Goal: Information Seeking & Learning: Learn about a topic

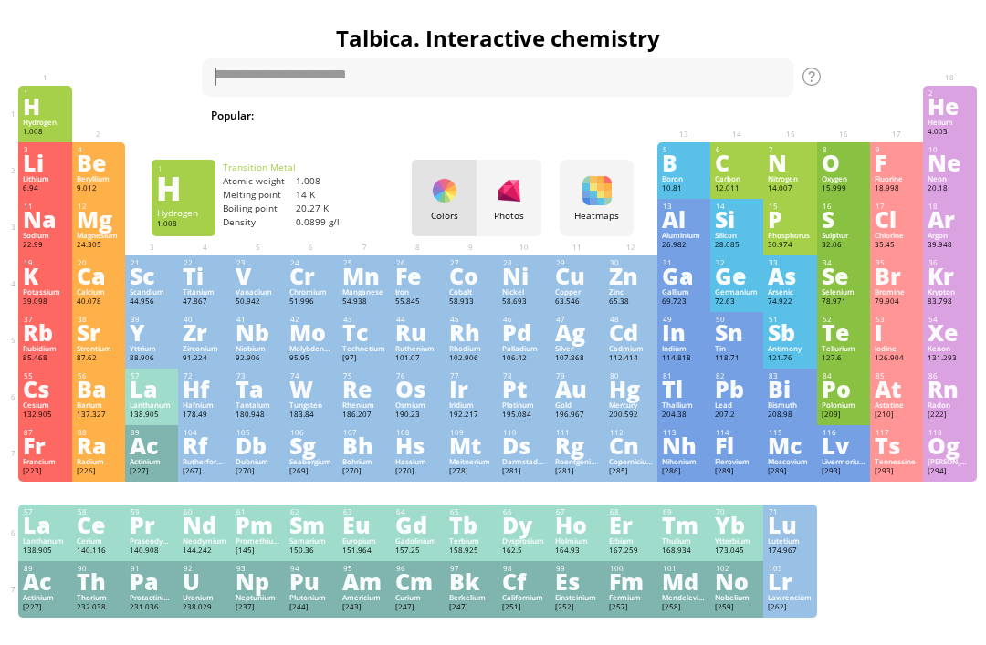
click at [530, 208] on div "Photos" at bounding box center [509, 198] width 65 height 77
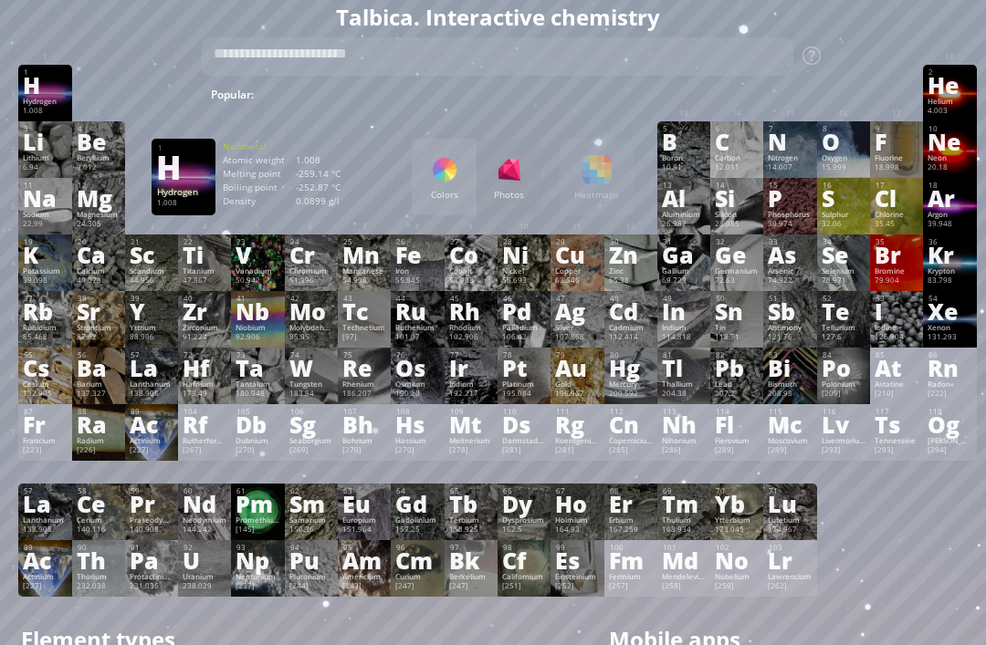
scroll to position [22, 0]
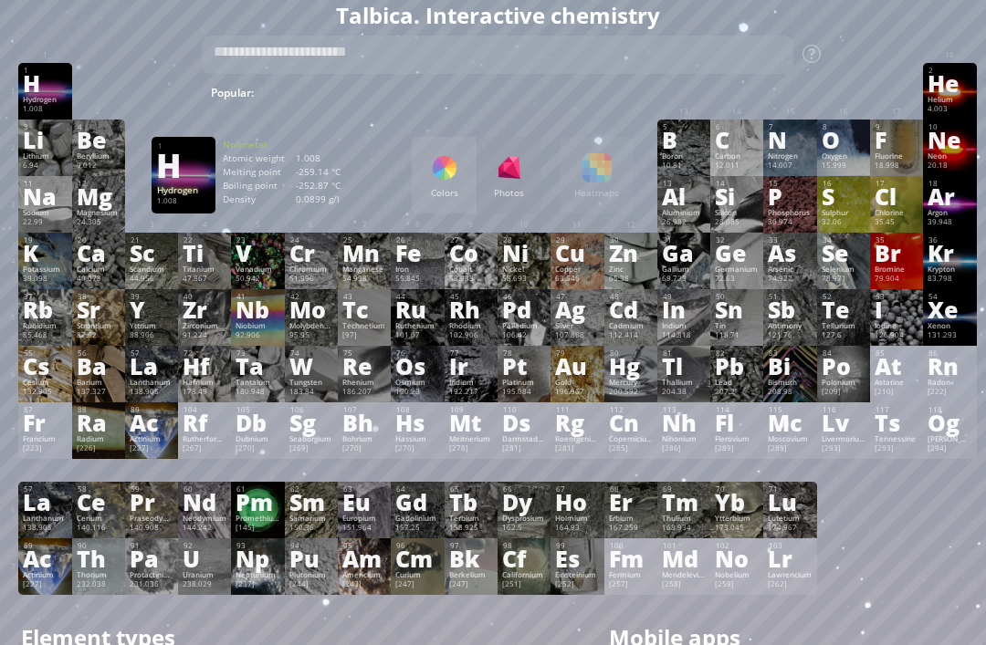
click at [435, 199] on div "Colors" at bounding box center [444, 194] width 65 height 12
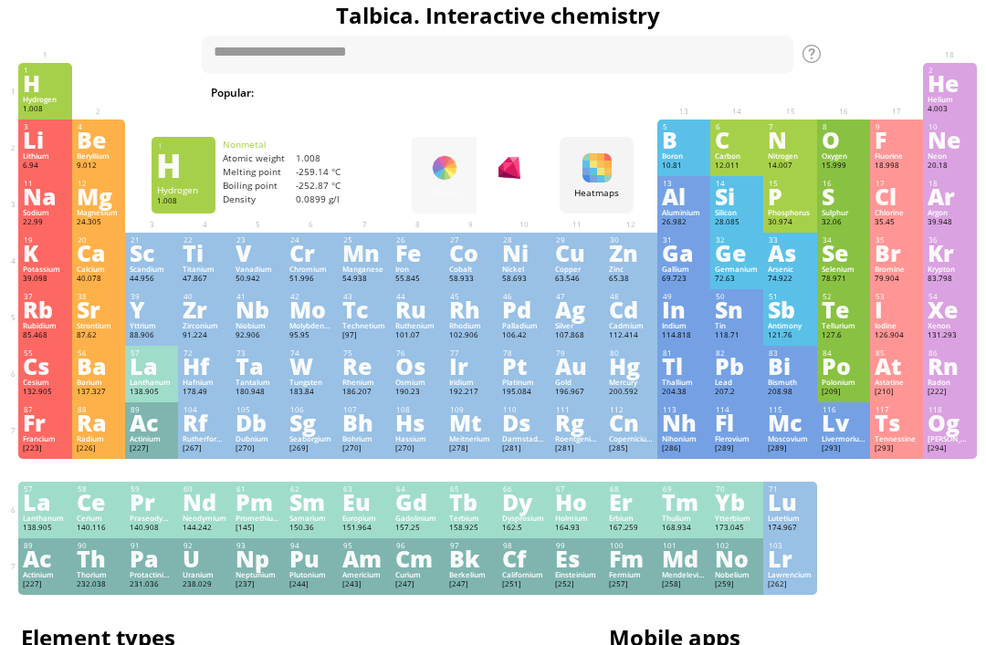
scroll to position [23, 0]
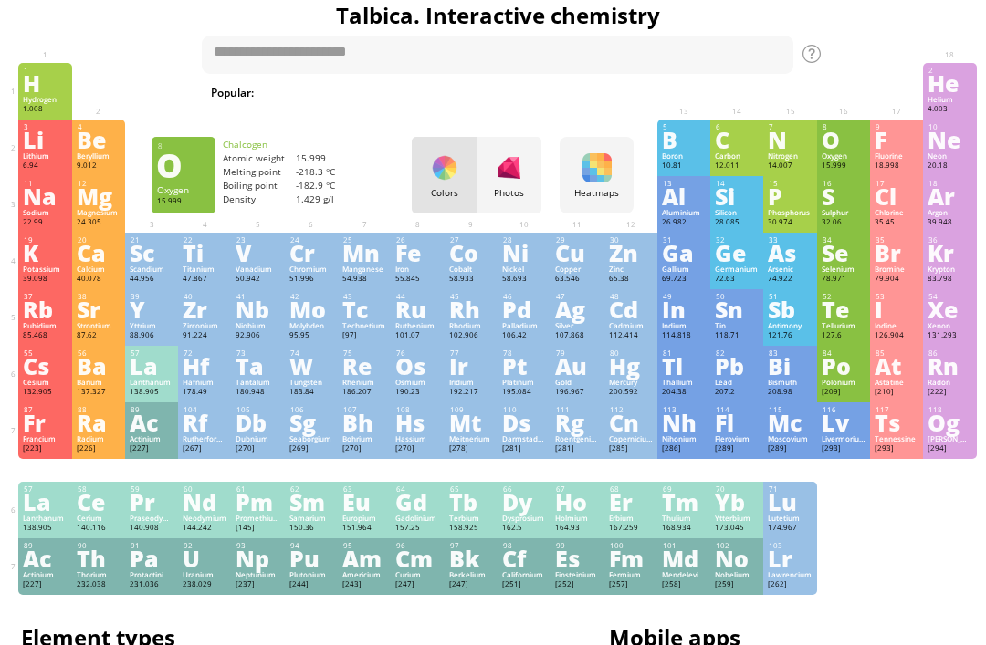
click at [822, 161] on div "Oxygen" at bounding box center [844, 156] width 44 height 9
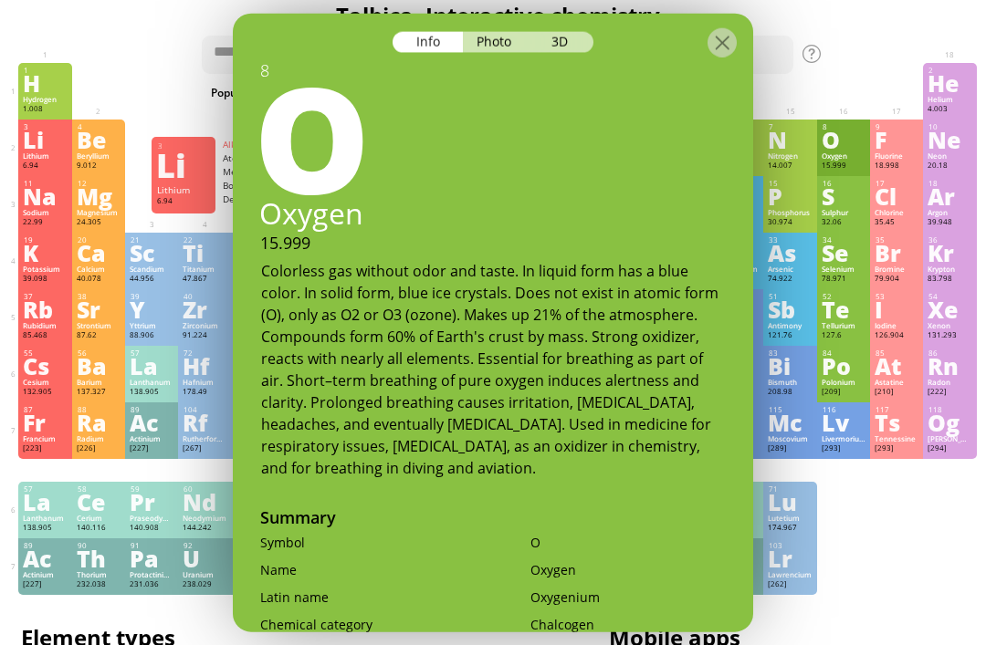
click at [47, 157] on div "Lithium" at bounding box center [45, 156] width 44 height 9
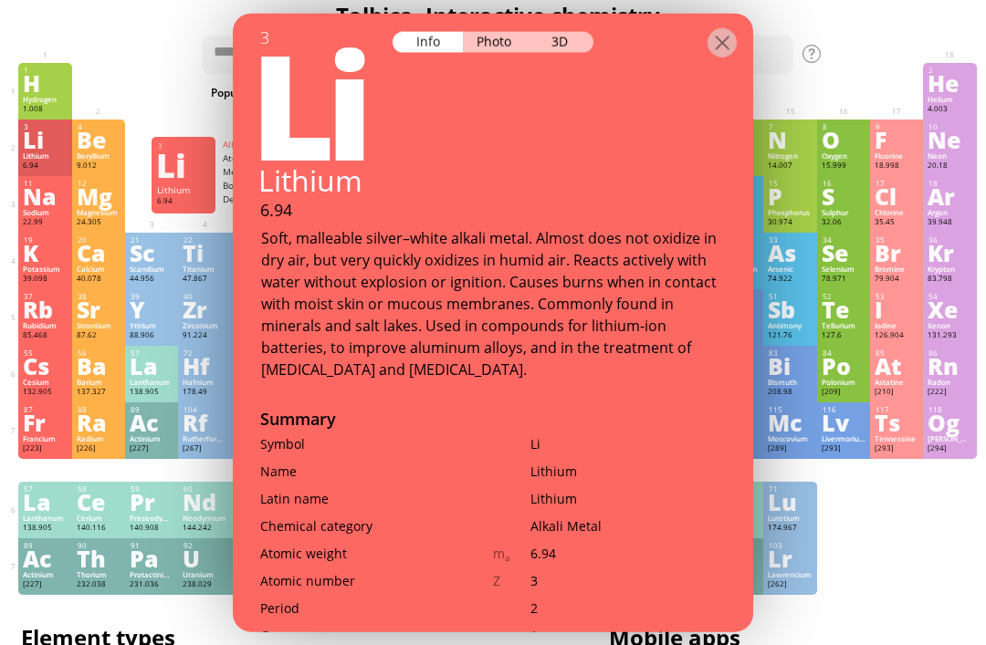
scroll to position [38, 0]
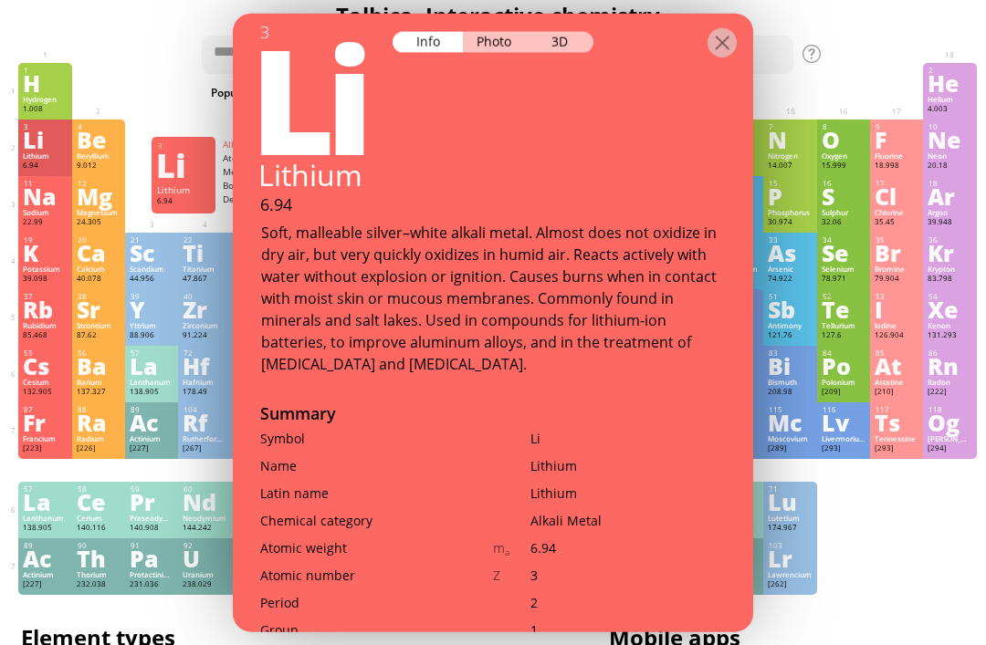
click at [554, 45] on div "3D" at bounding box center [561, 41] width 66 height 21
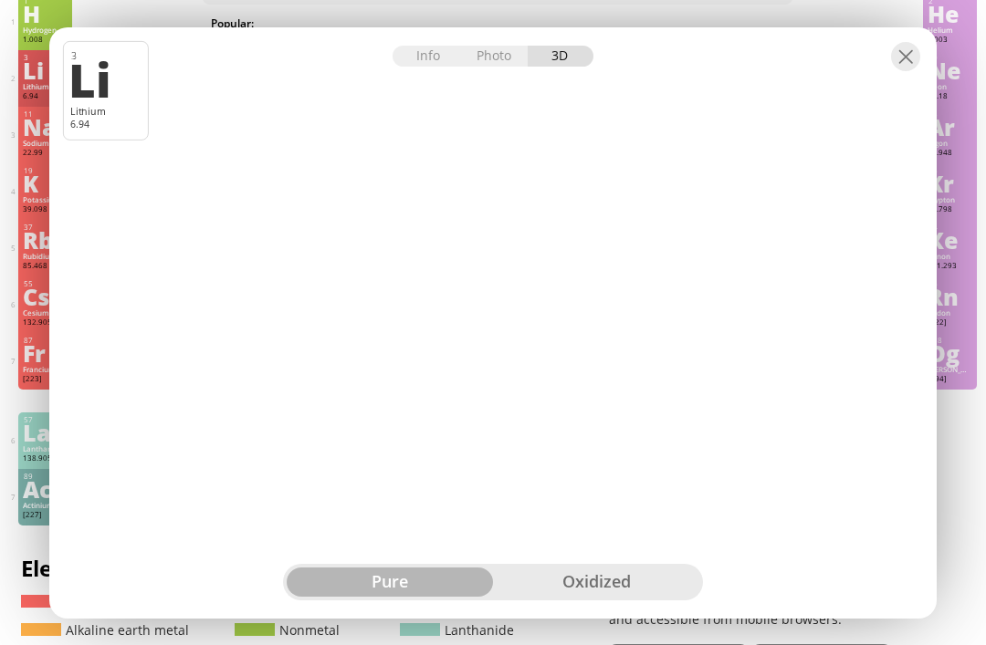
scroll to position [0, 0]
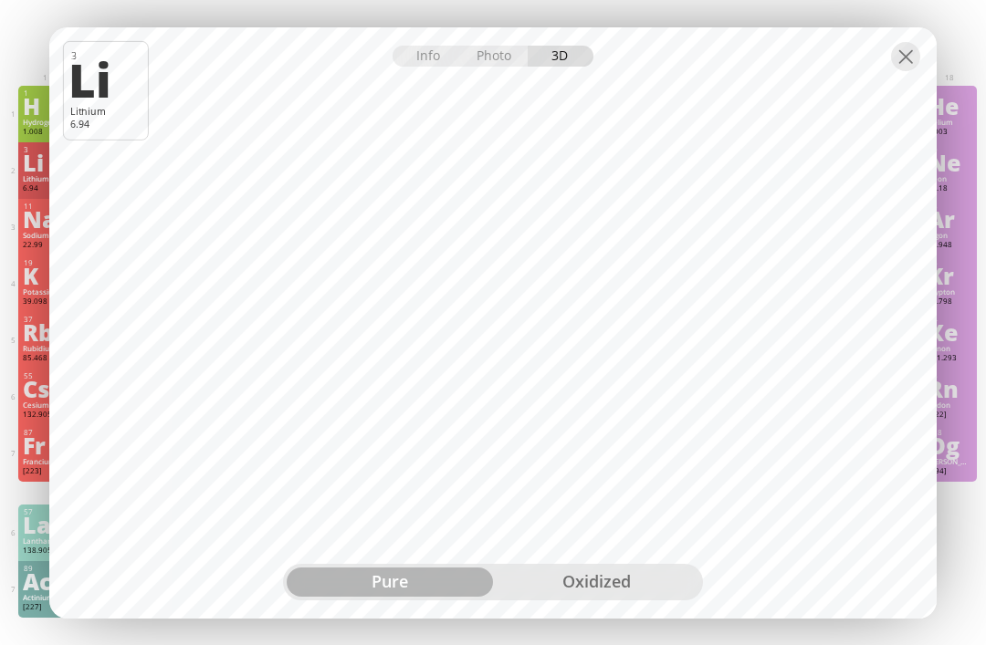
click at [593, 569] on div "oxidized" at bounding box center [596, 582] width 206 height 29
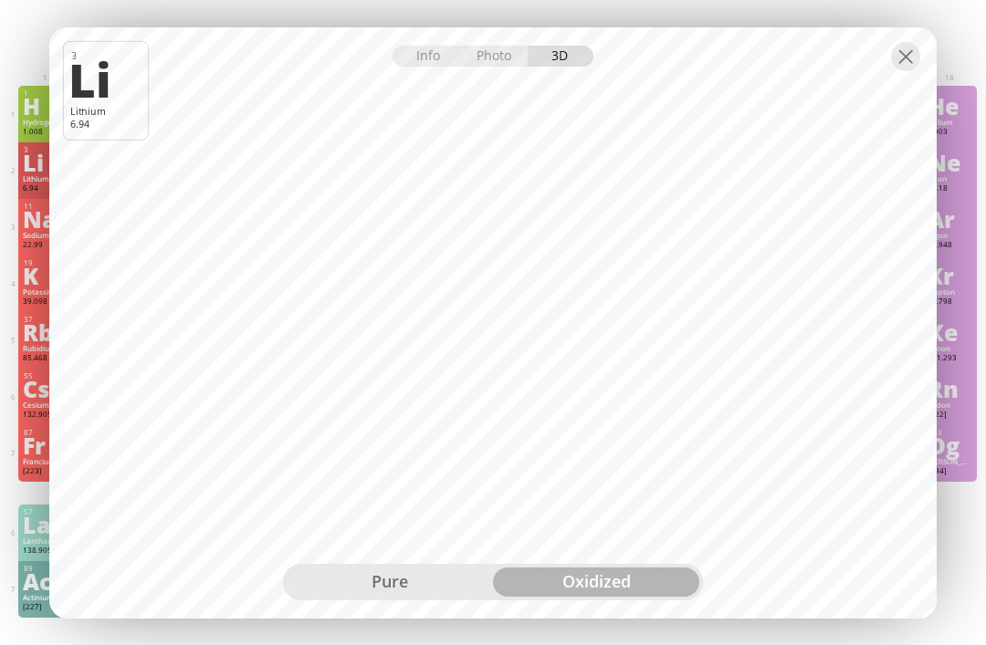
click at [458, 568] on div "pure" at bounding box center [390, 582] width 206 height 29
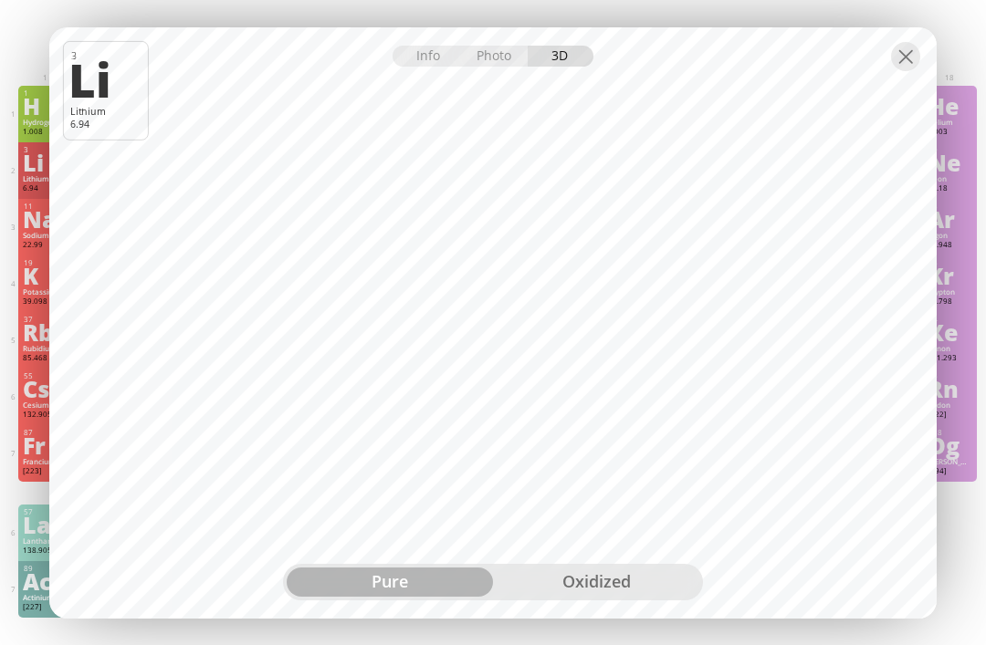
click at [917, 58] on div at bounding box center [905, 56] width 29 height 29
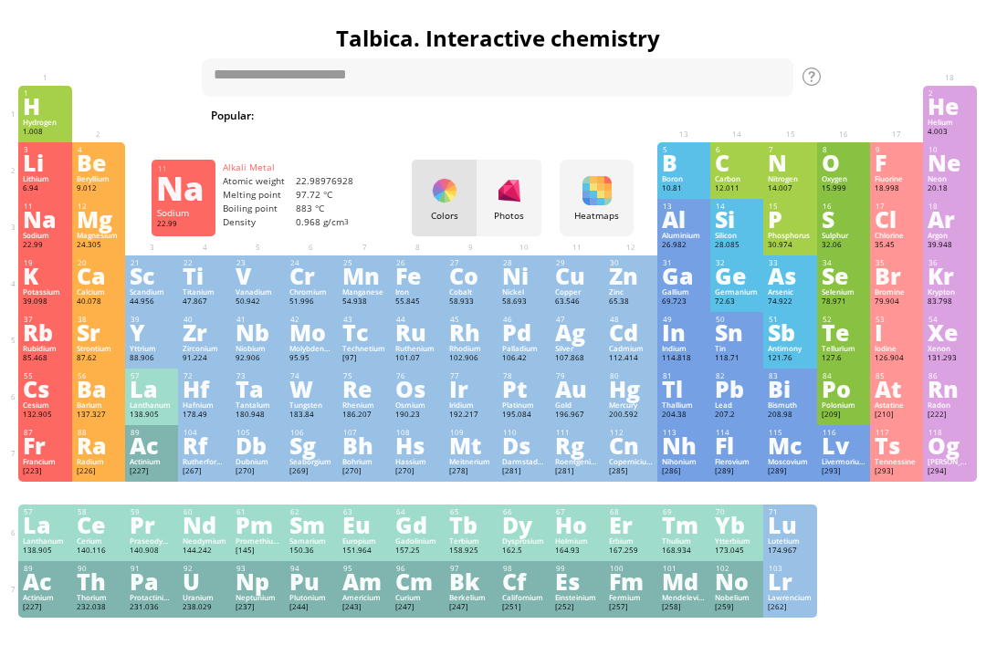
click at [50, 229] on div "Na" at bounding box center [45, 219] width 44 height 20
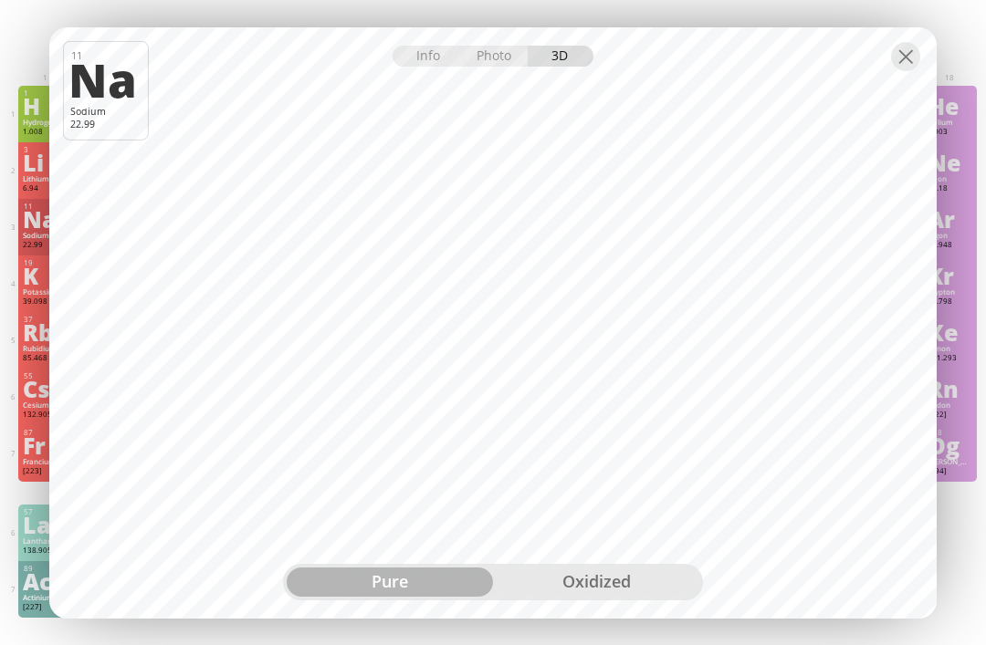
click at [564, 582] on div "oxidized" at bounding box center [596, 582] width 206 height 29
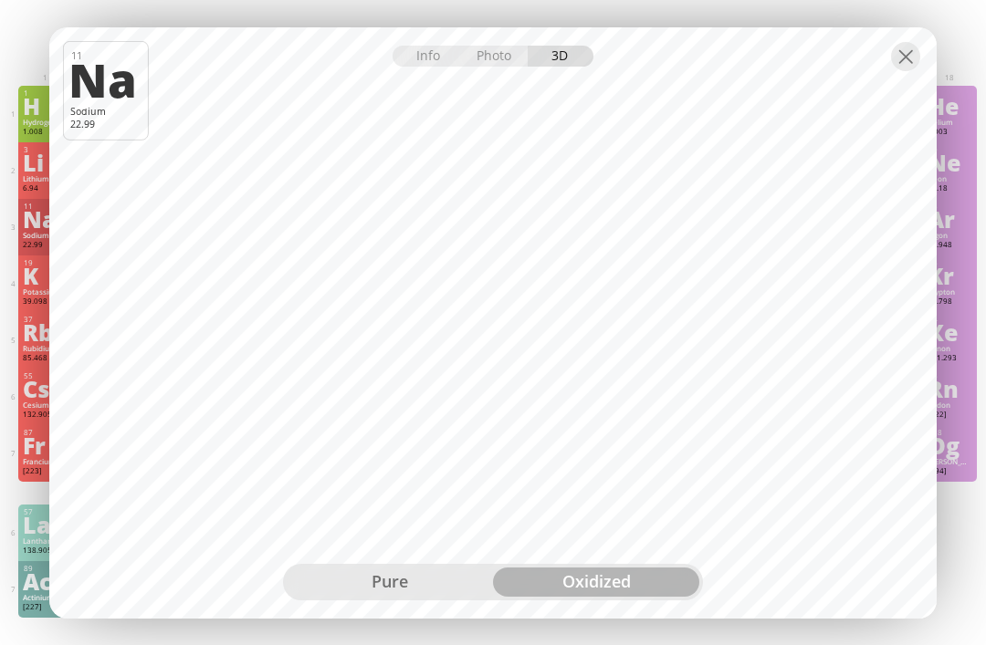
click at [893, 57] on div at bounding box center [905, 56] width 29 height 29
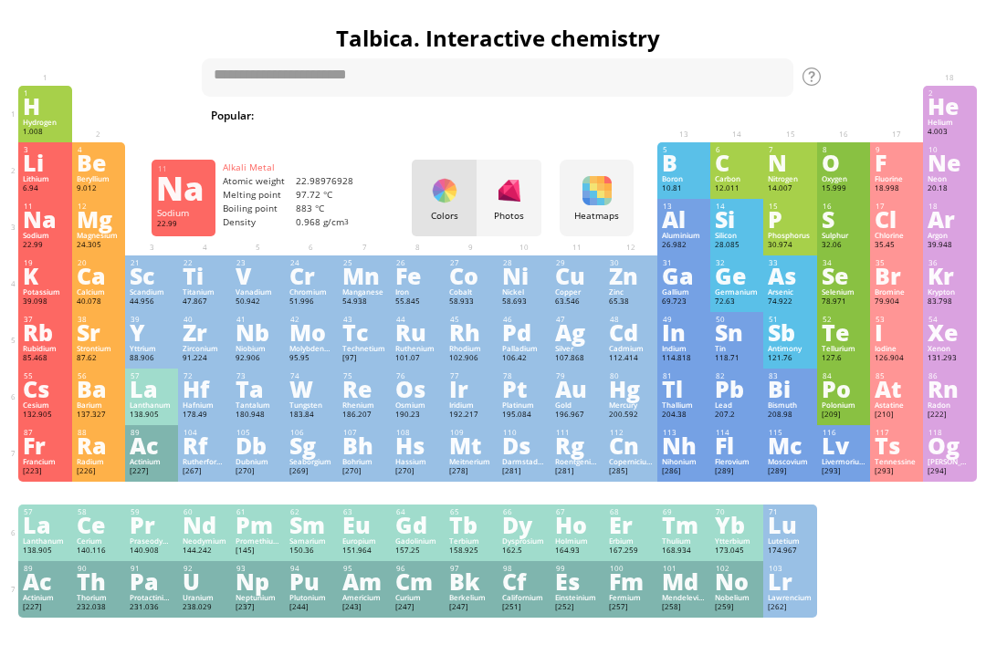
click at [194, 179] on div "Na" at bounding box center [182, 187] width 53 height 29
click at [47, 467] on div "Francium" at bounding box center [45, 461] width 44 height 9
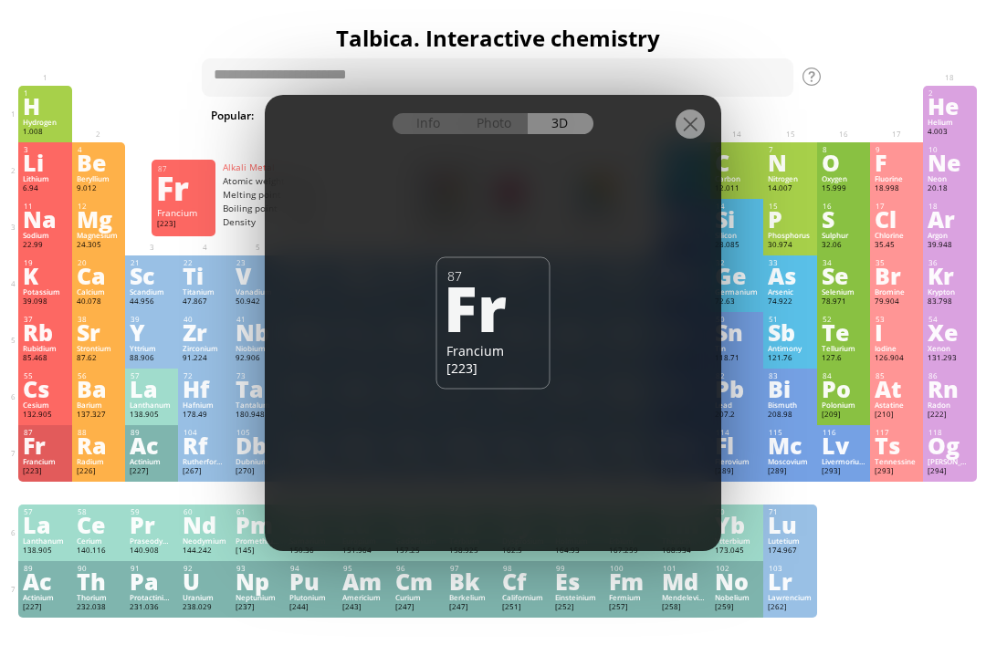
click at [519, 127] on div "Photo" at bounding box center [496, 123] width 66 height 21
click at [697, 116] on div at bounding box center [690, 124] width 29 height 29
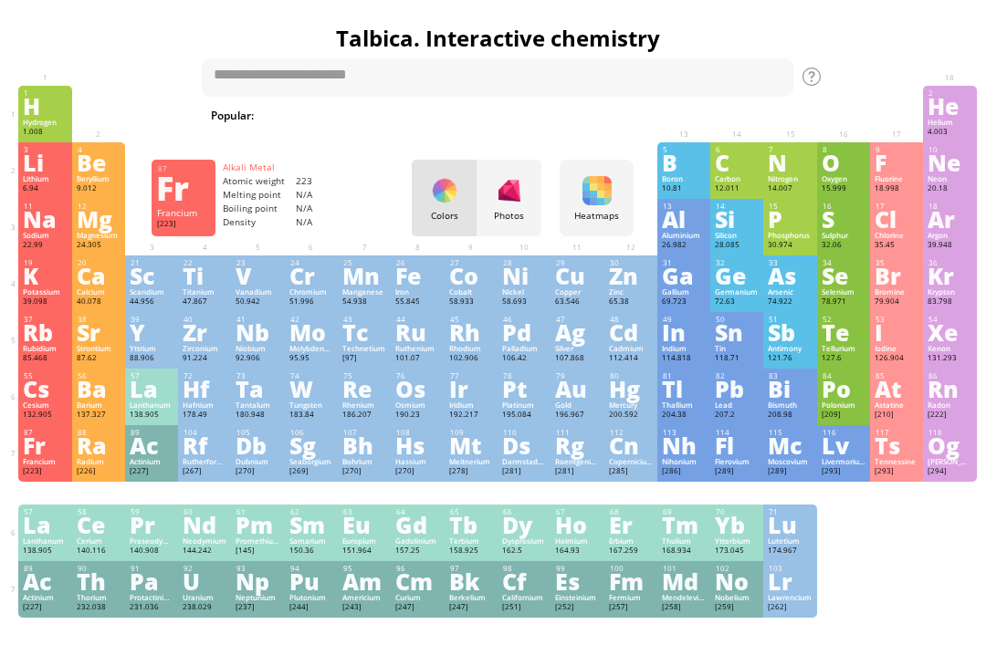
click at [46, 398] on div "Cs" at bounding box center [45, 389] width 44 height 20
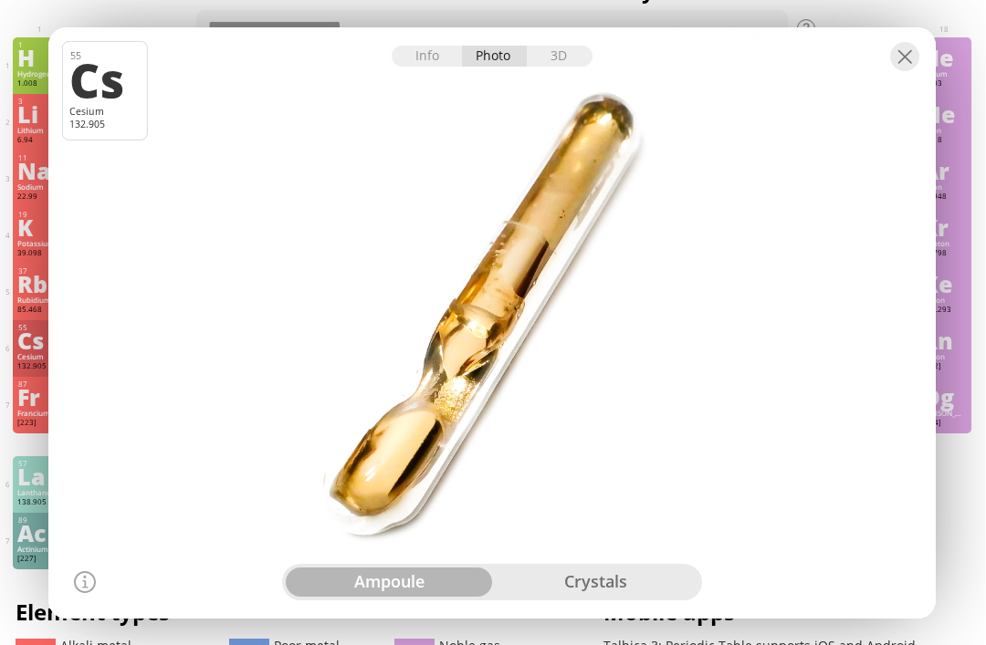
scroll to position [58, 5]
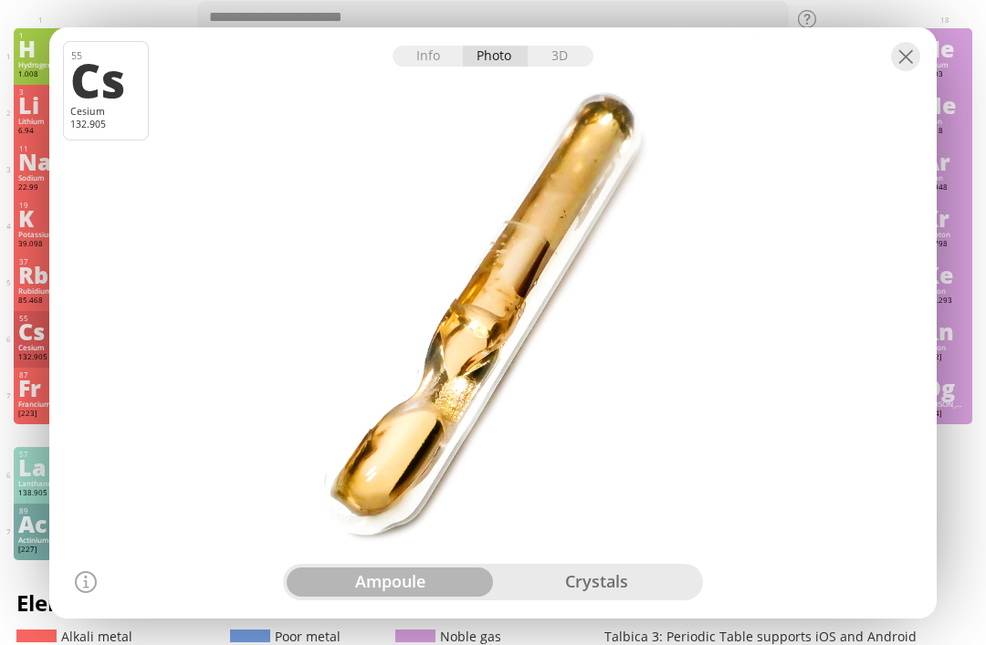
click at [567, 56] on div "3D" at bounding box center [561, 56] width 66 height 21
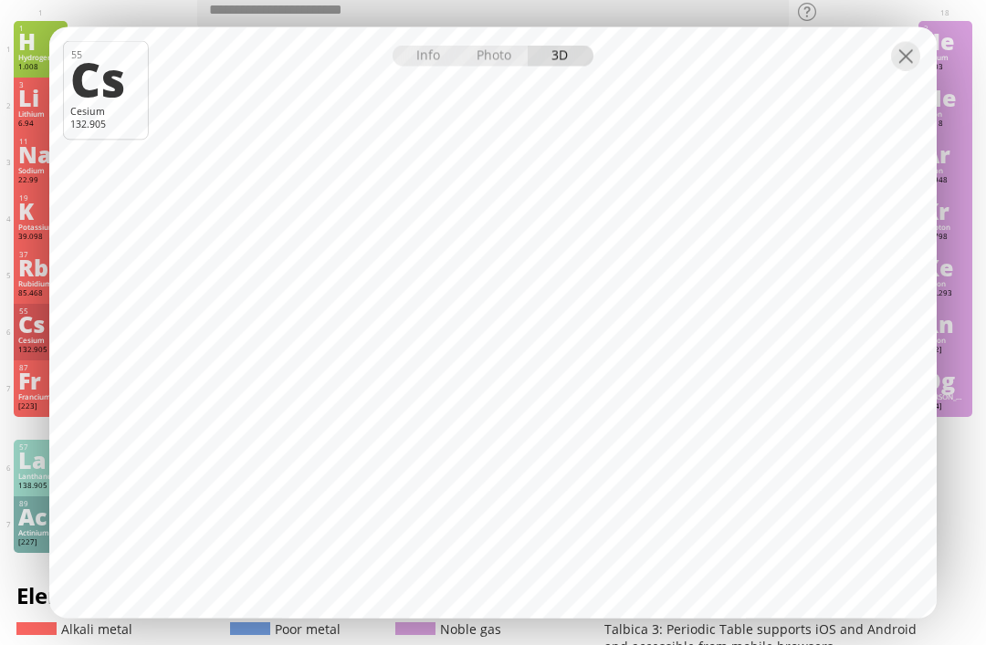
scroll to position [65, 5]
click at [912, 71] on div at bounding box center [905, 56] width 29 height 29
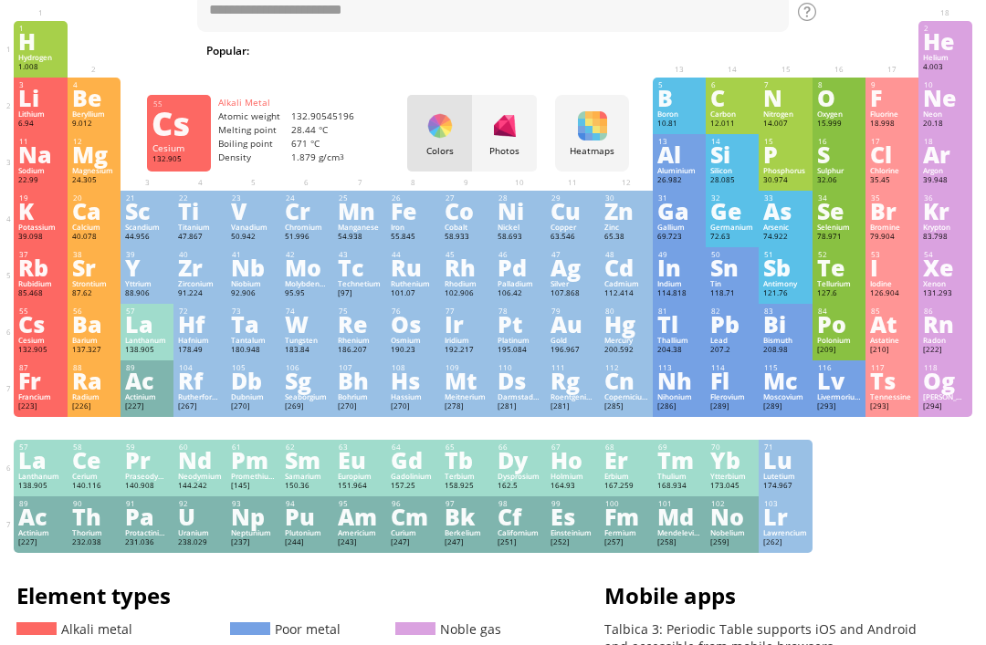
click at [37, 278] on div "Rb" at bounding box center [40, 267] width 44 height 20
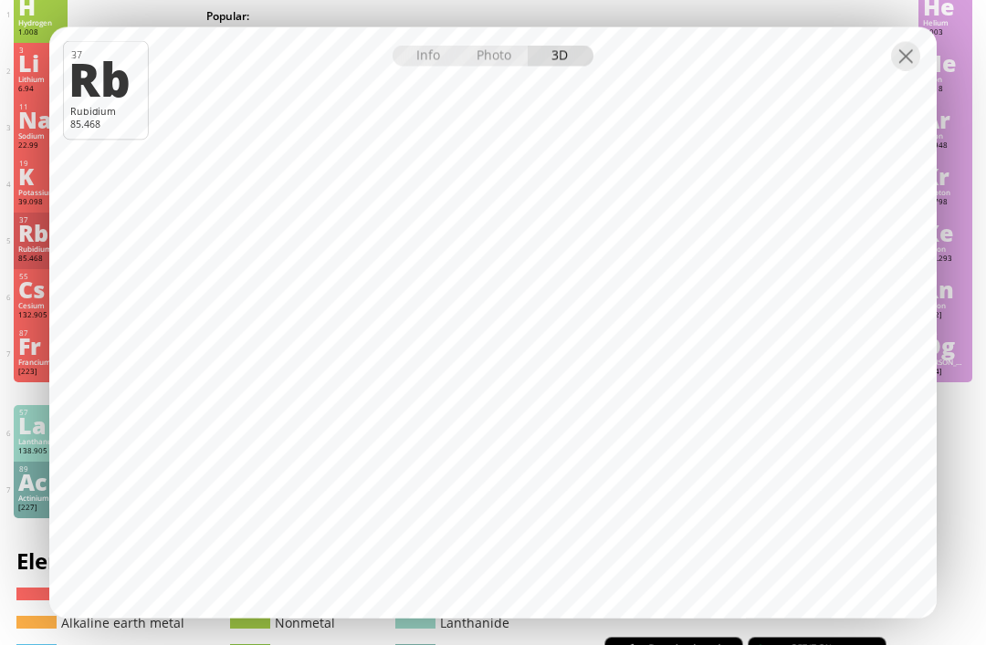
scroll to position [100, 5]
click at [904, 71] on div at bounding box center [905, 56] width 29 height 29
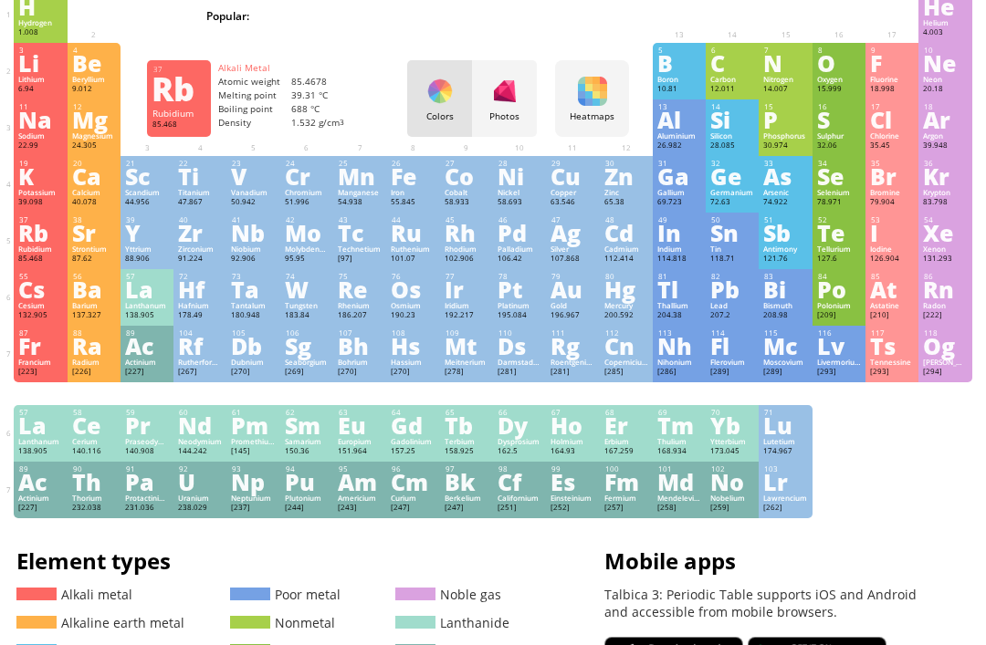
click at [52, 186] on div "K" at bounding box center [40, 176] width 44 height 20
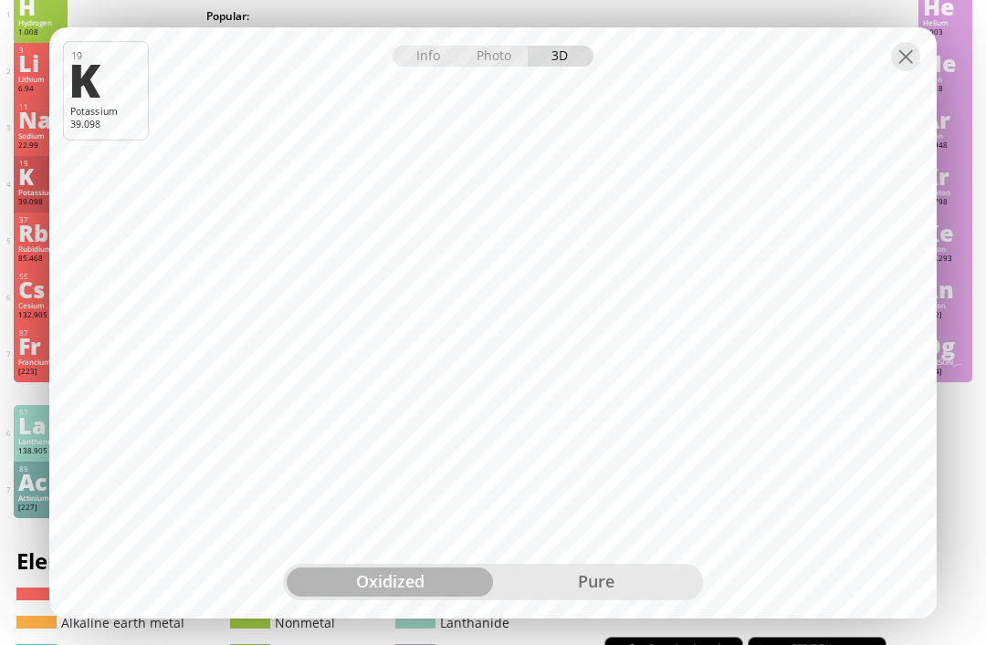
click at [580, 597] on div "pure" at bounding box center [596, 582] width 206 height 29
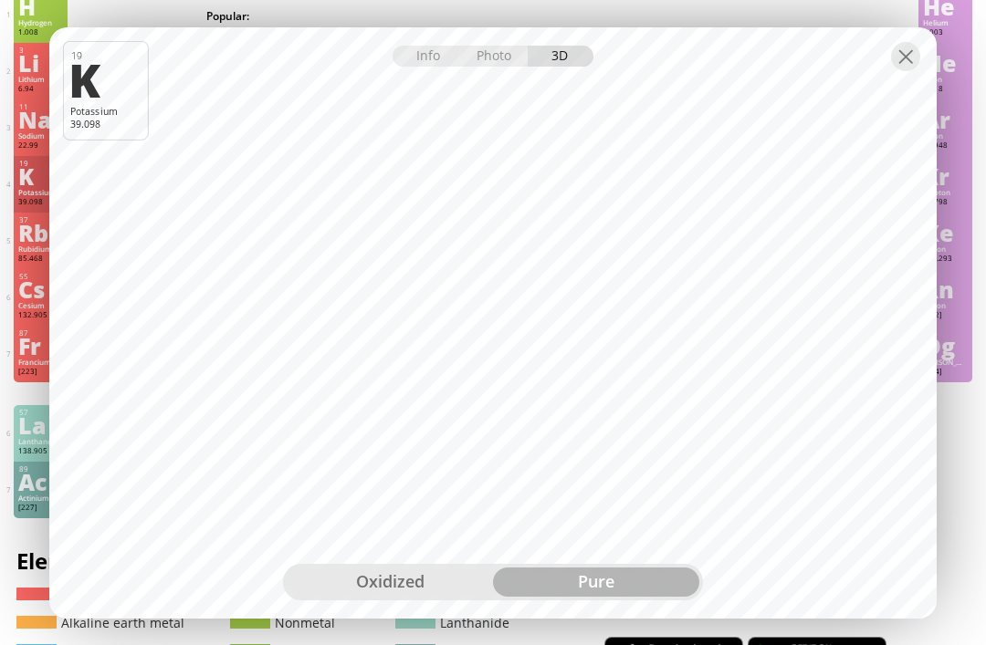
click at [409, 597] on div "oxidized" at bounding box center [390, 582] width 206 height 29
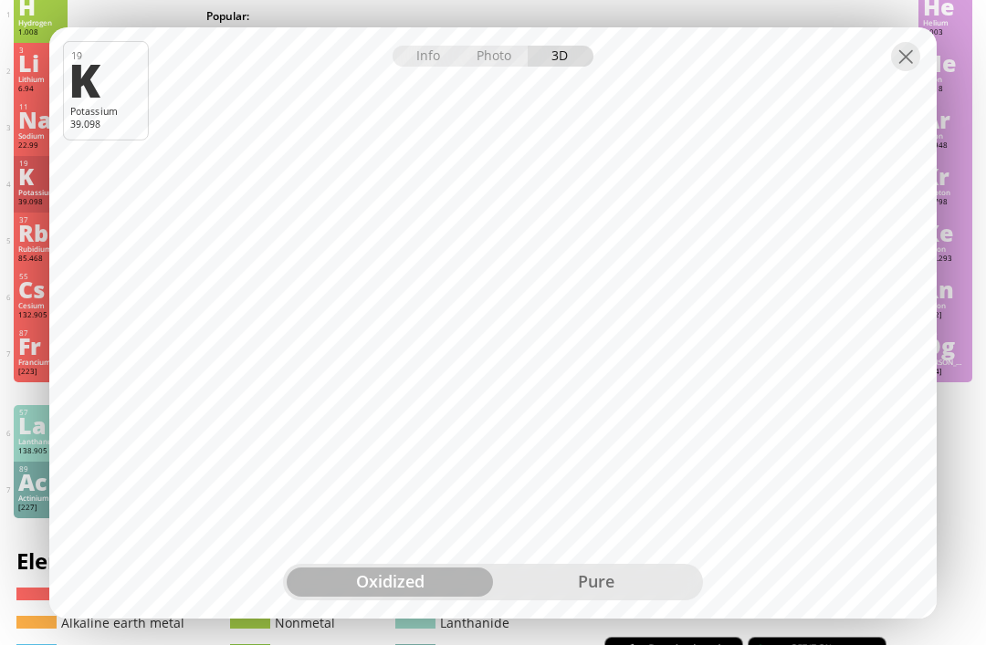
click at [900, 71] on div at bounding box center [905, 56] width 29 height 29
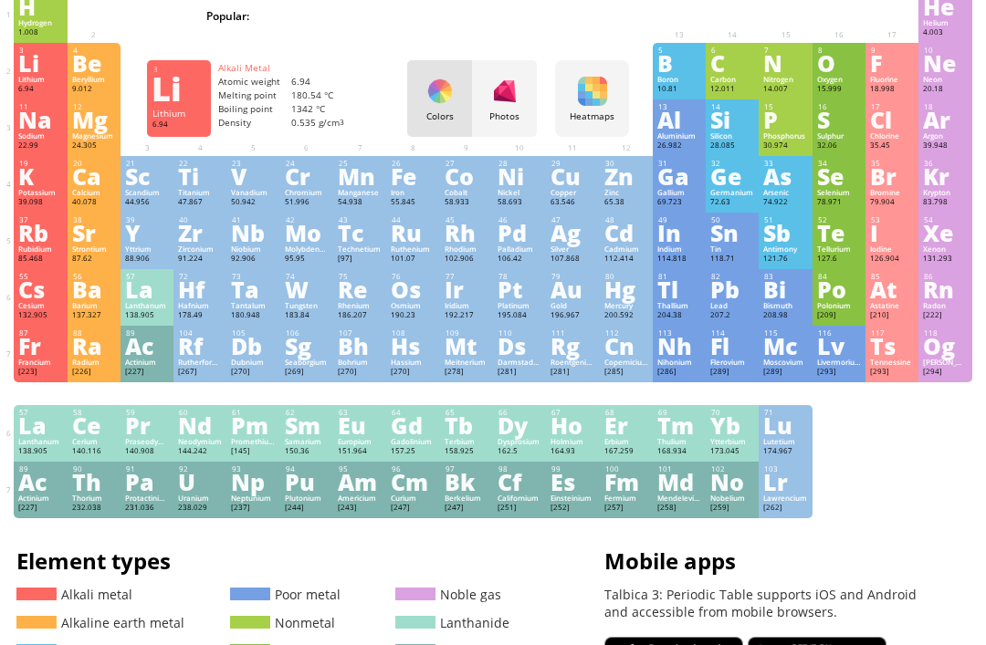
click at [37, 73] on div "Li" at bounding box center [40, 63] width 44 height 20
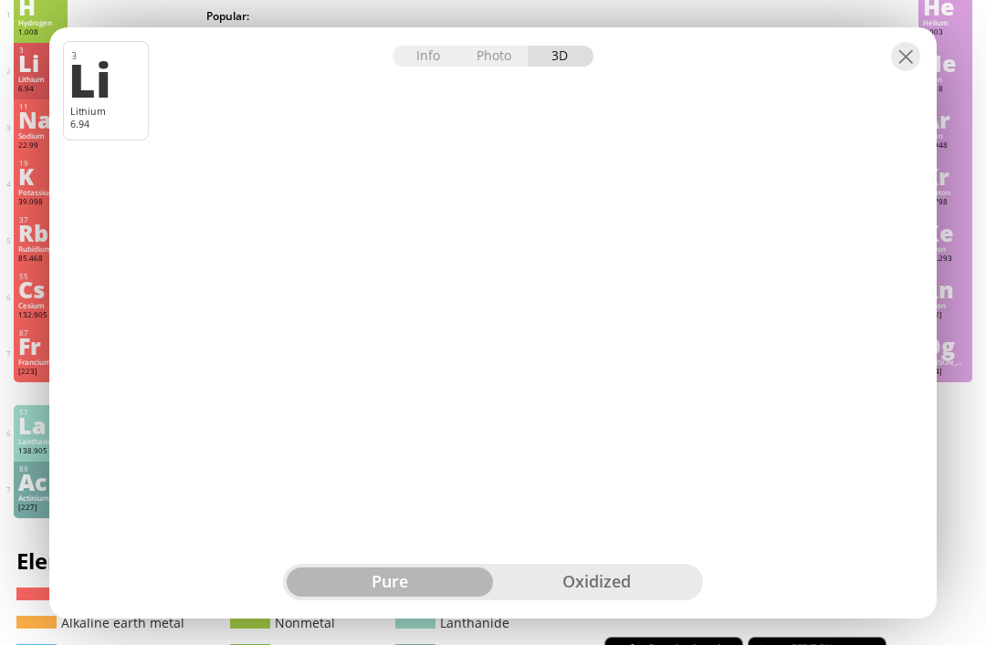
scroll to position [593, 0]
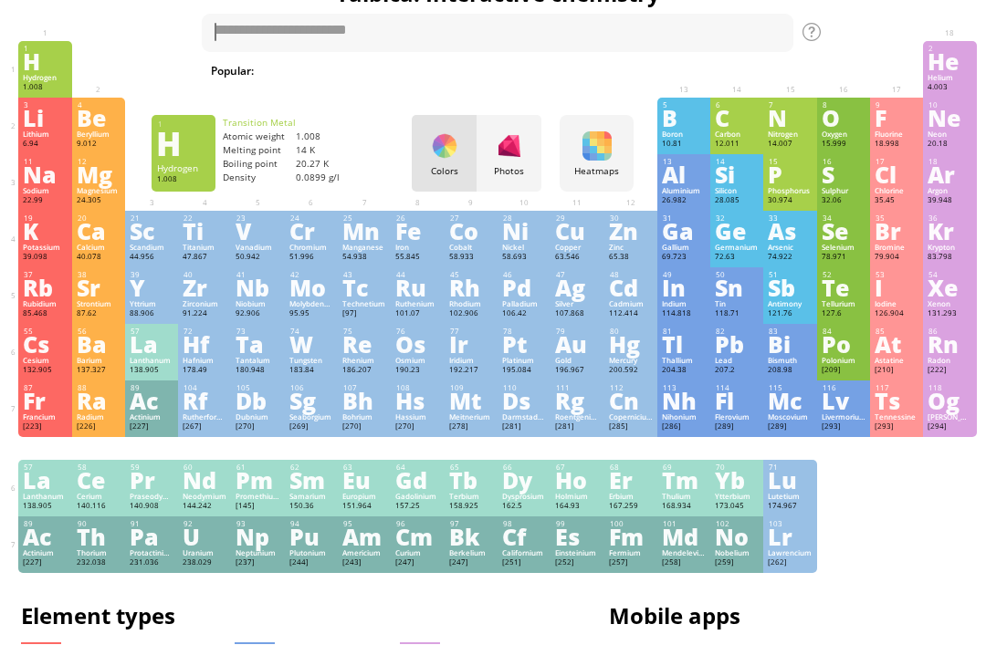
scroll to position [45, 0]
click at [29, 354] on div "Cs" at bounding box center [45, 344] width 44 height 20
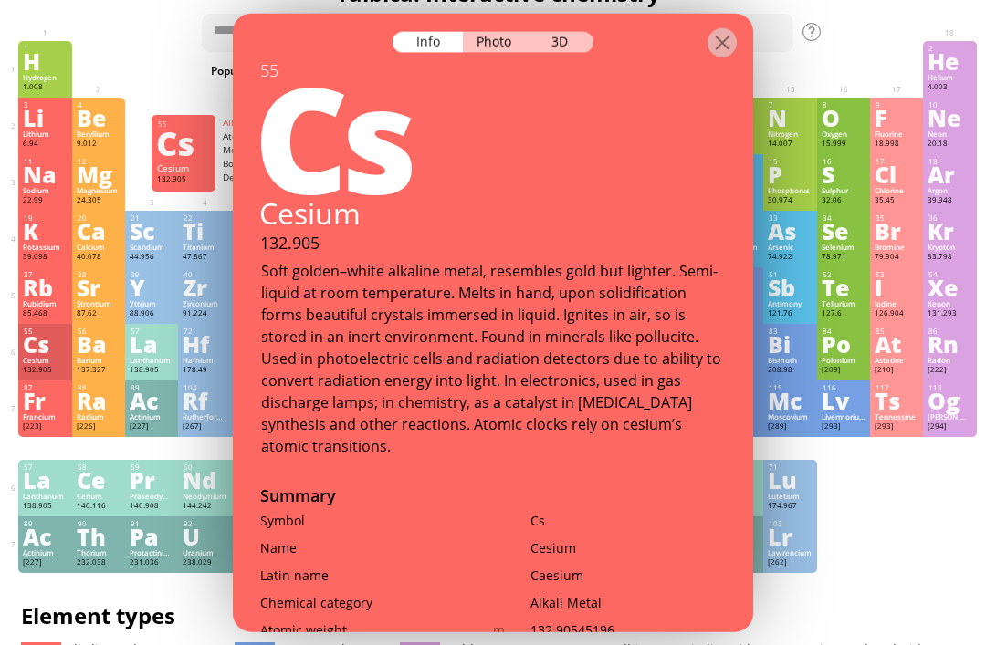
click at [551, 13] on div at bounding box center [493, 29] width 520 height 32
click at [550, 31] on div "3D" at bounding box center [561, 41] width 66 height 21
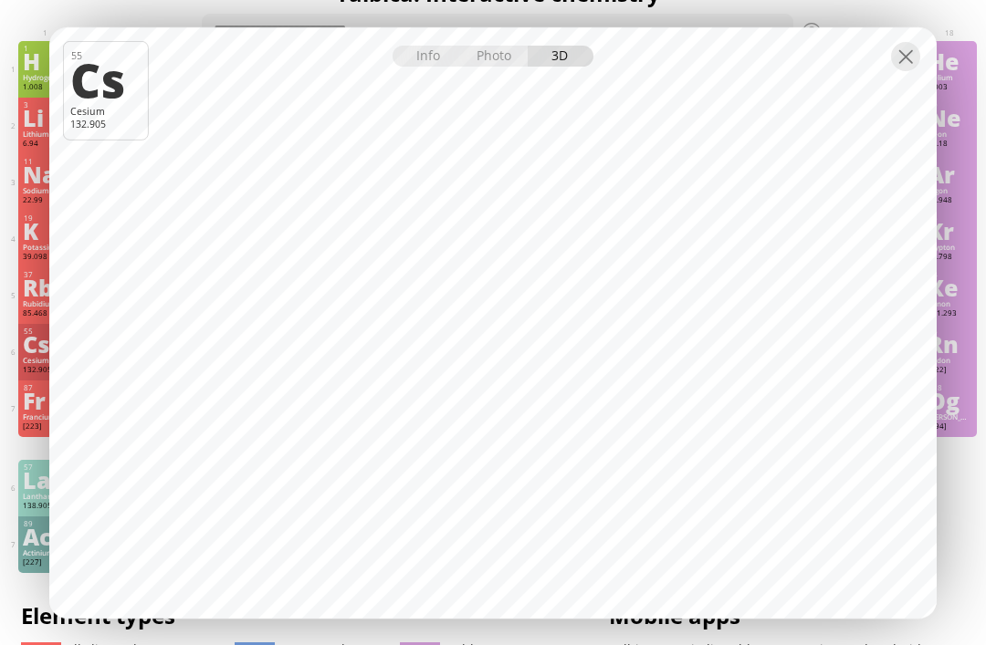
click at [891, 45] on div at bounding box center [905, 56] width 29 height 29
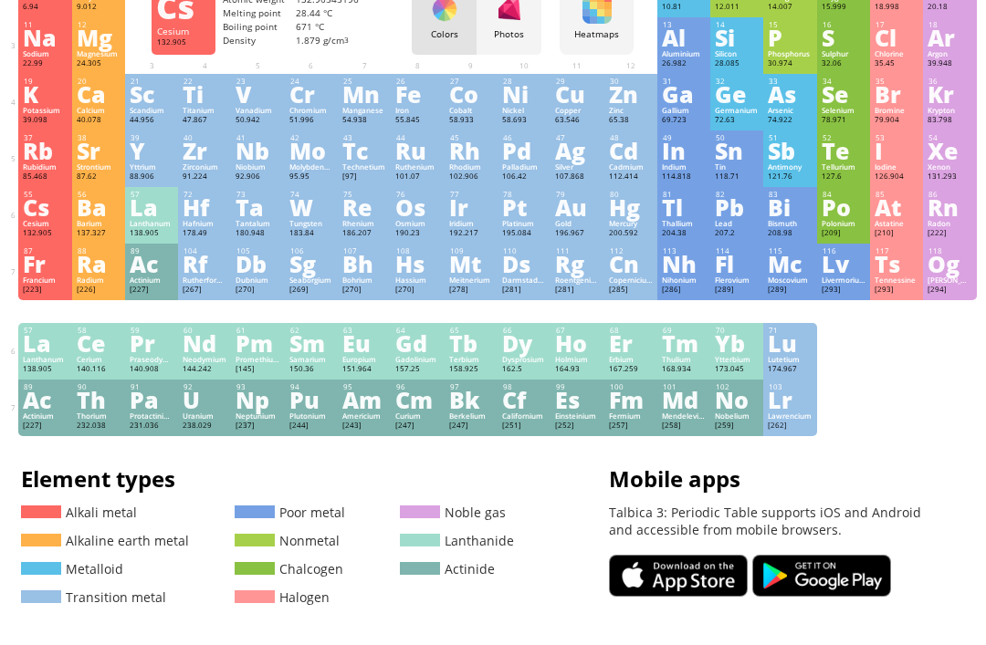
scroll to position [182, 0]
click at [283, 413] on div "93 Np Neptunium [237] +2, +3, +4, +5, +6, +7 +2, +3, +4, +5, +6, +7 644 °C 4000…" at bounding box center [257, 408] width 53 height 57
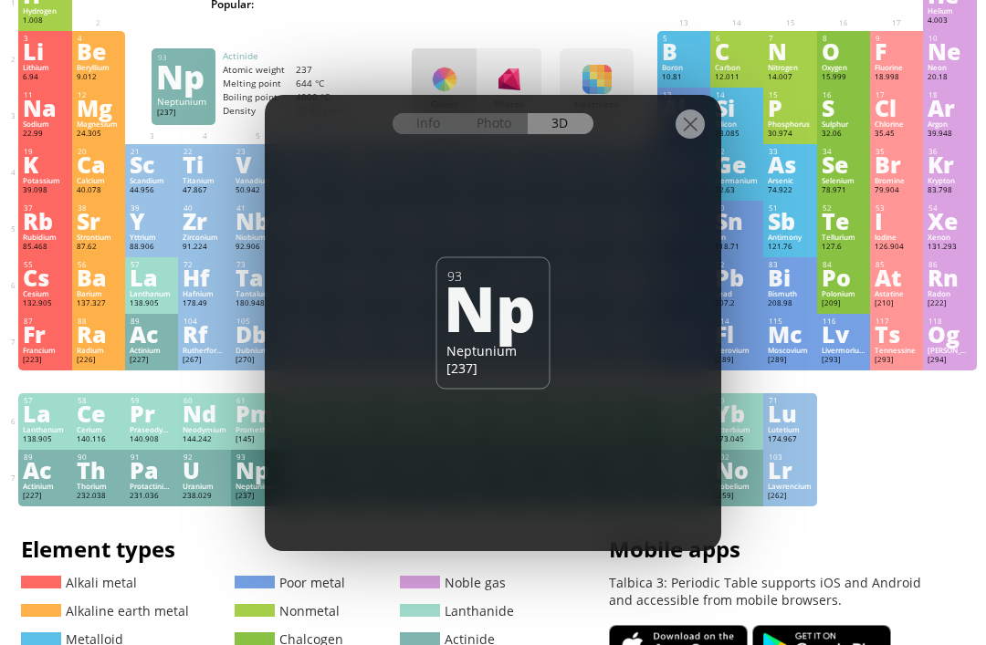
scroll to position [96, 0]
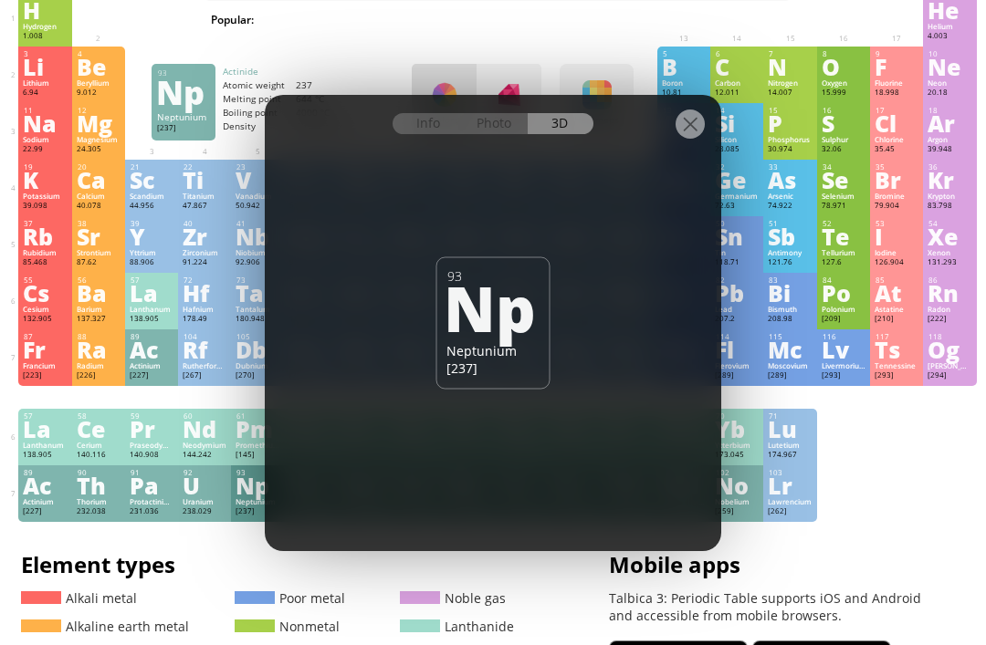
click at [693, 139] on div at bounding box center [690, 124] width 29 height 29
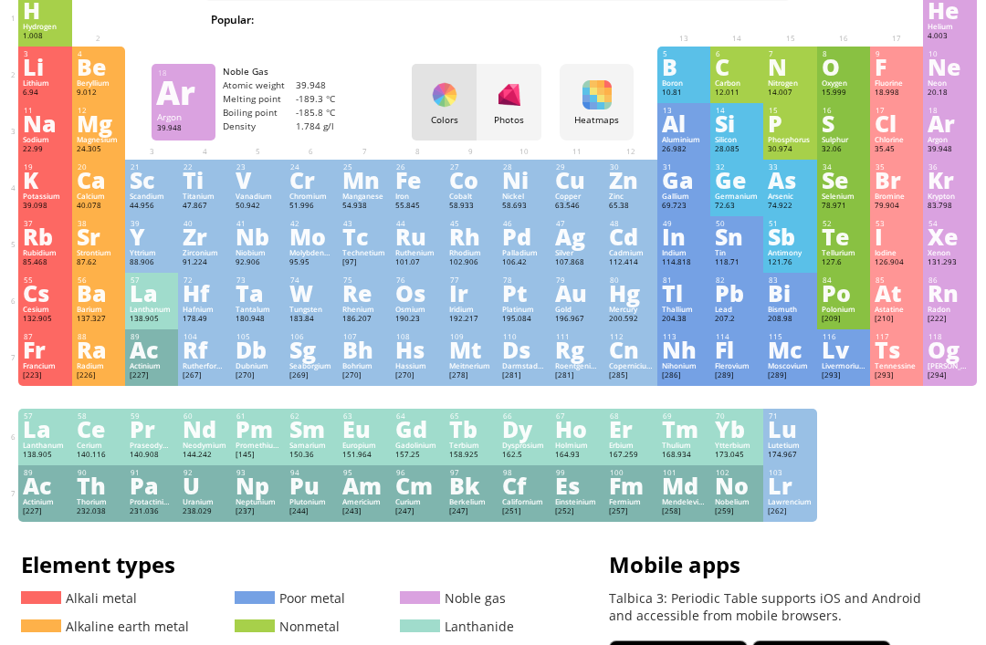
click at [948, 131] on div "Ar" at bounding box center [950, 123] width 44 height 20
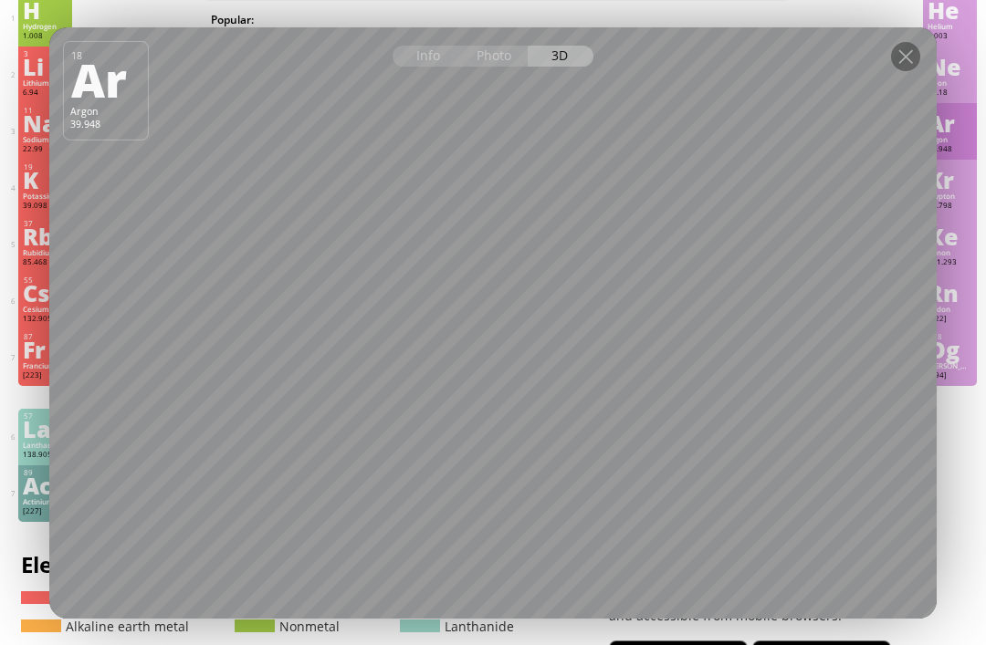
click at [902, 71] on div at bounding box center [905, 56] width 29 height 29
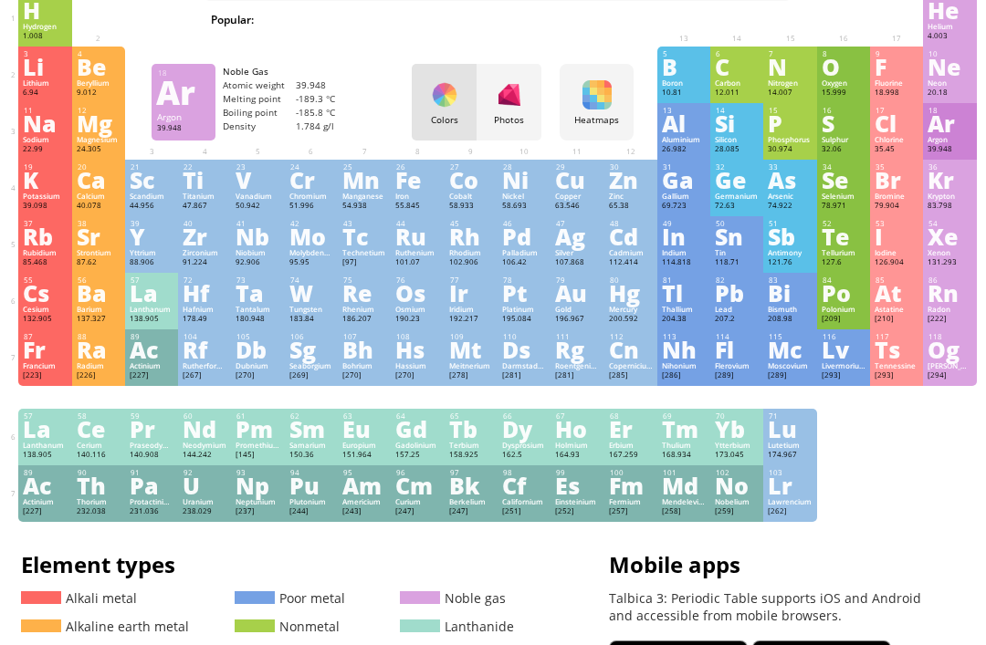
click at [893, 71] on div at bounding box center [905, 56] width 29 height 29
click at [901, 86] on div "Fluorine" at bounding box center [897, 83] width 44 height 9
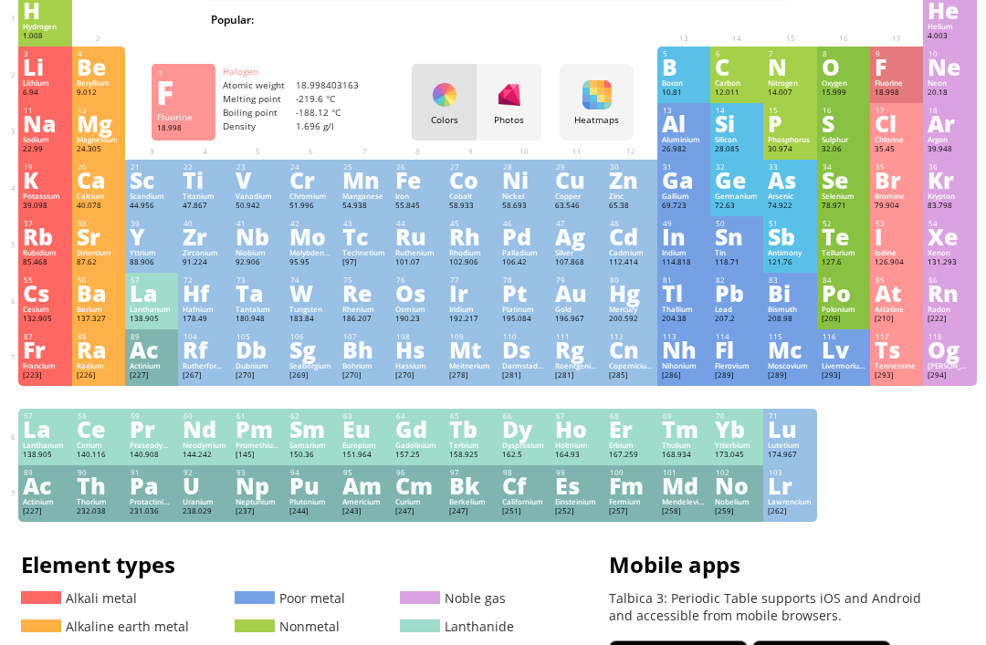
click at [548, 216] on div "28 Ni Nickel 58.693 −2, −1, 0, +1, +2, +3, +4 −2, −1, 0, +1, +2, +3, +4 1455 °C…" at bounding box center [524, 188] width 53 height 57
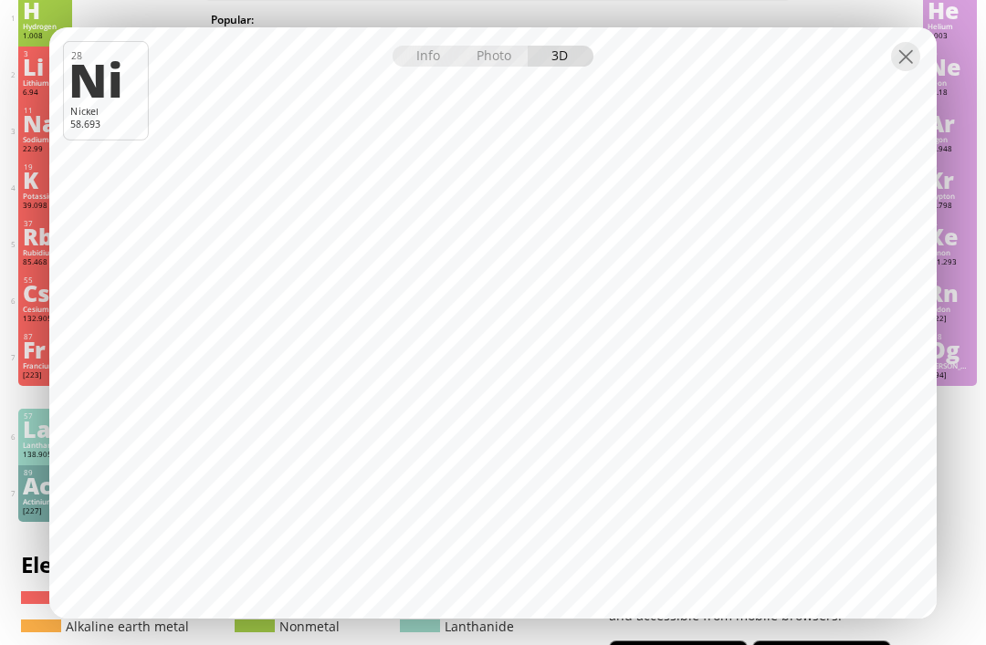
click at [932, 59] on div at bounding box center [492, 43] width 887 height 32
click at [903, 71] on div at bounding box center [905, 56] width 29 height 29
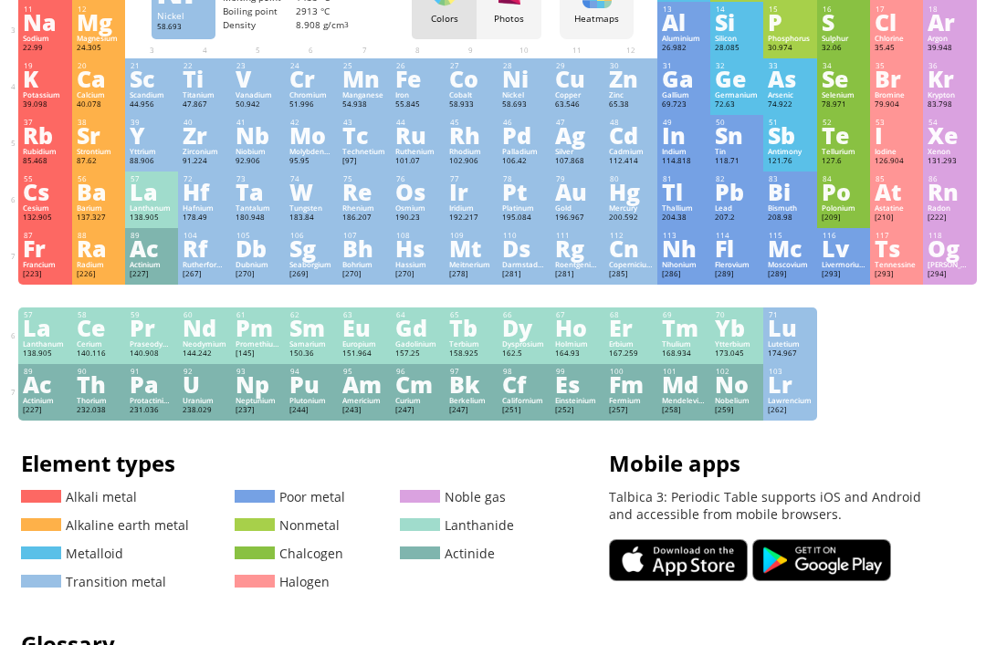
scroll to position [197, 0]
click at [648, 224] on div "200.592" at bounding box center [631, 218] width 44 height 11
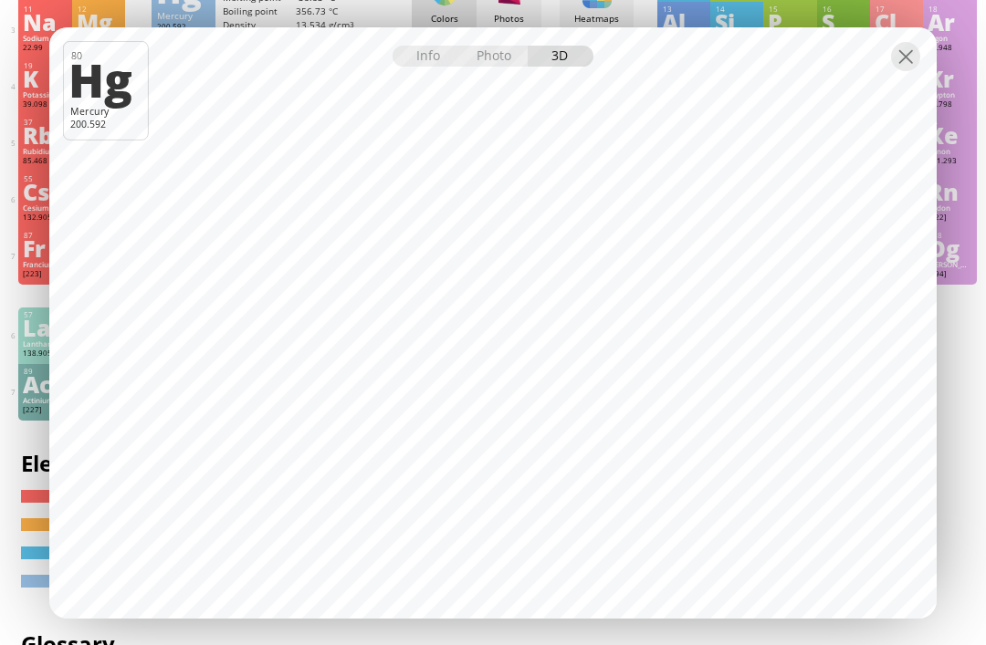
click at [895, 71] on div at bounding box center [905, 56] width 29 height 29
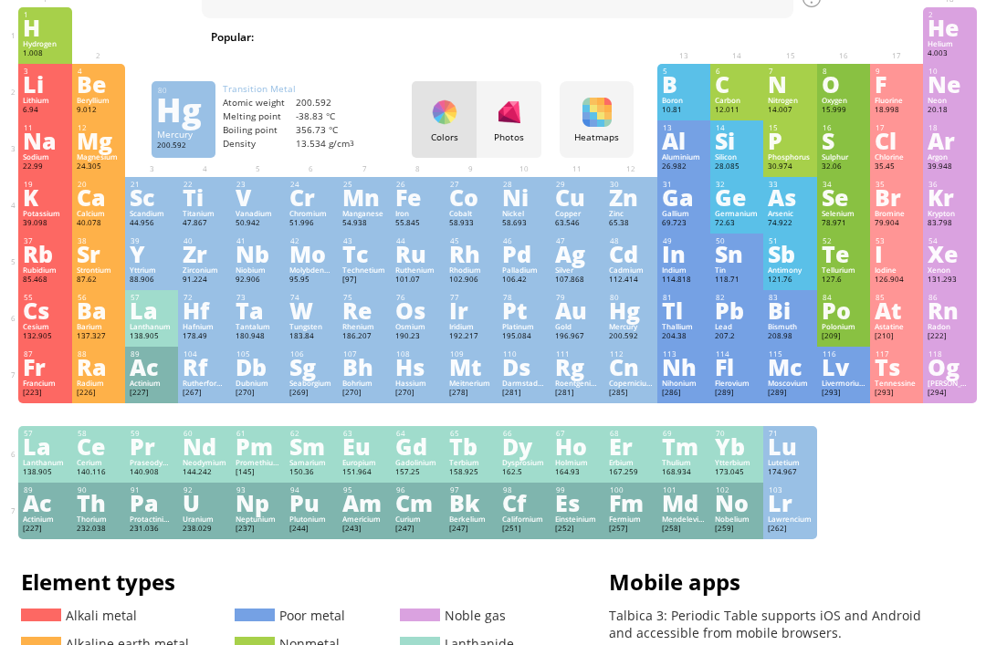
scroll to position [79, 0]
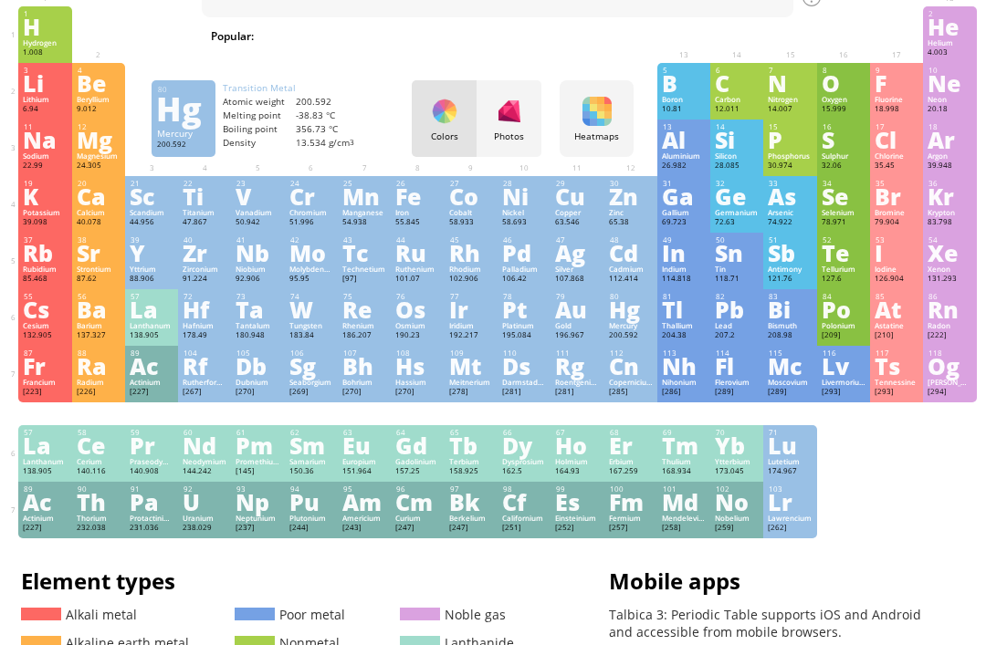
click at [373, 494] on div "95" at bounding box center [364, 489] width 43 height 9
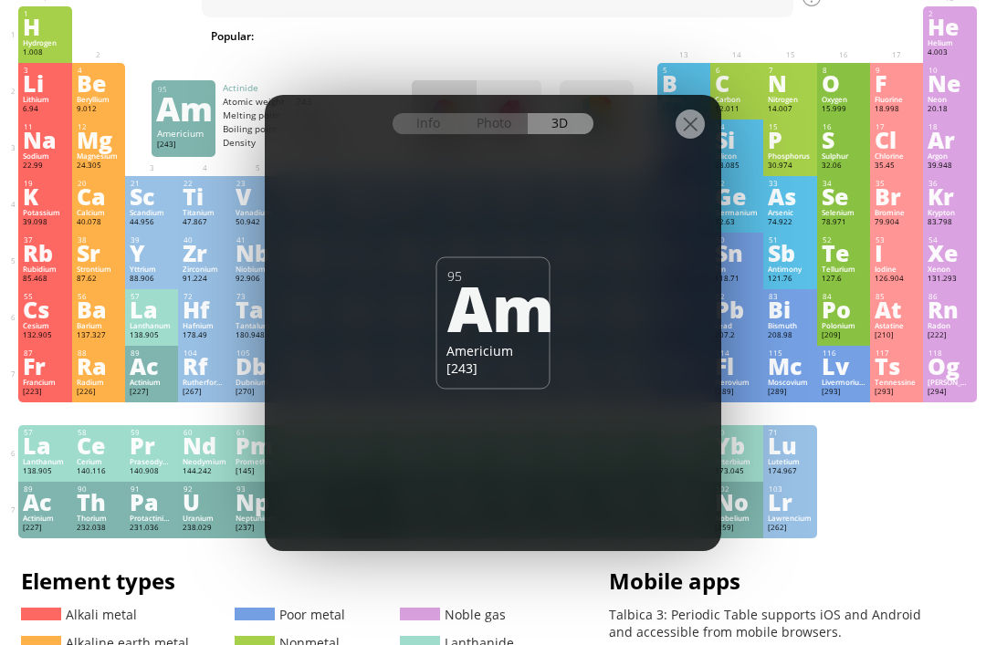
click at [677, 139] on div at bounding box center [690, 124] width 29 height 29
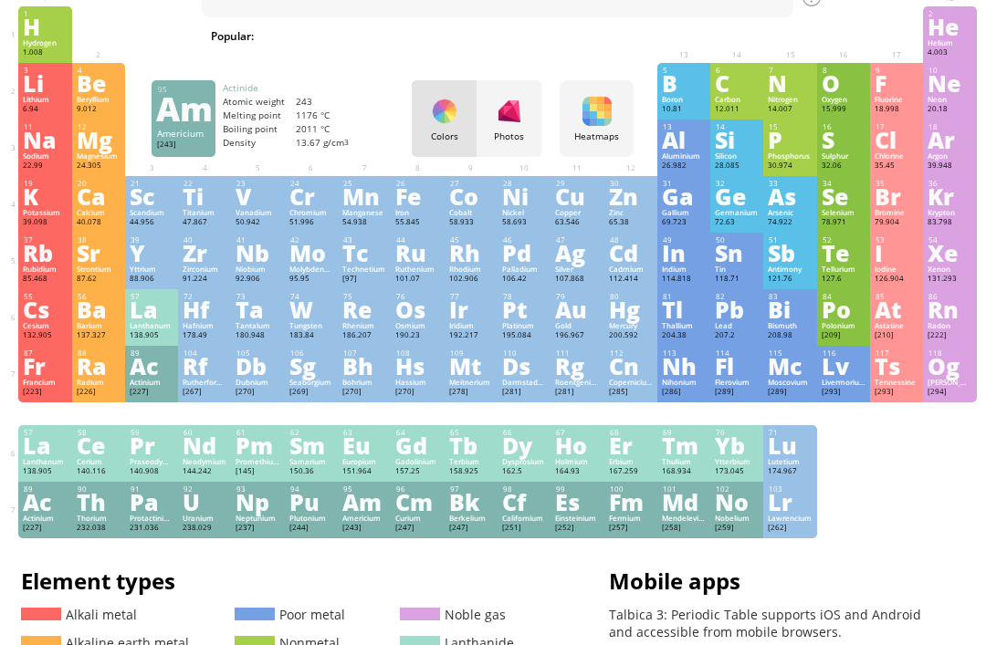
click at [853, 188] on div "34" at bounding box center [844, 183] width 43 height 9
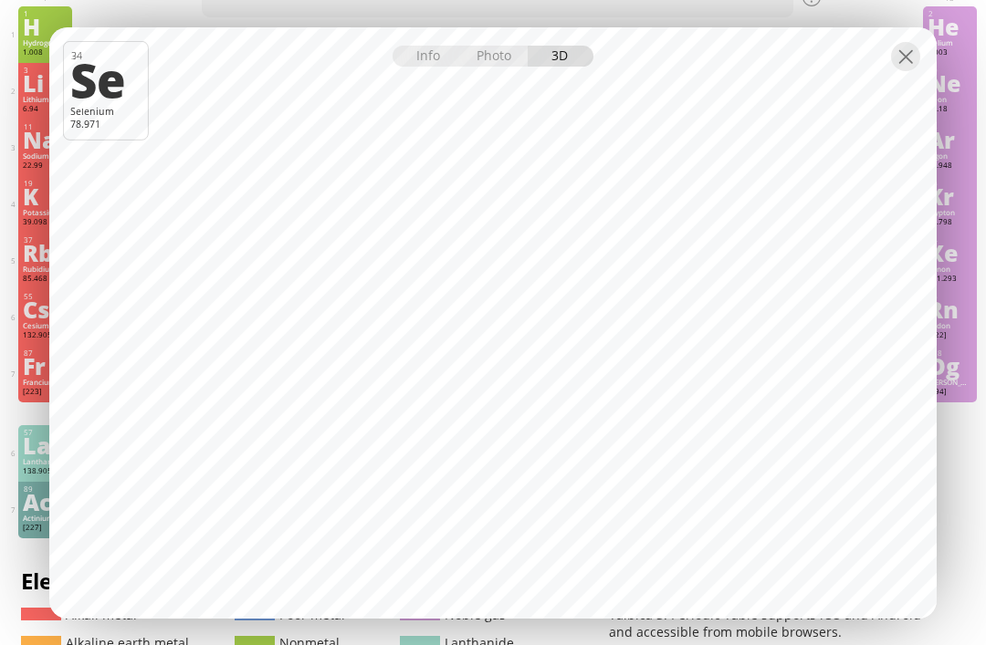
click at [919, 71] on div at bounding box center [905, 56] width 29 height 29
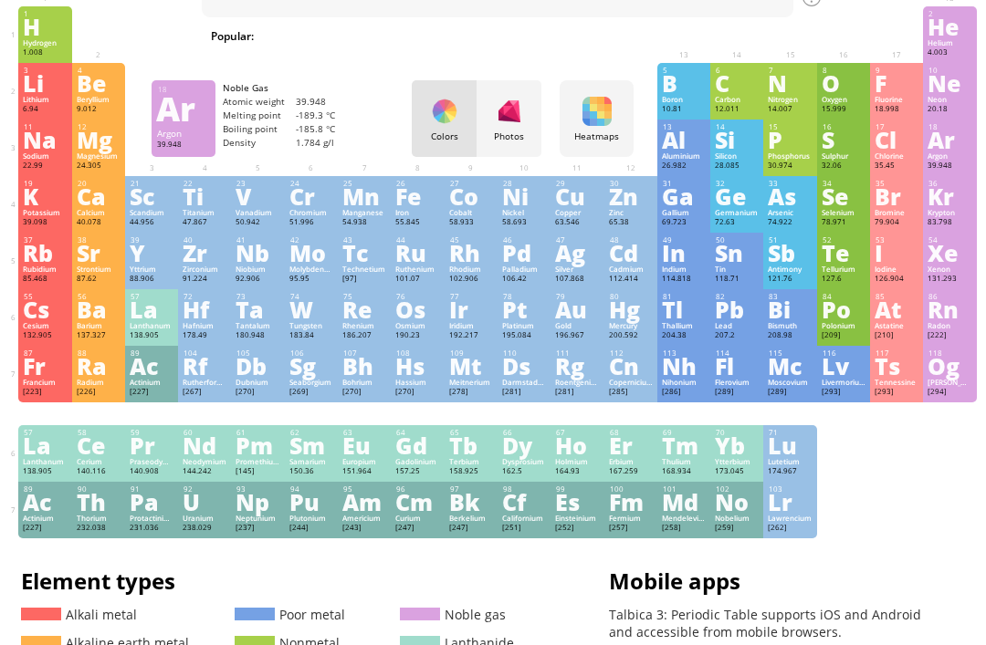
click at [966, 150] on div "Ar" at bounding box center [950, 140] width 44 height 20
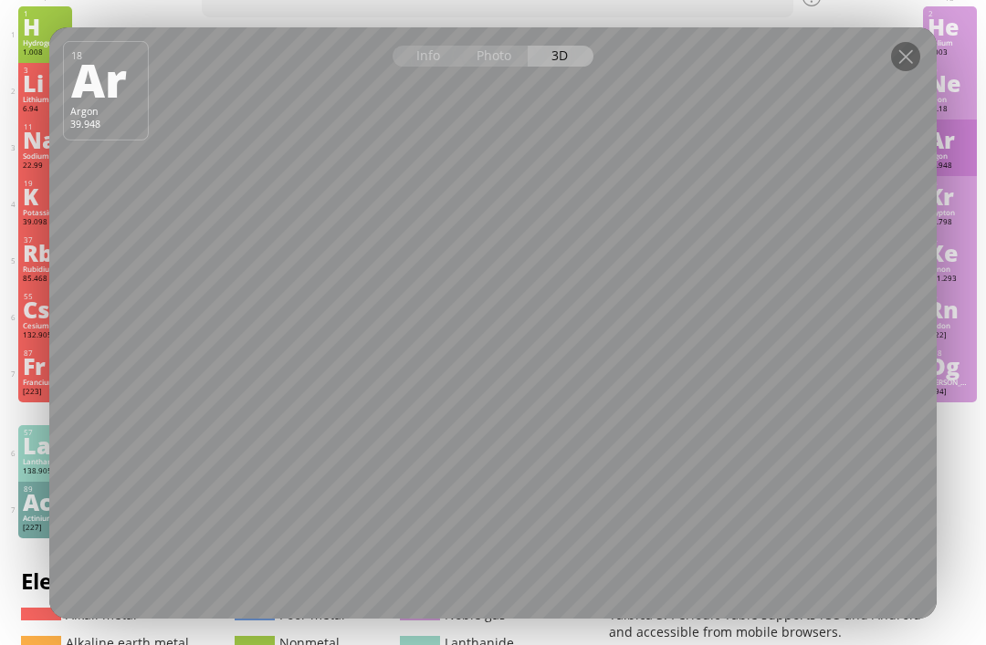
click at [932, 59] on div at bounding box center [492, 43] width 887 height 32
click at [899, 71] on div at bounding box center [905, 56] width 29 height 29
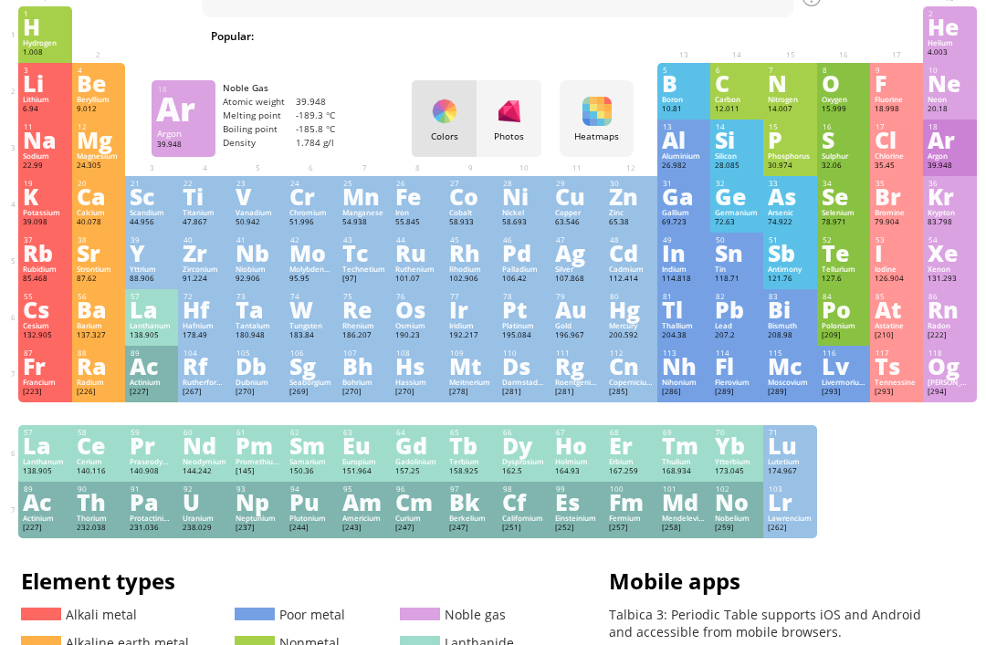
click at [925, 68] on div "10 Ne Neon 20.18 0 0 -248.59 °C -246.08 °C 0.9 g/l [He]2s 2 2p 6" at bounding box center [949, 91] width 53 height 57
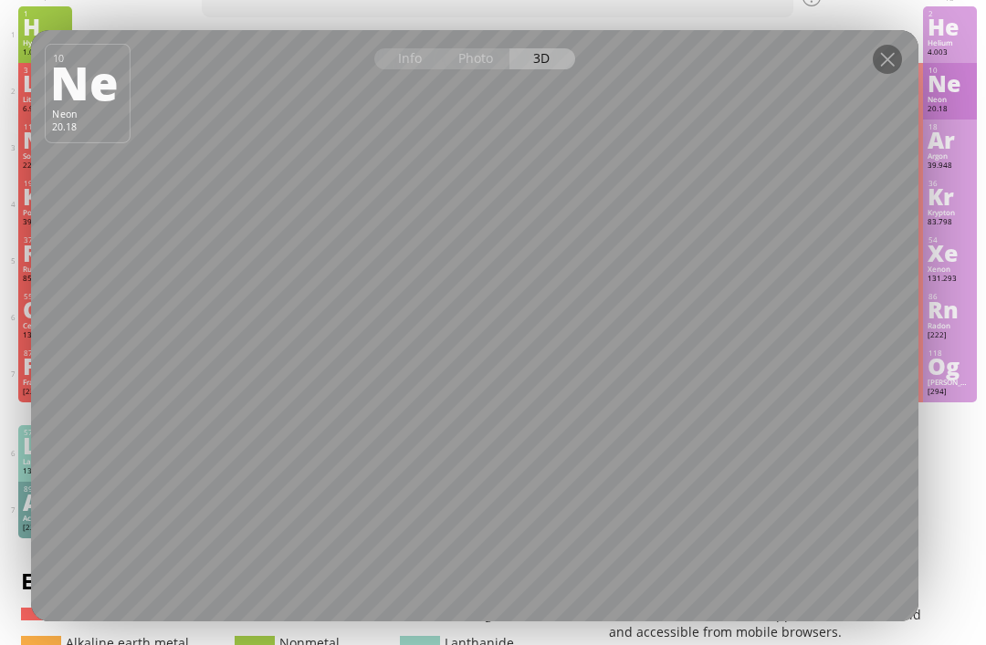
click at [877, 74] on div at bounding box center [887, 59] width 29 height 29
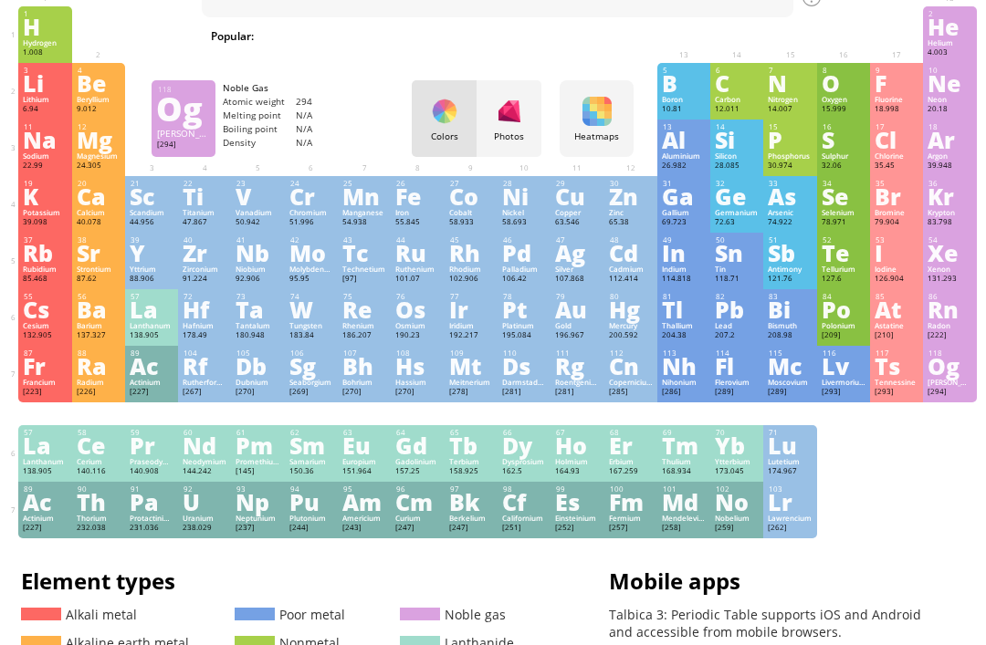
click at [955, 376] on div "Og" at bounding box center [950, 366] width 44 height 20
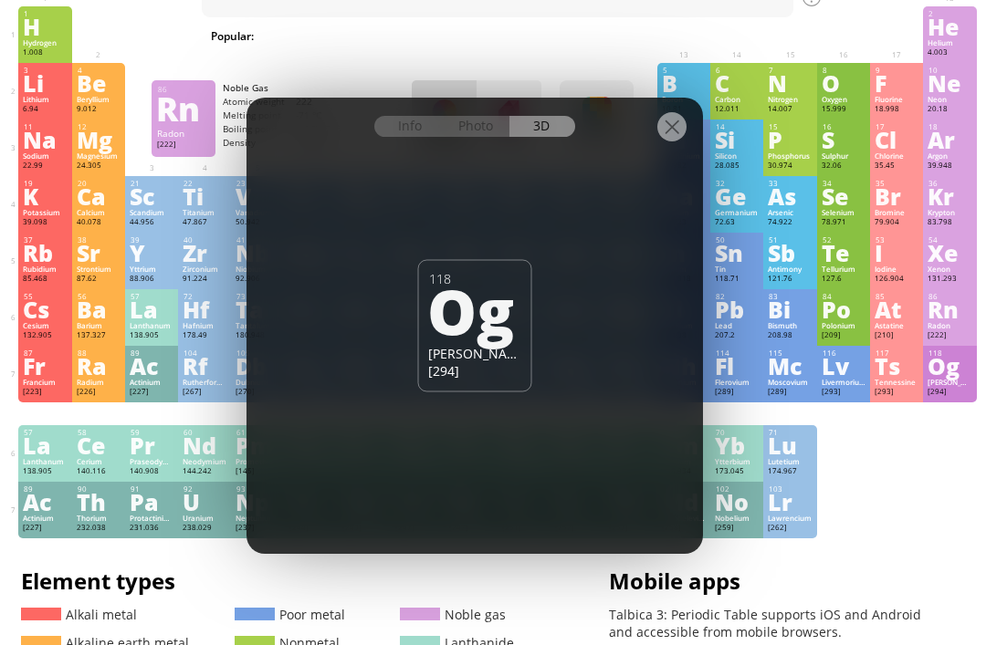
click at [941, 320] on div "Rn" at bounding box center [950, 309] width 44 height 20
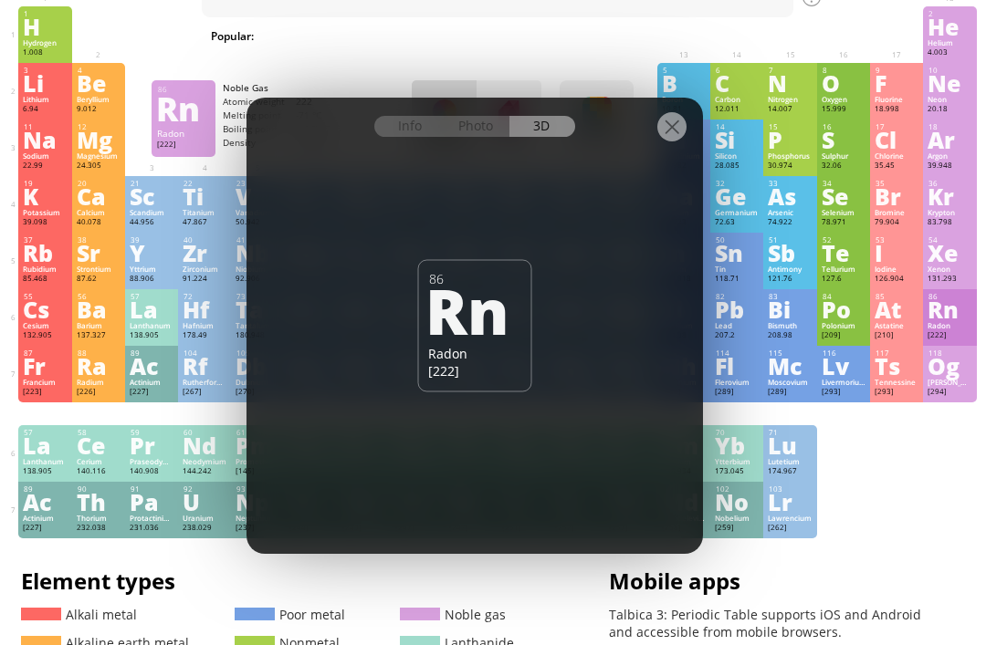
click at [672, 142] on div at bounding box center [671, 126] width 29 height 29
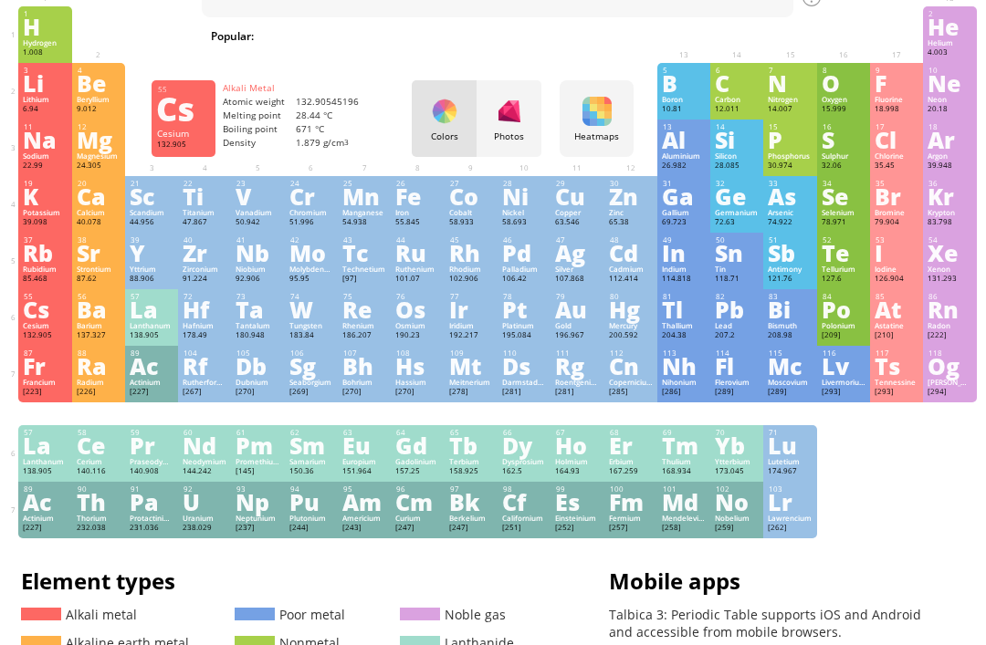
click at [46, 320] on div "Cs" at bounding box center [45, 309] width 44 height 20
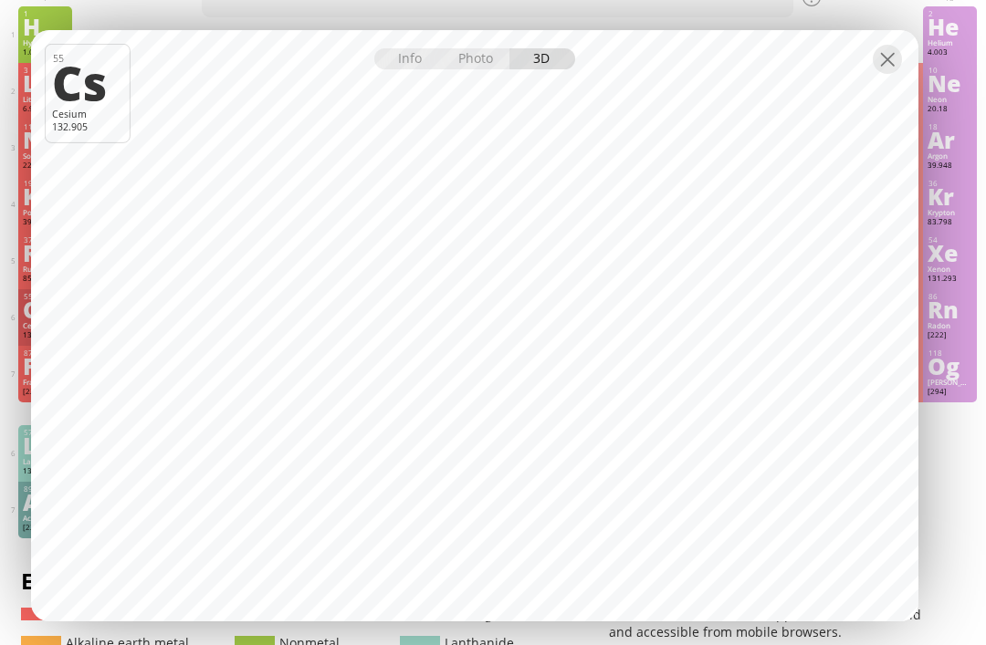
click at [895, 74] on div at bounding box center [887, 59] width 29 height 29
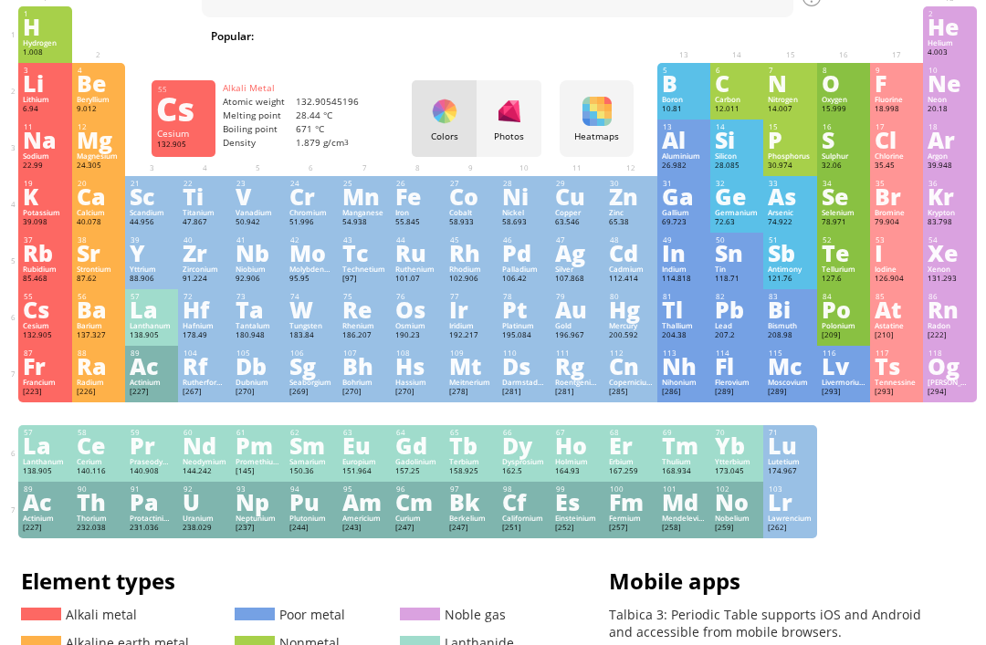
click at [549, 286] on div "46 Pd Palladium 106.42 0, +1, +2, +3, +4, +5 0, +1, +2, +3, +4, +5 1554.9 °C 29…" at bounding box center [524, 261] width 53 height 57
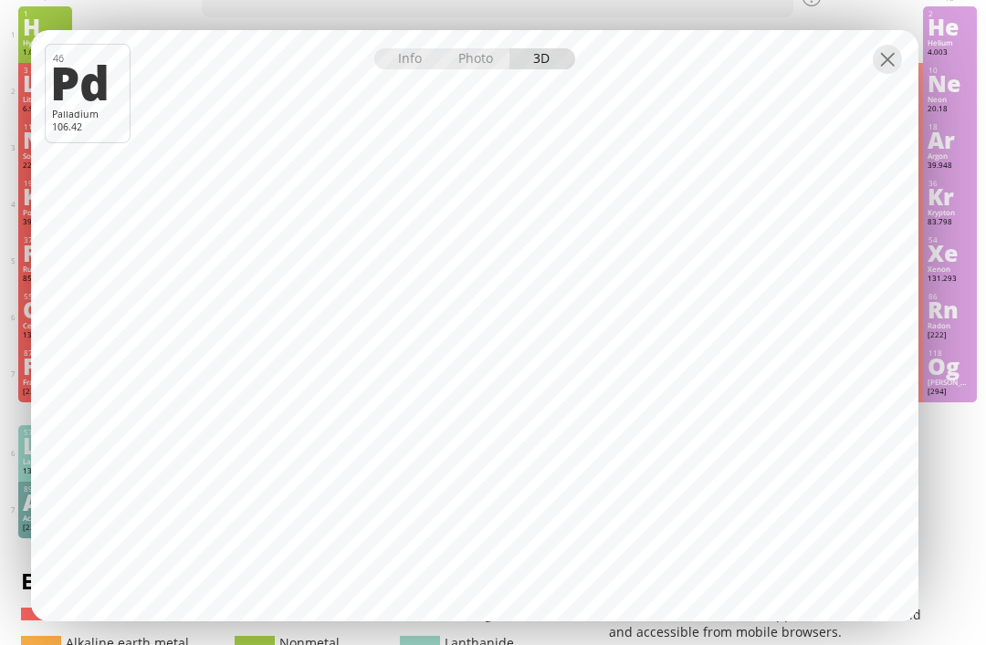
click at [907, 62] on div at bounding box center [474, 46] width 887 height 32
click at [884, 74] on div at bounding box center [887, 59] width 29 height 29
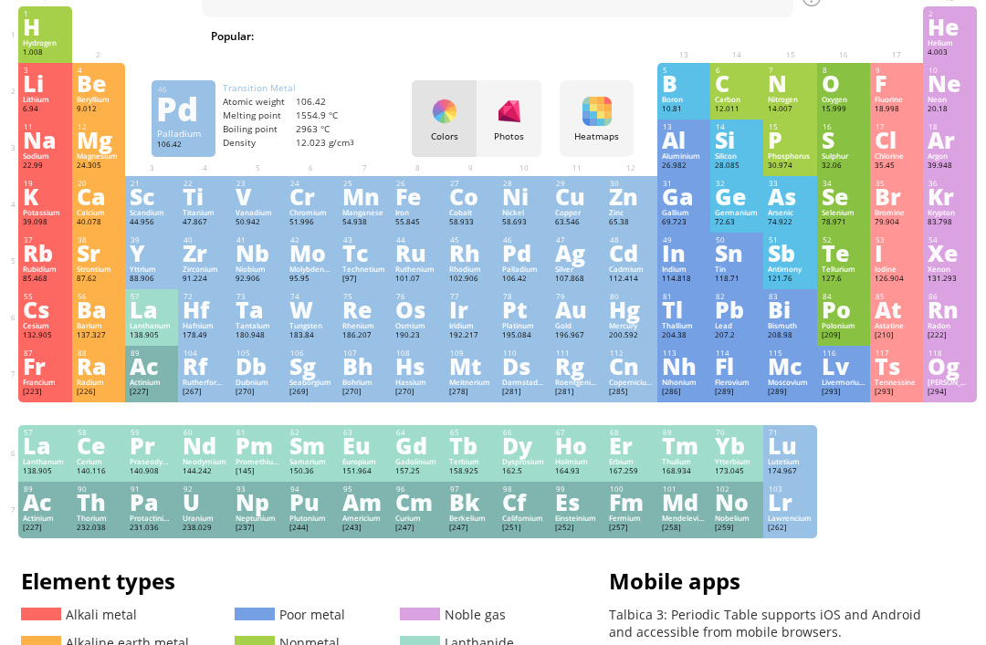
click at [285, 341] on div "74 W Tungsten 183.84 −4, −2, −1, 0, +1, +2, +3, +4, +5, +6 −4, −2, −1, 0, +1, +…" at bounding box center [311, 317] width 53 height 57
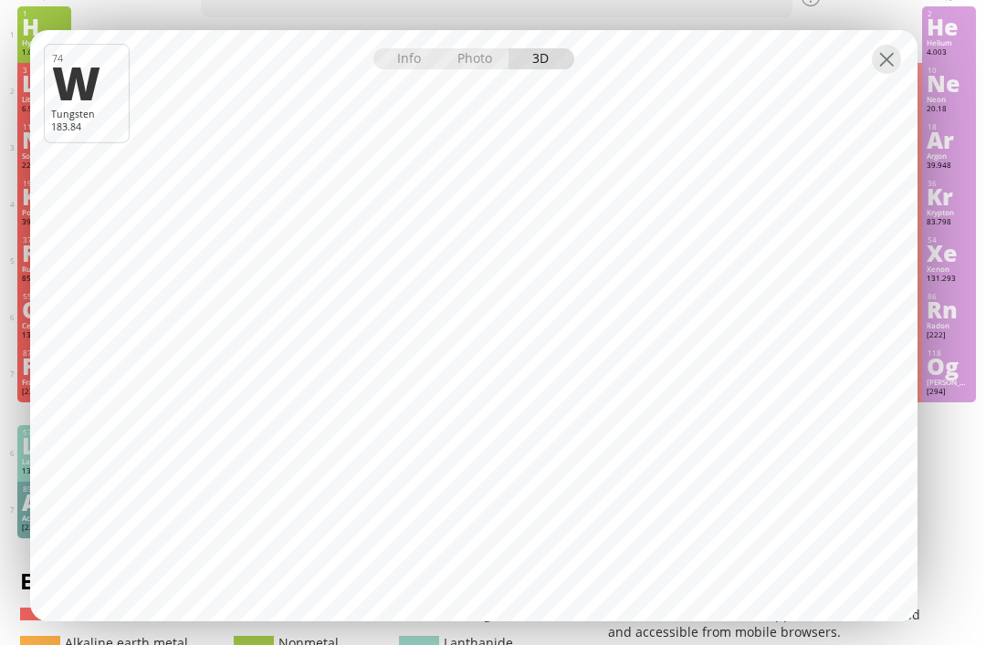
click at [897, 74] on div at bounding box center [887, 59] width 29 height 29
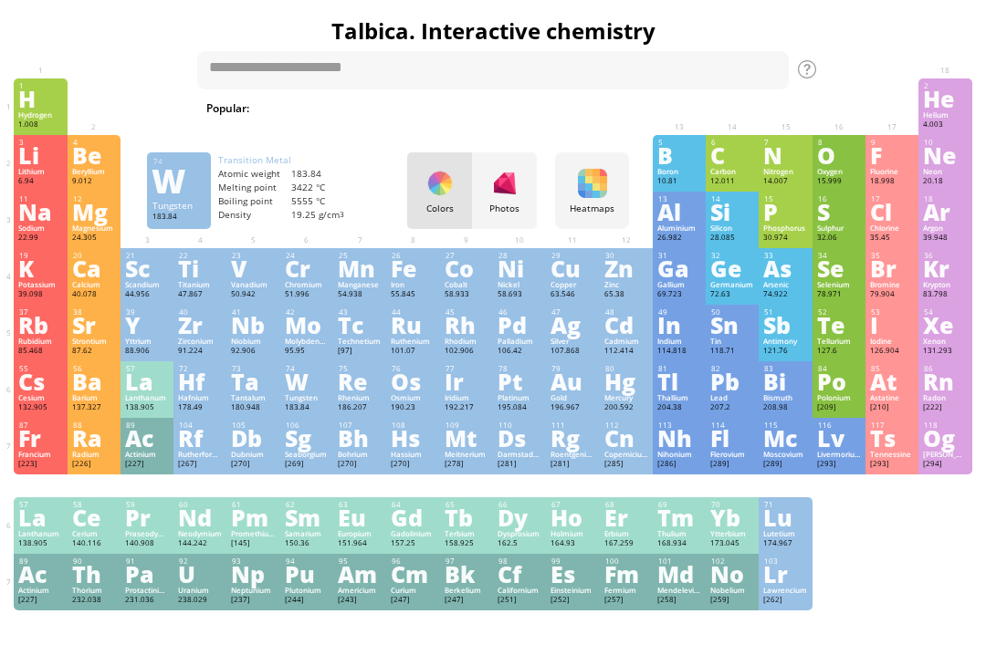
scroll to position [7, 5]
click at [573, 392] on div "Au" at bounding box center [573, 382] width 44 height 20
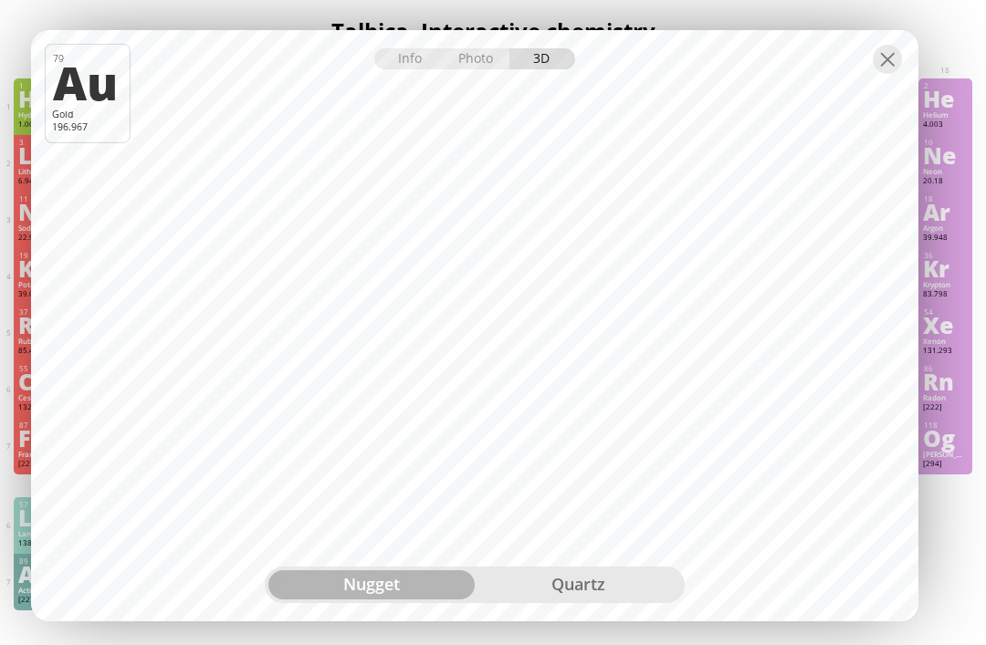
scroll to position [6, 0]
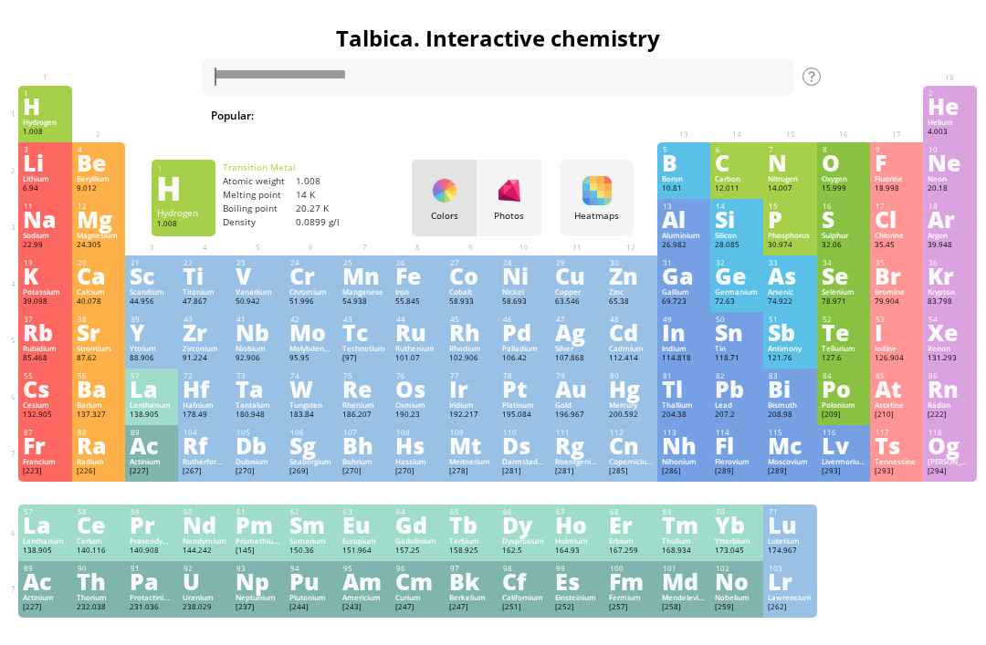
click at [528, 353] on div "Palladium" at bounding box center [524, 348] width 44 height 9
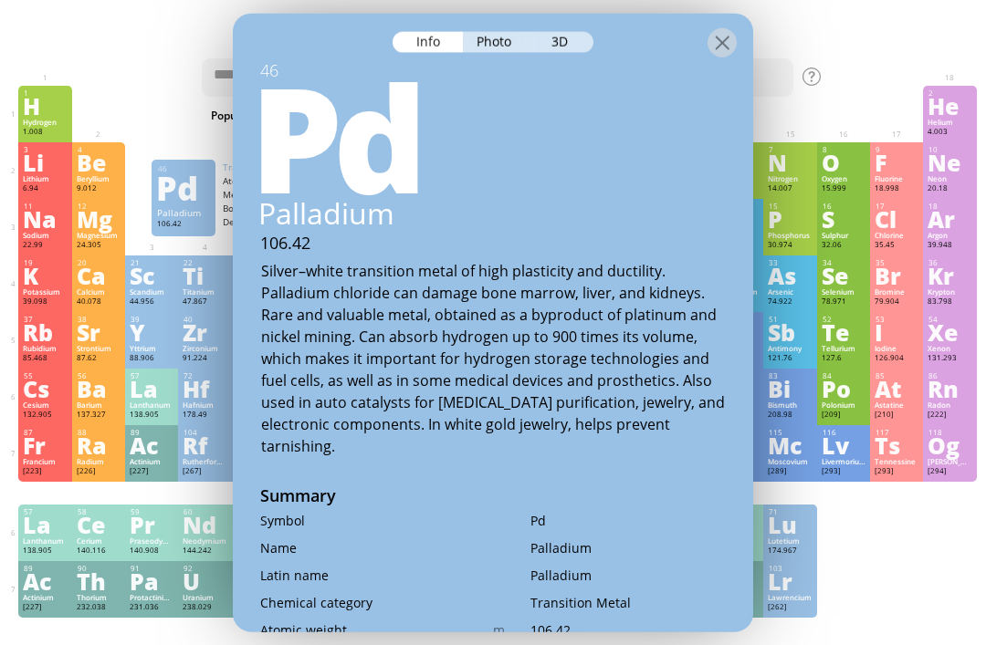
click at [547, 31] on div "3D" at bounding box center [561, 41] width 66 height 21
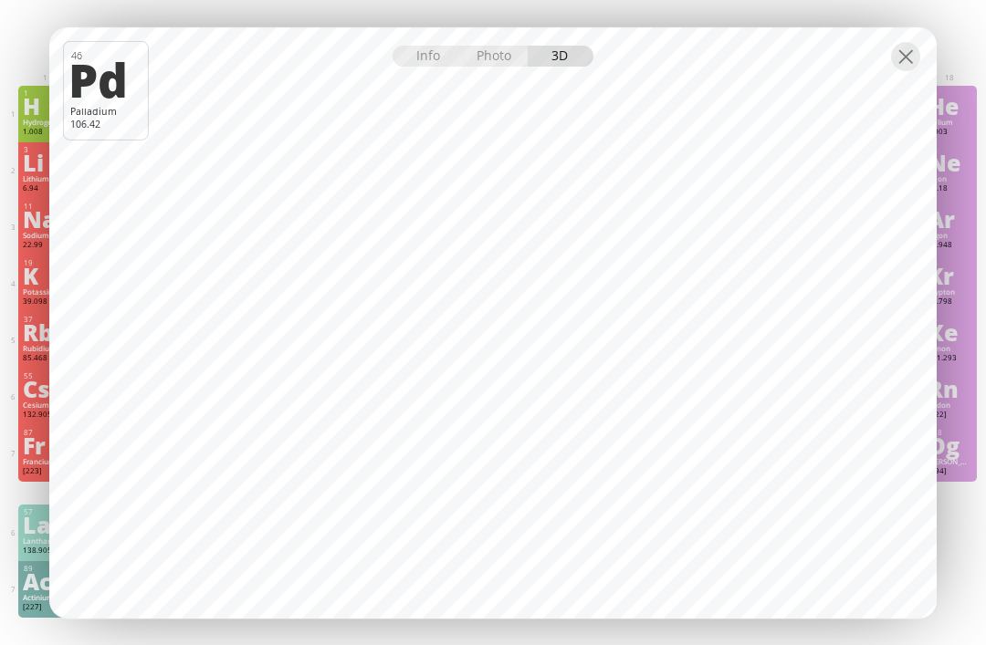
click at [923, 53] on div at bounding box center [492, 43] width 887 height 32
click at [915, 54] on div at bounding box center [905, 56] width 29 height 29
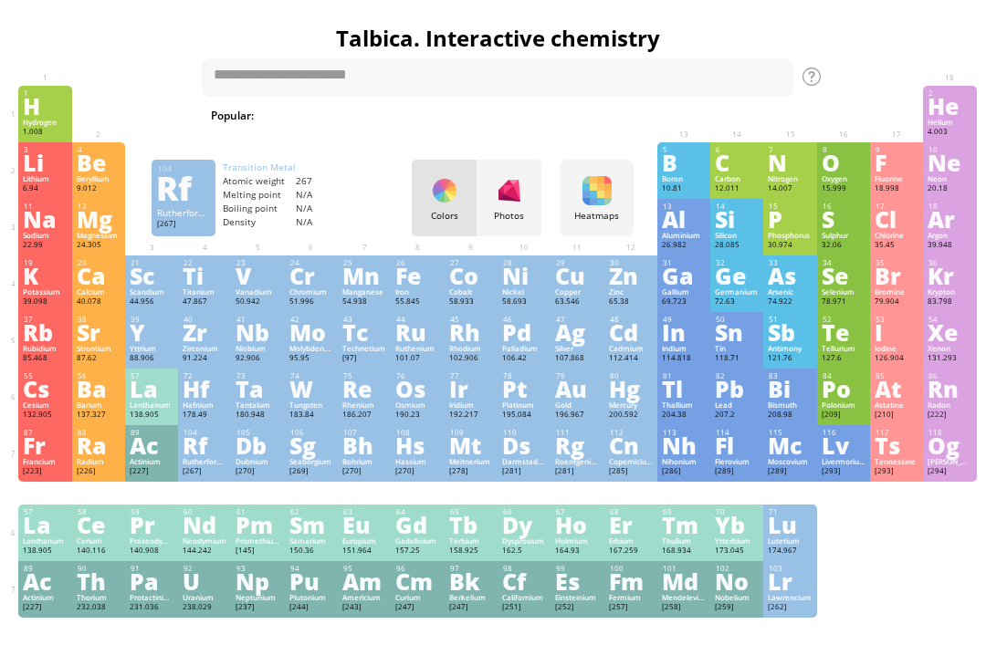
click at [194, 477] on div "[267]" at bounding box center [205, 472] width 44 height 11
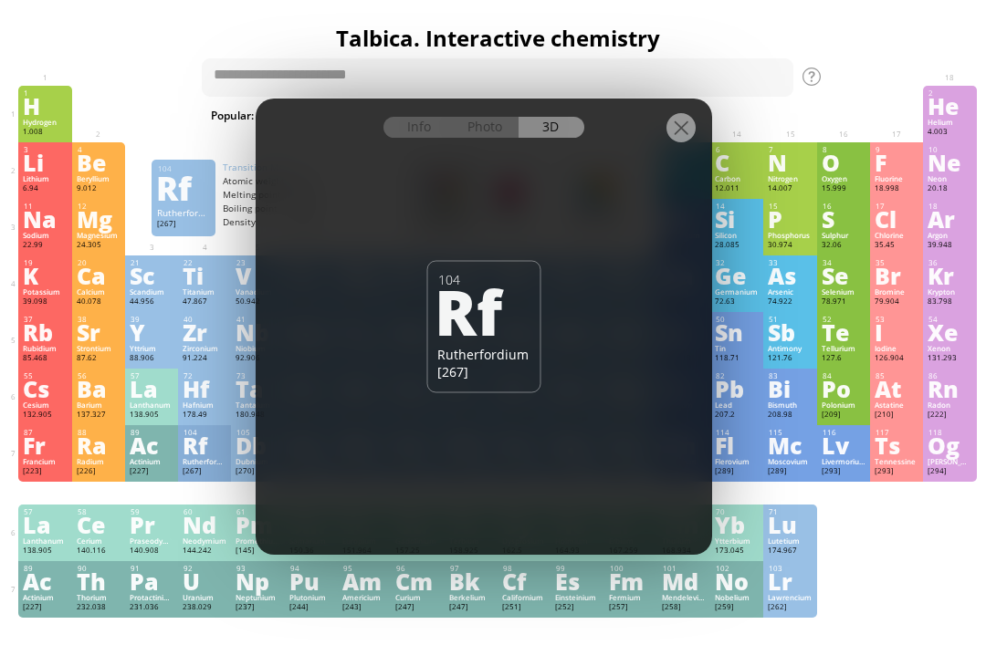
click at [685, 142] on div at bounding box center [680, 127] width 29 height 29
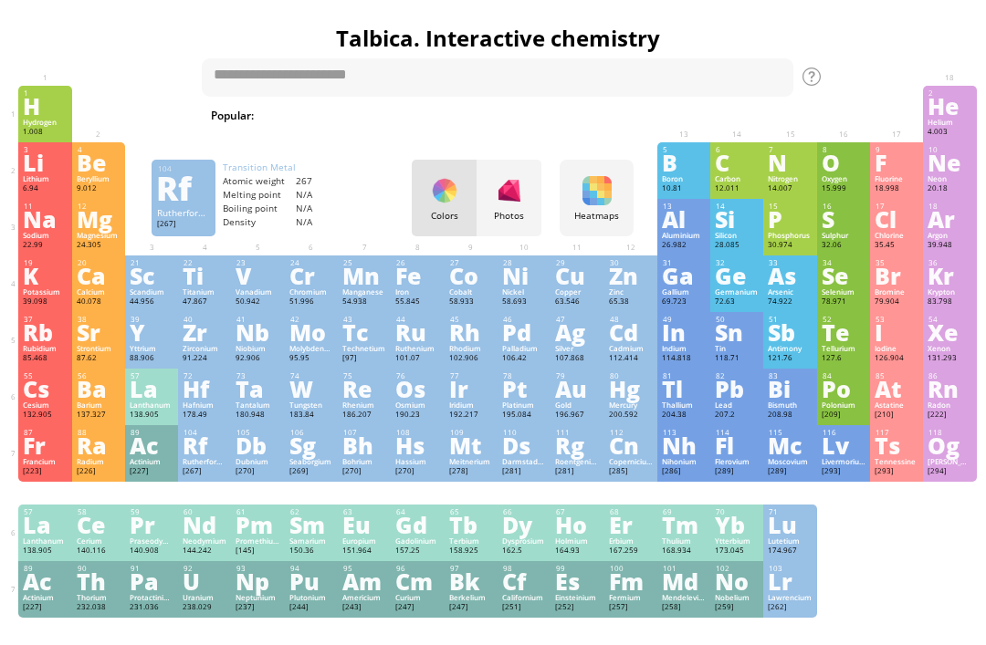
click at [321, 467] on div "Seaborgium" at bounding box center [311, 461] width 44 height 9
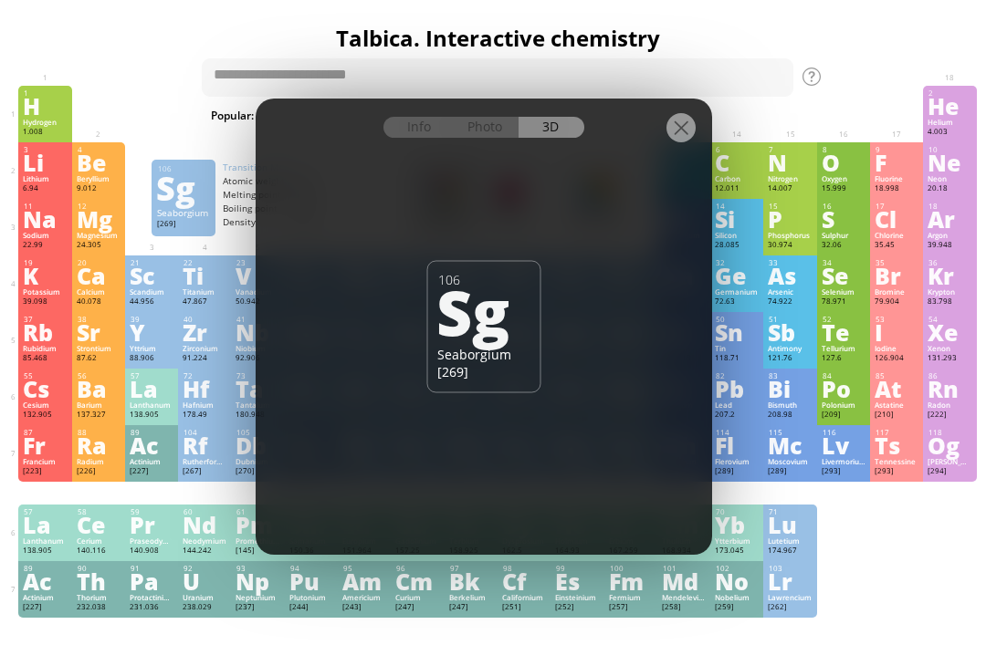
click at [680, 131] on div at bounding box center [680, 127] width 29 height 29
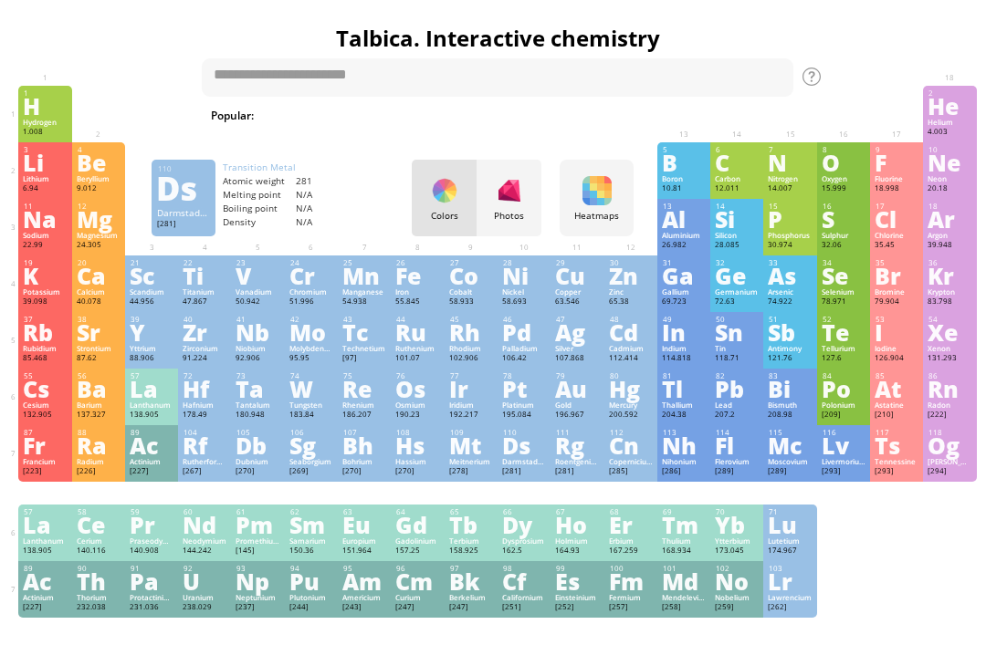
click at [502, 456] on div "Ds" at bounding box center [524, 445] width 44 height 20
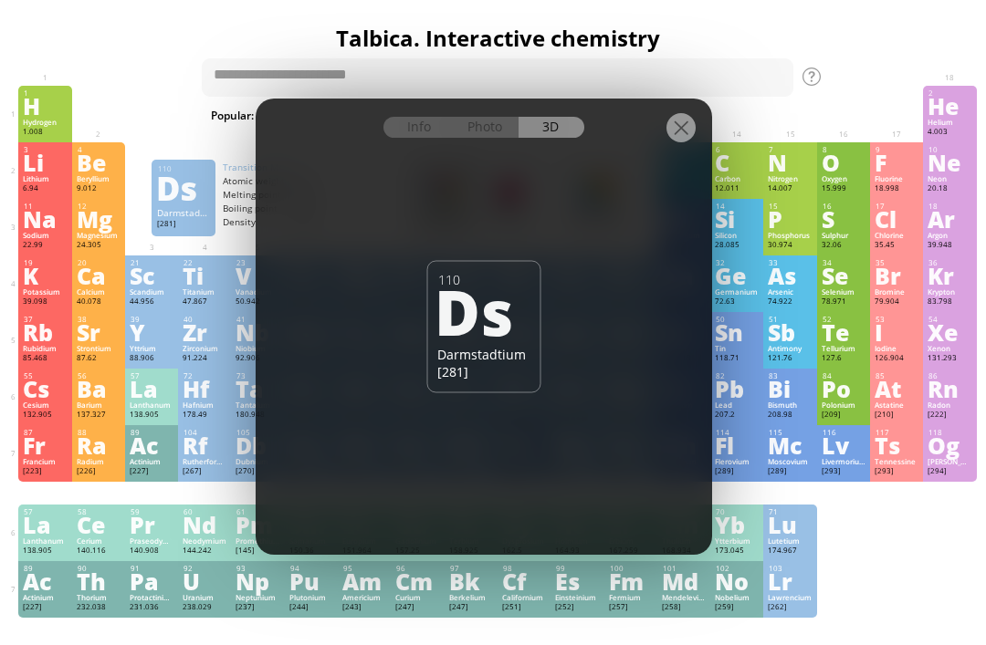
click at [689, 129] on div at bounding box center [680, 127] width 29 height 29
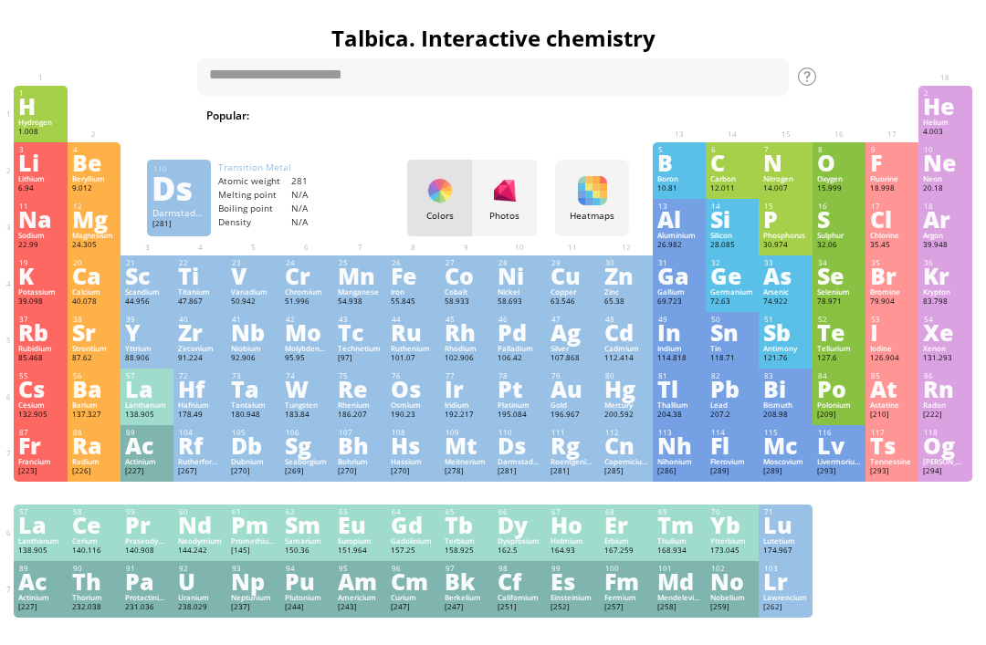
scroll to position [0, 5]
click at [252, 342] on div "Nb" at bounding box center [253, 332] width 44 height 20
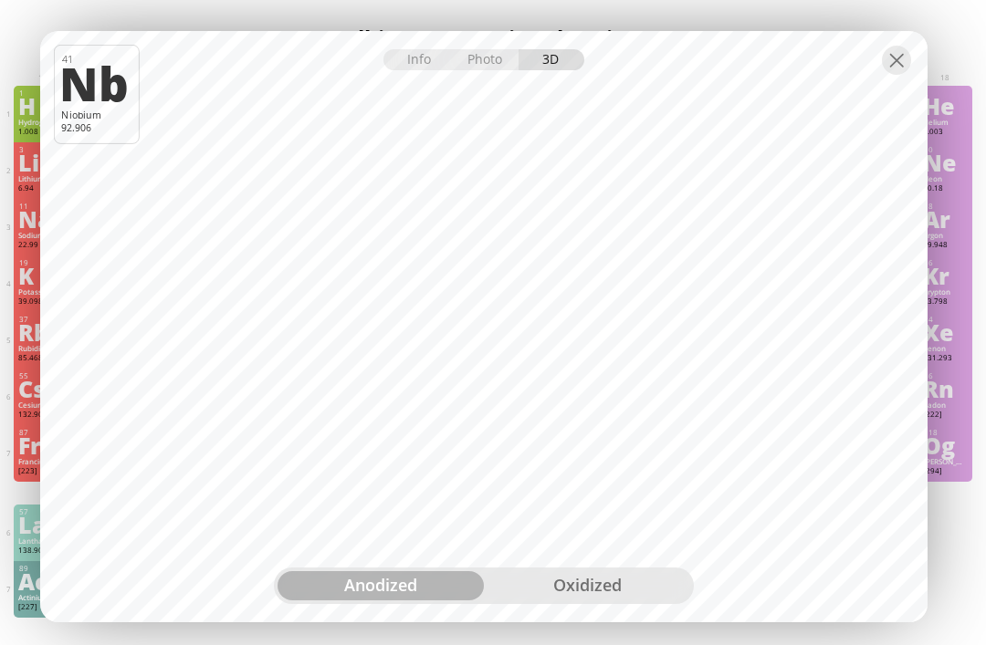
click at [608, 582] on div "oxidized" at bounding box center [587, 586] width 206 height 29
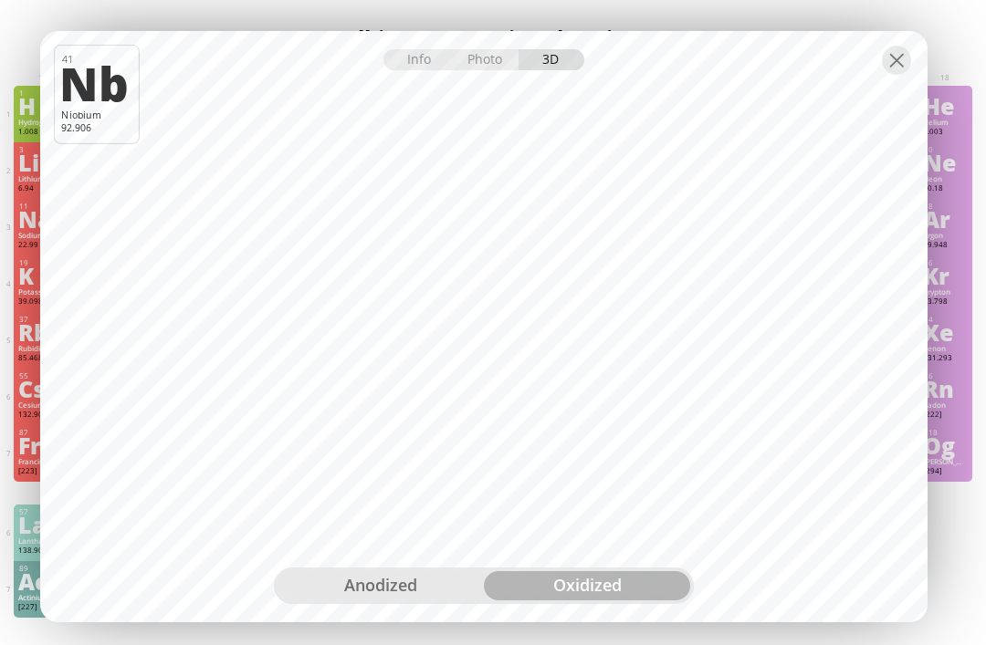
click at [426, 588] on div "anodized" at bounding box center [381, 586] width 206 height 29
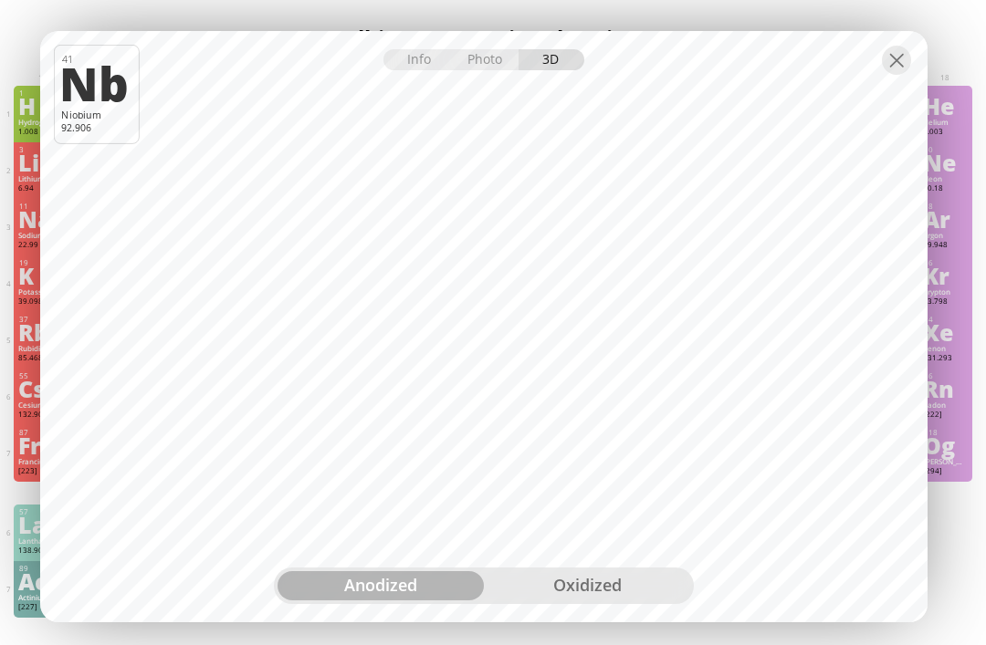
click at [463, 51] on div "Photo" at bounding box center [487, 59] width 66 height 21
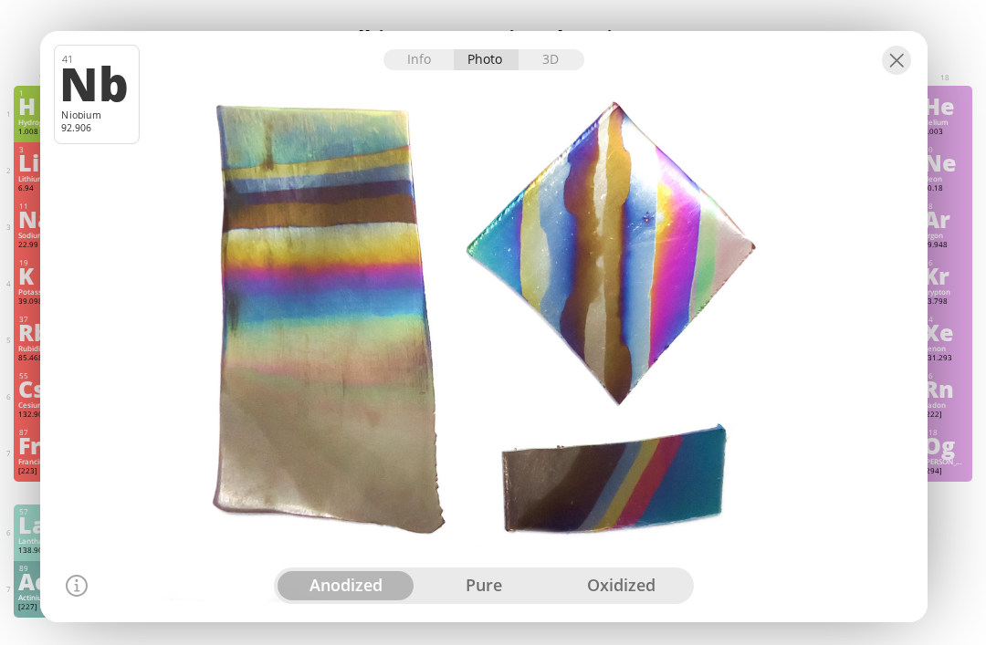
scroll to position [0, 0]
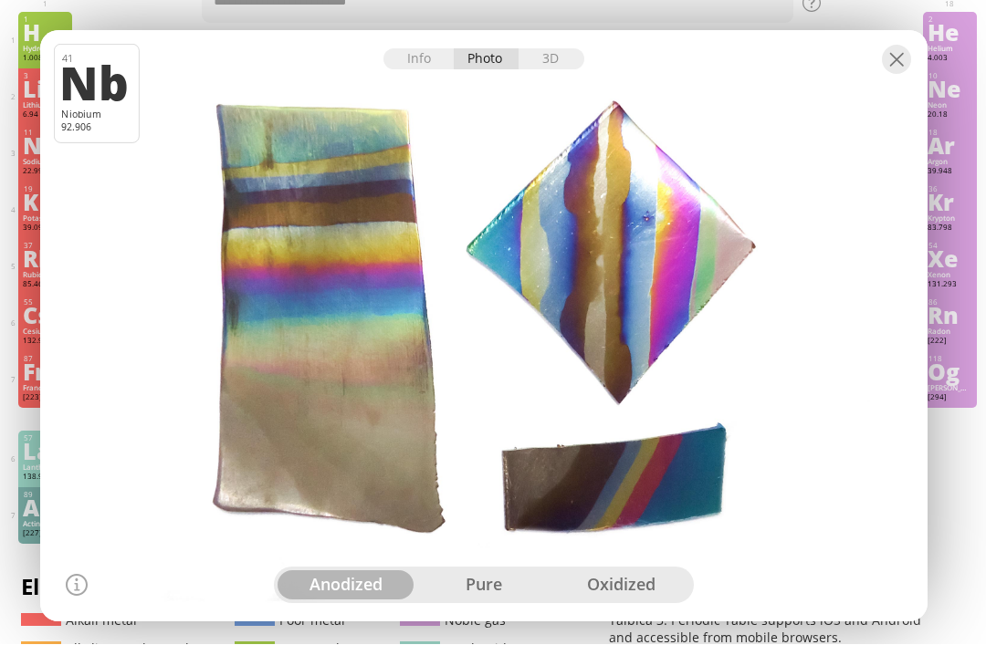
click at [508, 601] on div "pure" at bounding box center [484, 586] width 138 height 29
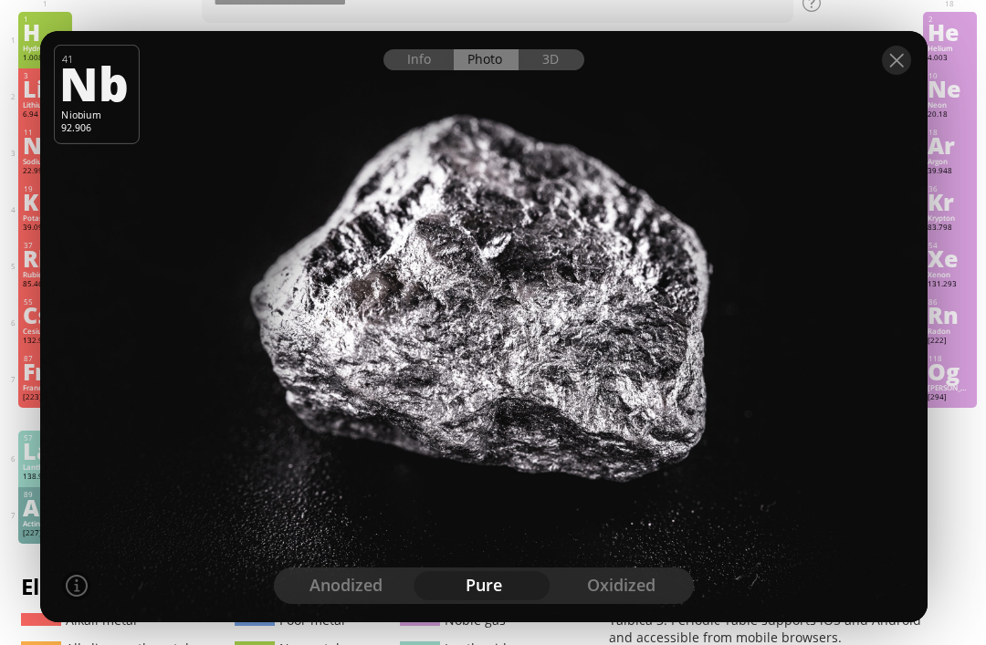
click at [621, 601] on div "oxidized" at bounding box center [621, 586] width 138 height 29
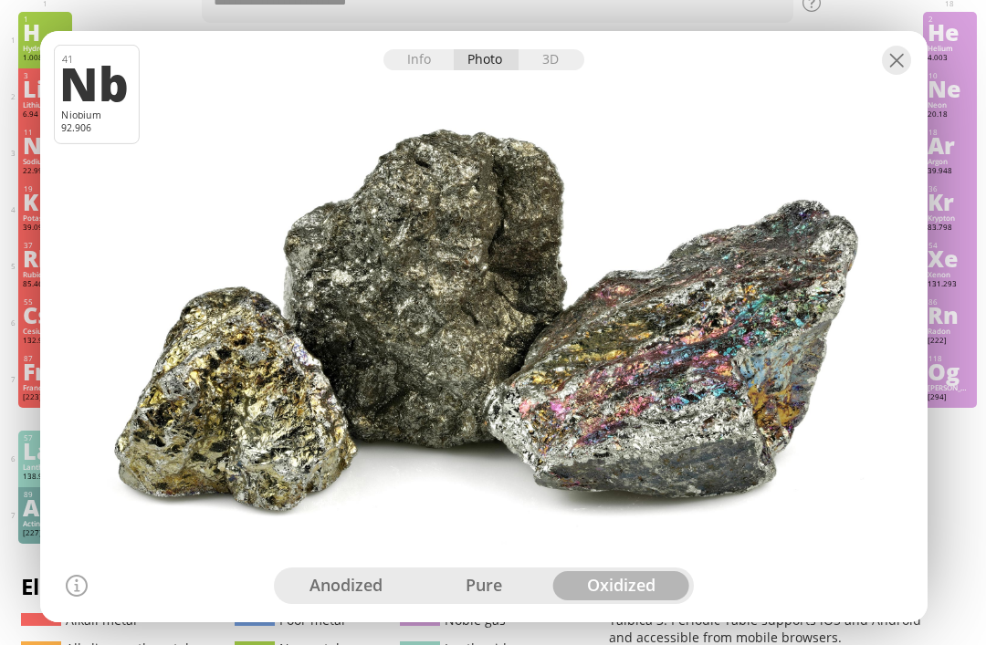
click at [351, 601] on div "anodized" at bounding box center [347, 586] width 138 height 29
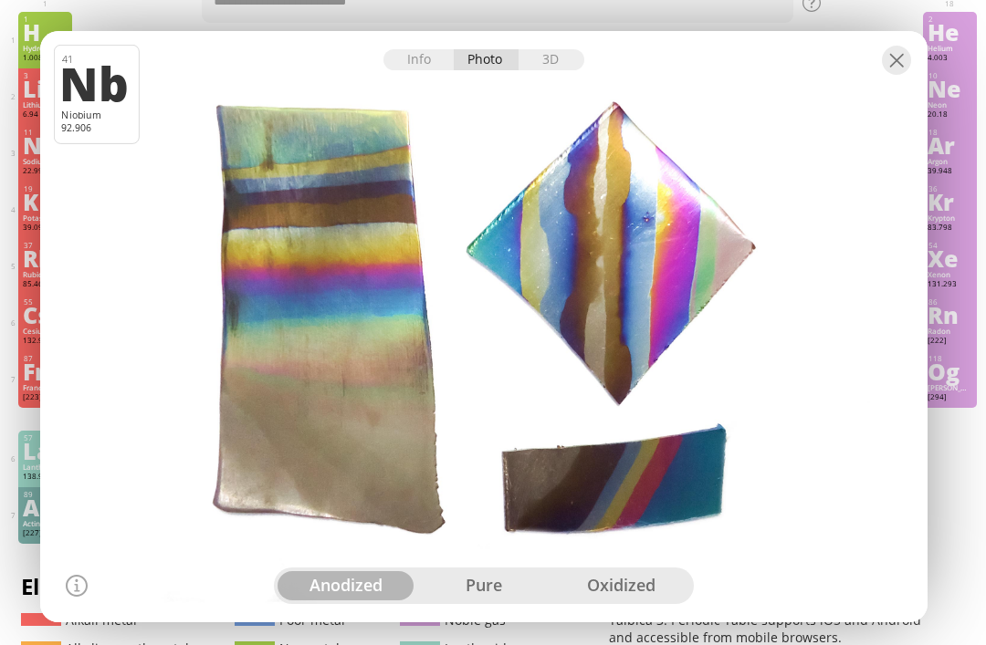
click at [900, 75] on div at bounding box center [896, 60] width 29 height 29
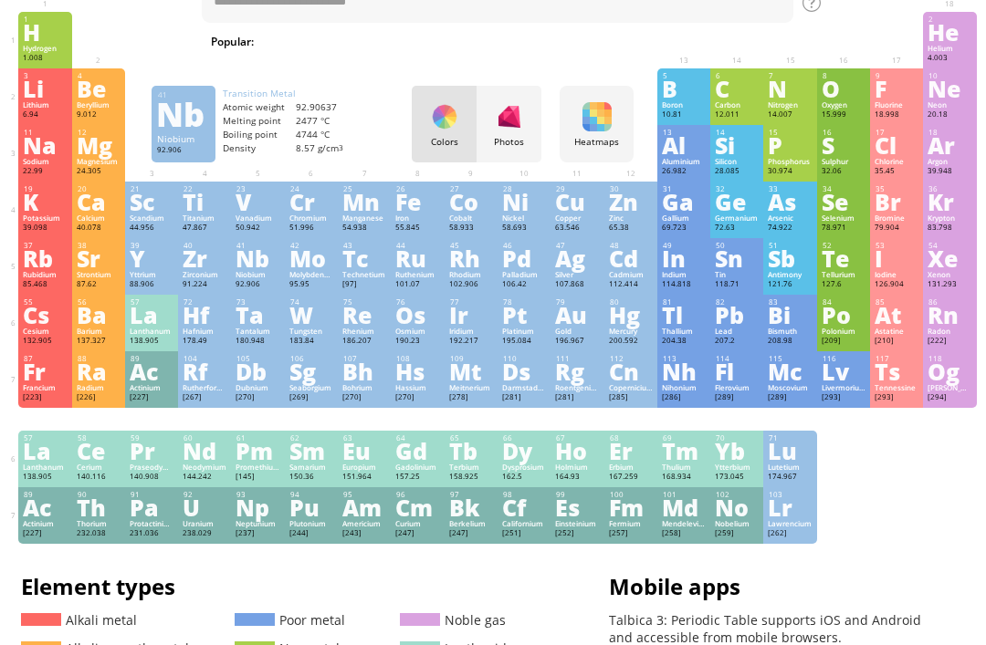
click at [402, 518] on div "Cm" at bounding box center [417, 508] width 44 height 20
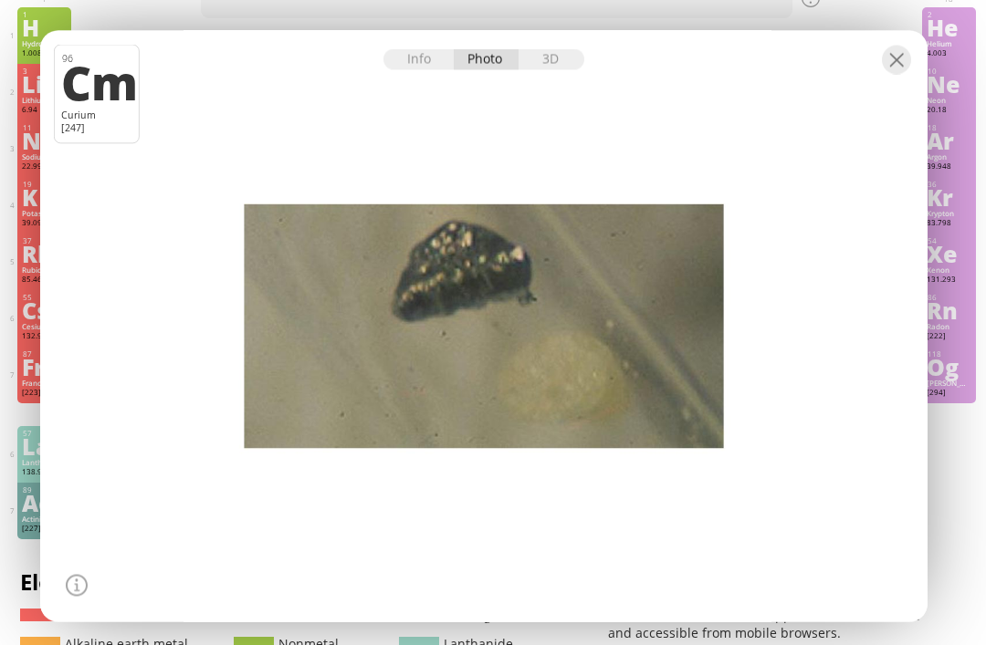
scroll to position [84, 0]
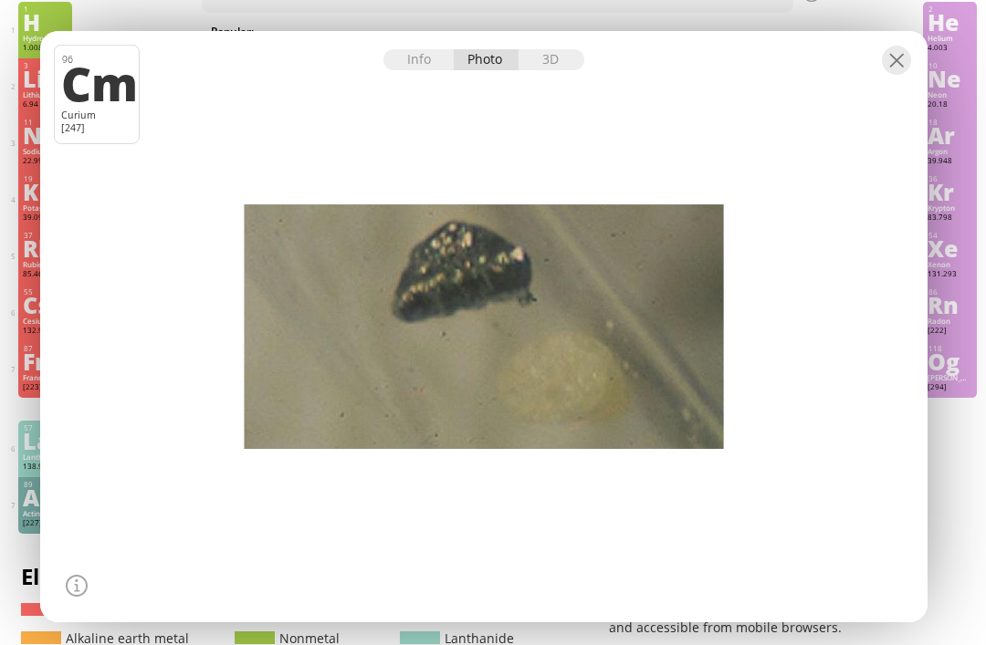
click at [557, 70] on div "3D" at bounding box center [552, 59] width 66 height 21
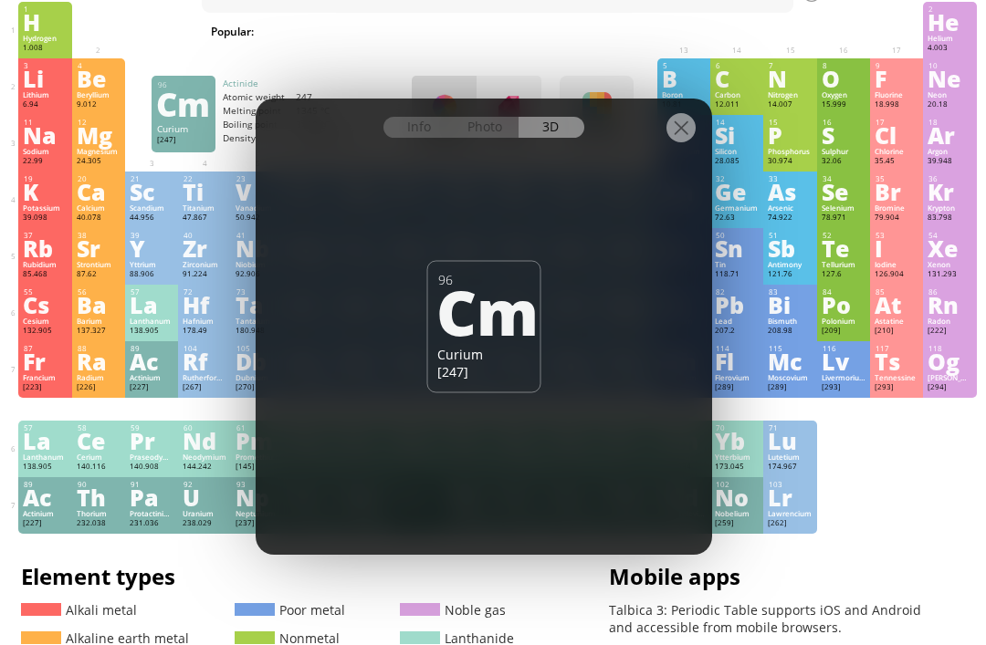
click at [501, 138] on div "Photo" at bounding box center [487, 127] width 66 height 21
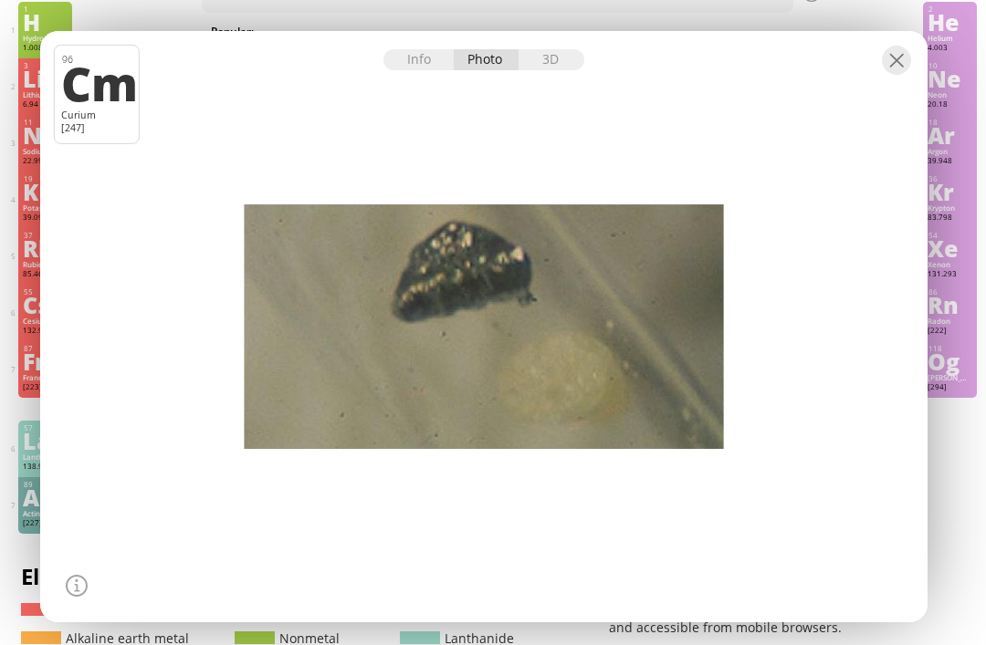
click at [897, 75] on div at bounding box center [896, 60] width 29 height 29
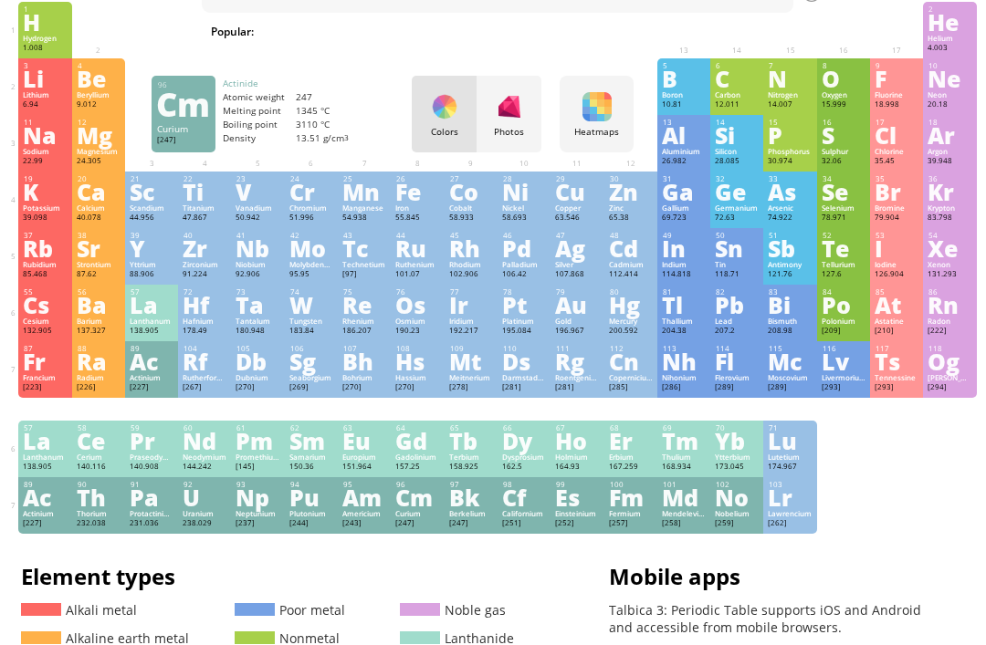
click at [730, 451] on div "Yb" at bounding box center [737, 441] width 44 height 20
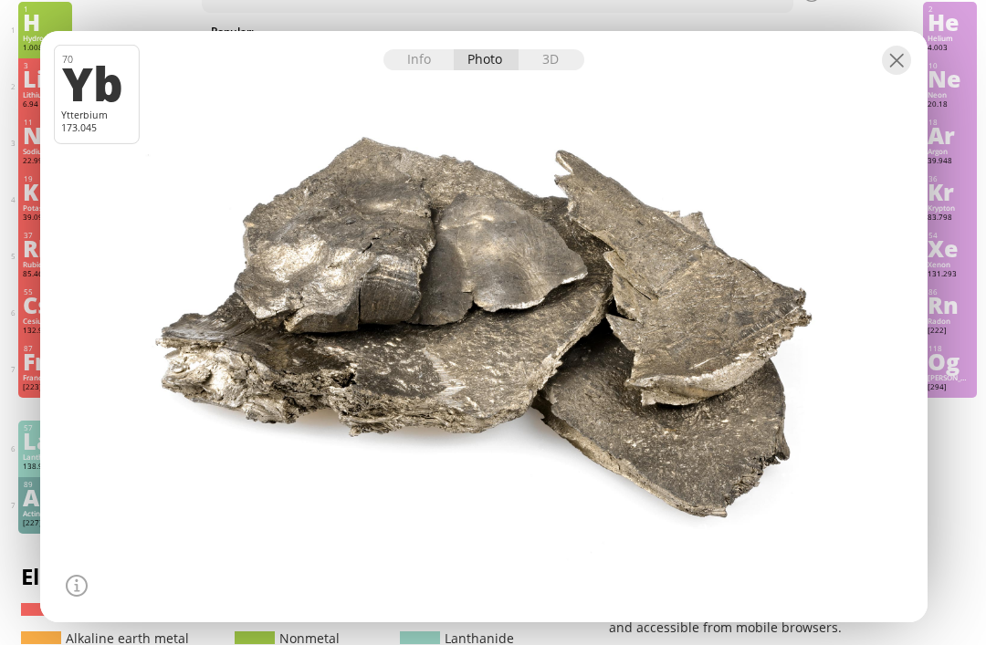
click at [546, 70] on div "3D" at bounding box center [552, 59] width 66 height 21
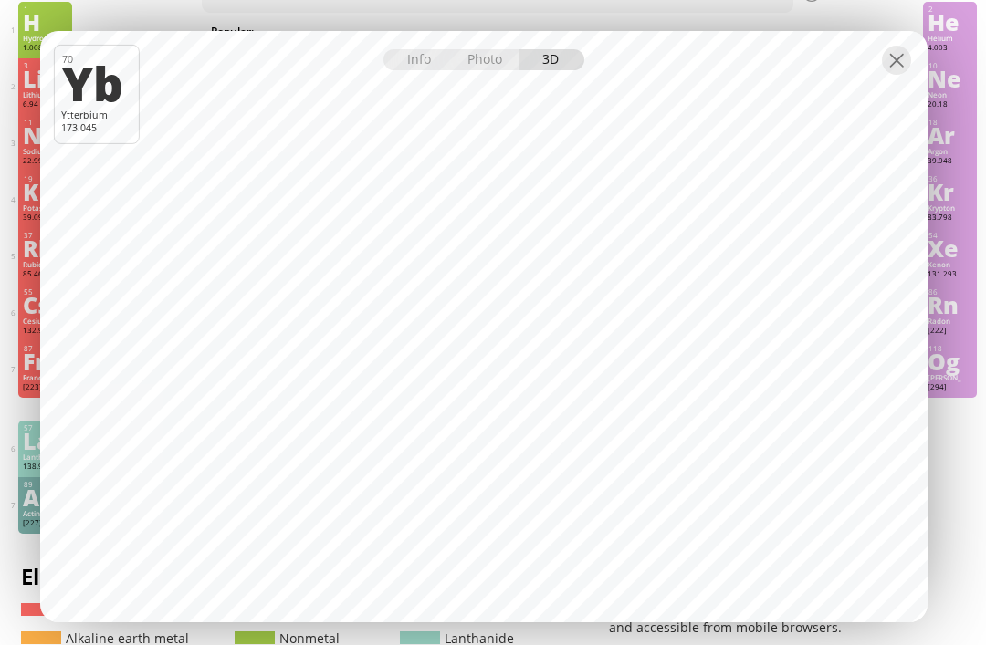
click at [895, 75] on div at bounding box center [896, 60] width 29 height 29
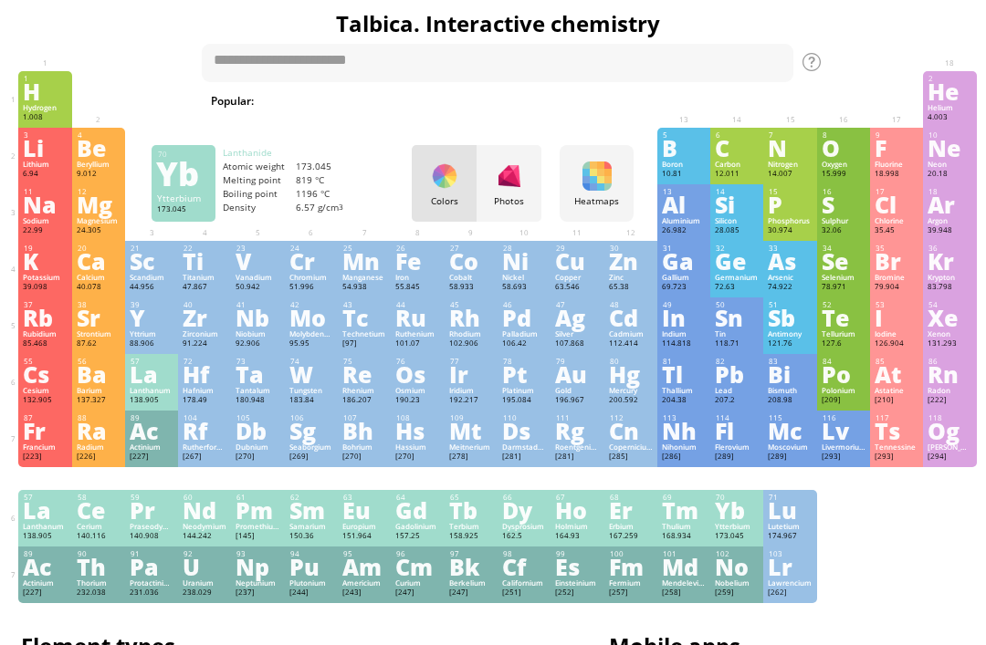
scroll to position [15, 0]
click at [712, 342] on div "50 Sn Tin 118.71 −4, −3, −2, −1, 0, +1, +2, +3, +4 −4, −3, −2, −1, 0, +1, +2, +…" at bounding box center [736, 326] width 53 height 57
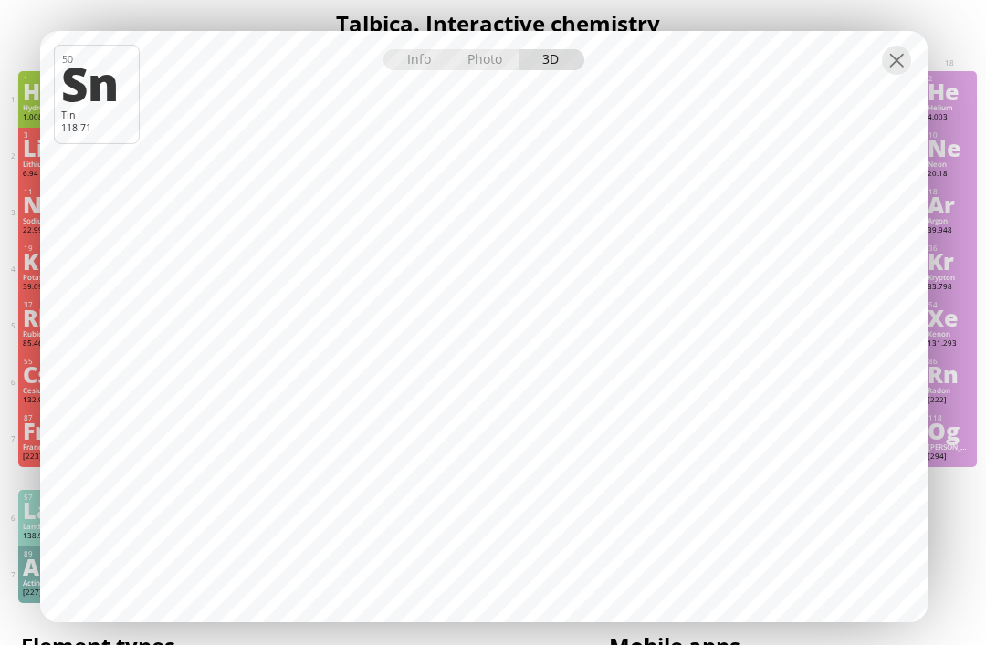
click at [901, 53] on div at bounding box center [896, 60] width 29 height 29
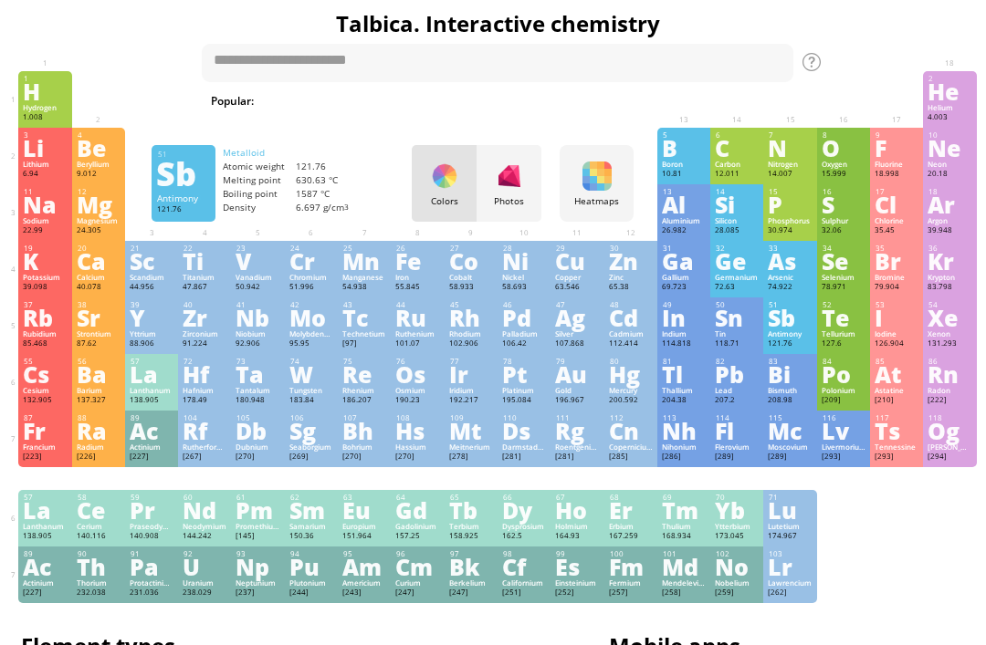
click at [793, 328] on div "Sb" at bounding box center [790, 318] width 44 height 20
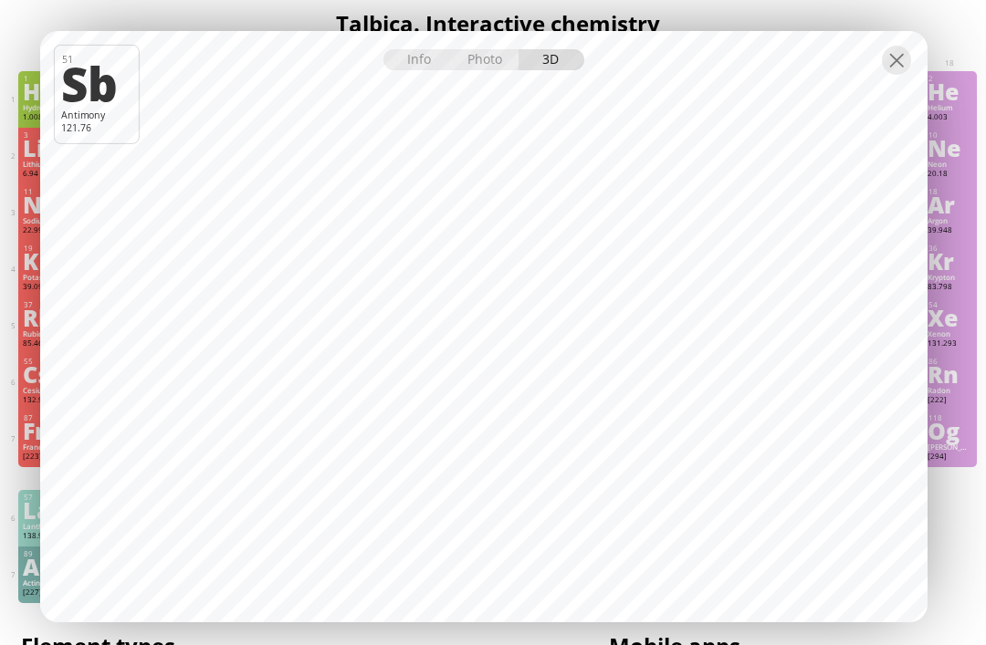
click at [880, 45] on div at bounding box center [483, 47] width 887 height 32
click at [910, 54] on div at bounding box center [896, 60] width 29 height 29
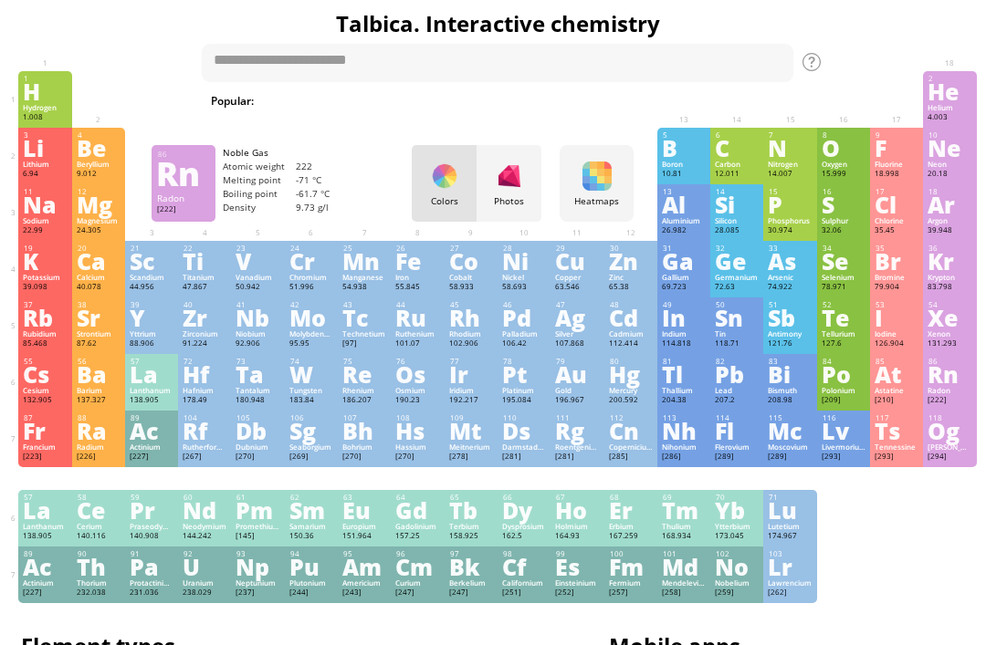
click at [954, 384] on div "Rn" at bounding box center [950, 374] width 44 height 20
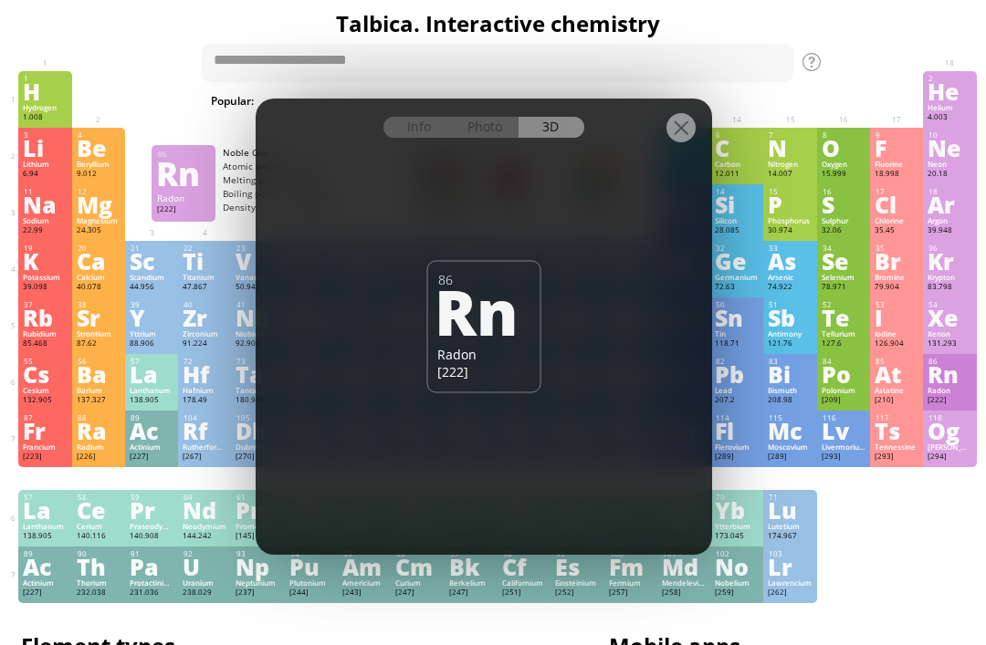
click at [699, 106] on div at bounding box center [484, 115] width 456 height 32
click at [686, 142] on div at bounding box center [680, 127] width 29 height 29
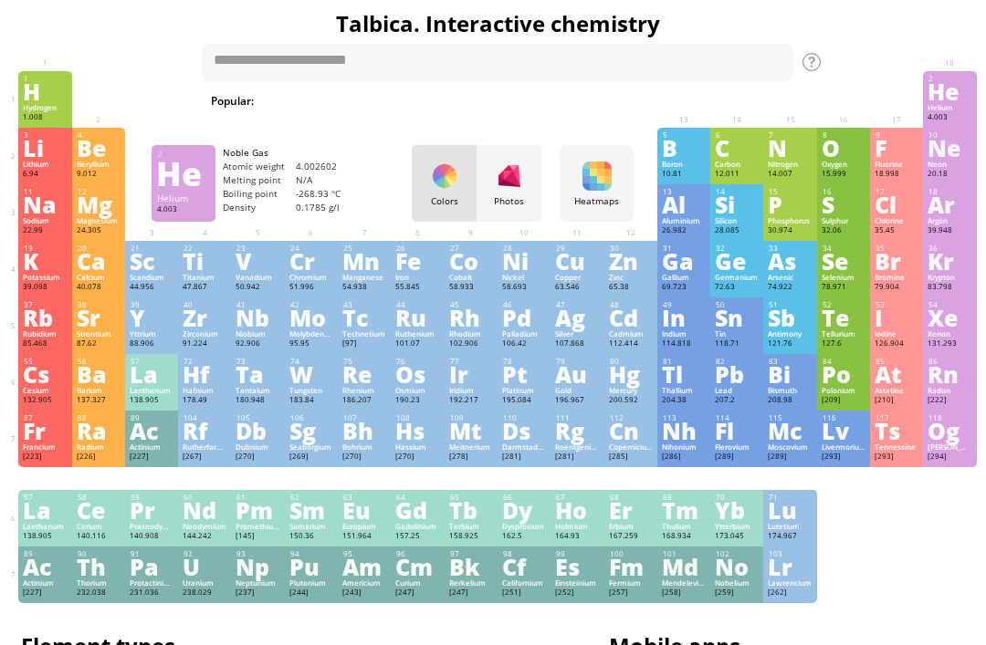
click at [950, 94] on div "He" at bounding box center [950, 91] width 44 height 20
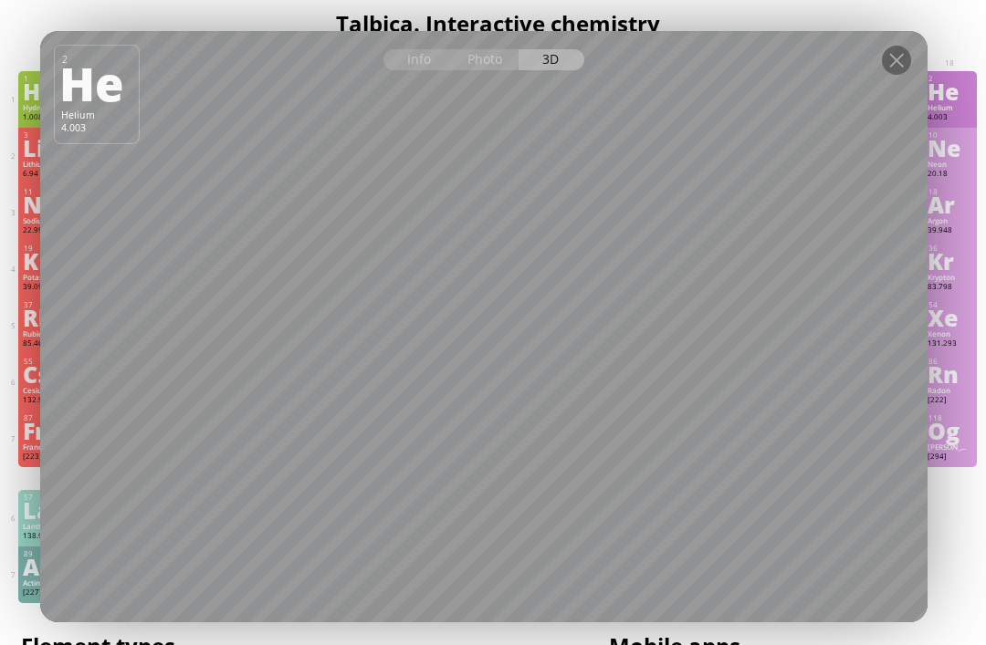
click at [887, 75] on div at bounding box center [896, 60] width 29 height 29
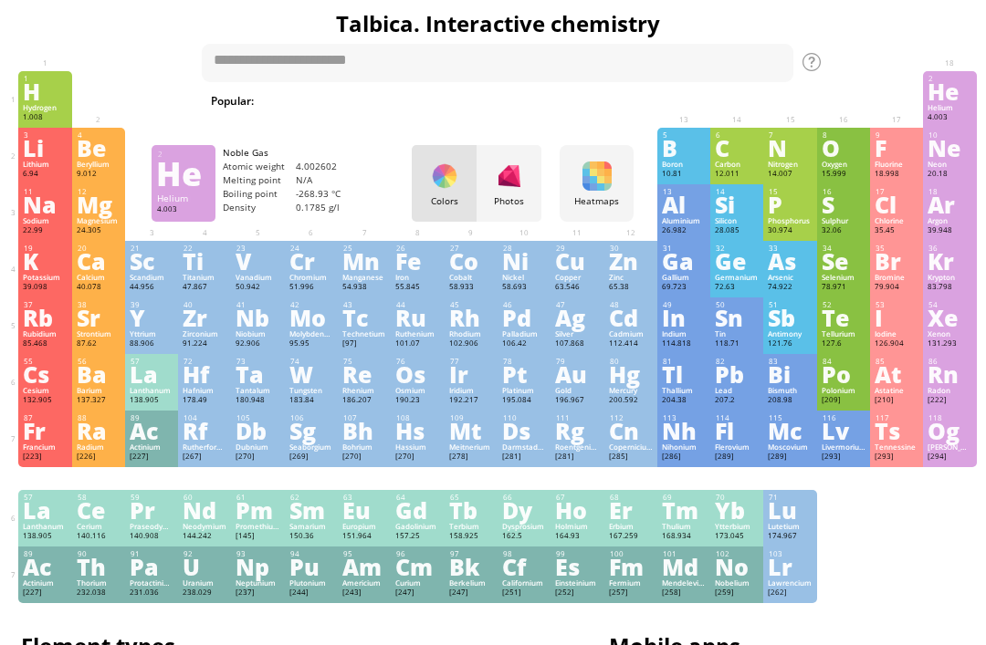
click at [959, 158] on div "Ne" at bounding box center [950, 148] width 44 height 20
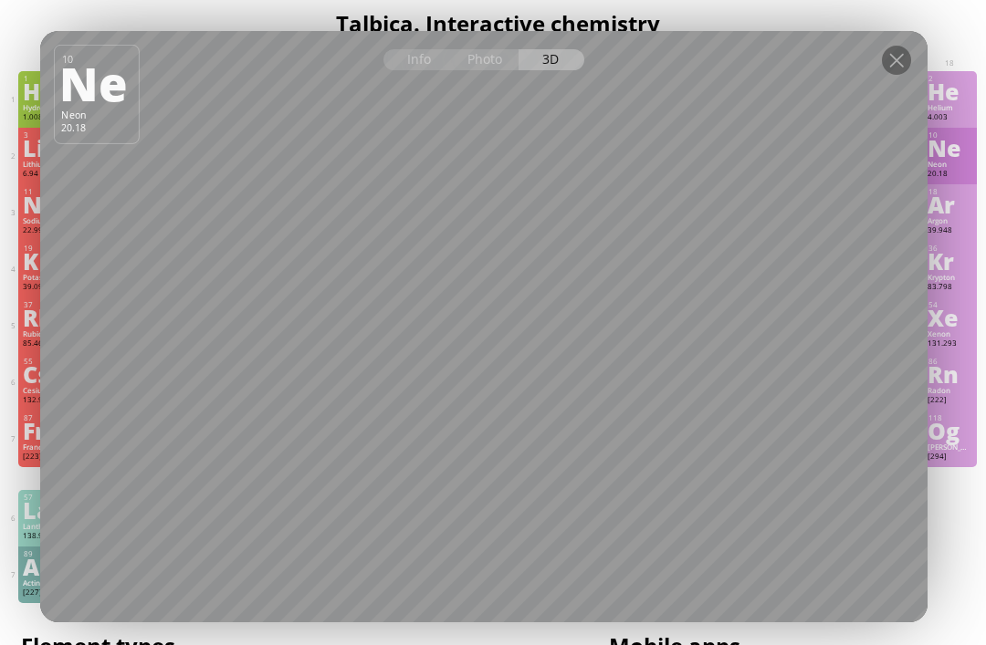
click at [891, 58] on div at bounding box center [896, 60] width 29 height 29
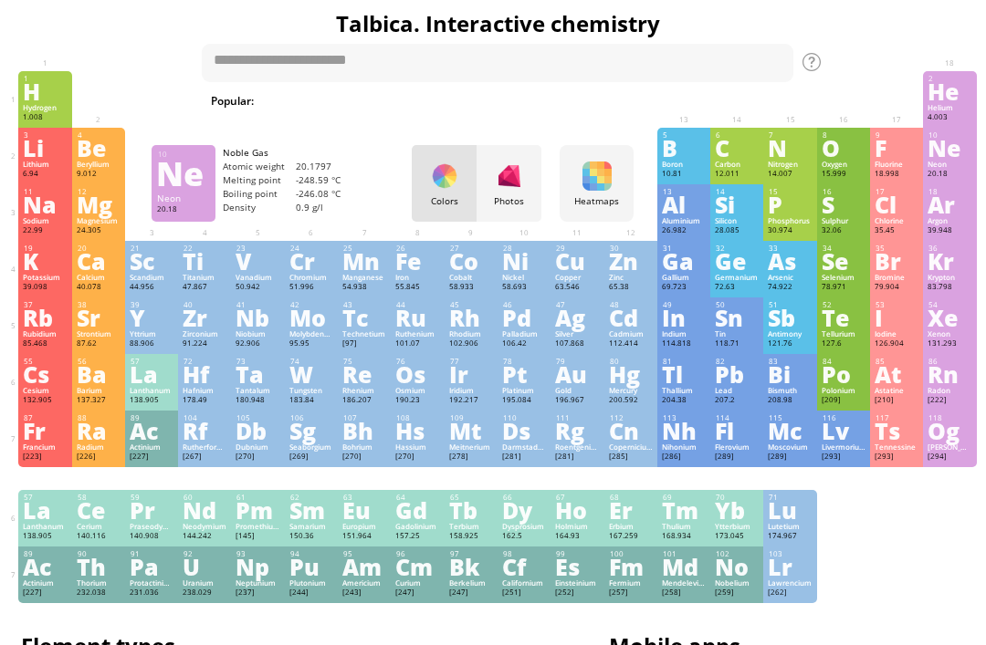
click at [947, 226] on div "Argon" at bounding box center [950, 220] width 44 height 9
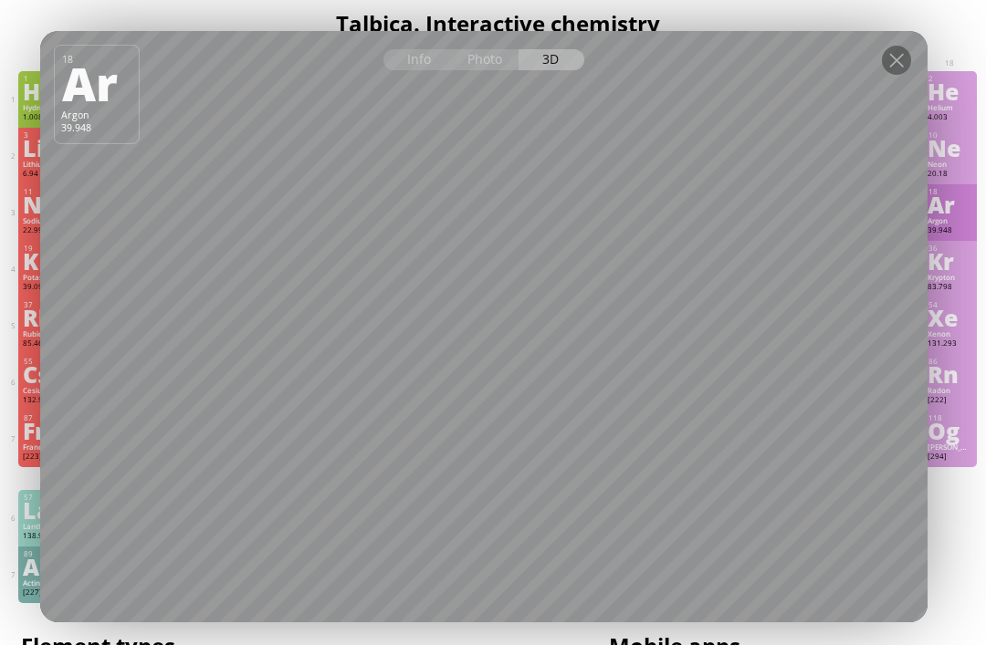
click at [906, 57] on div at bounding box center [896, 60] width 29 height 29
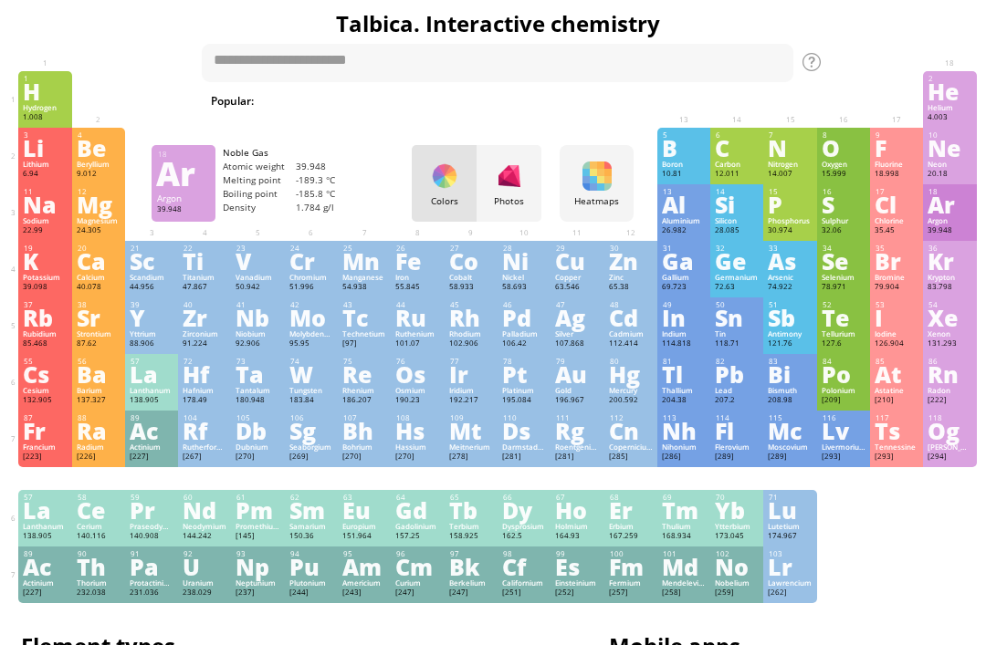
scroll to position [36, 5]
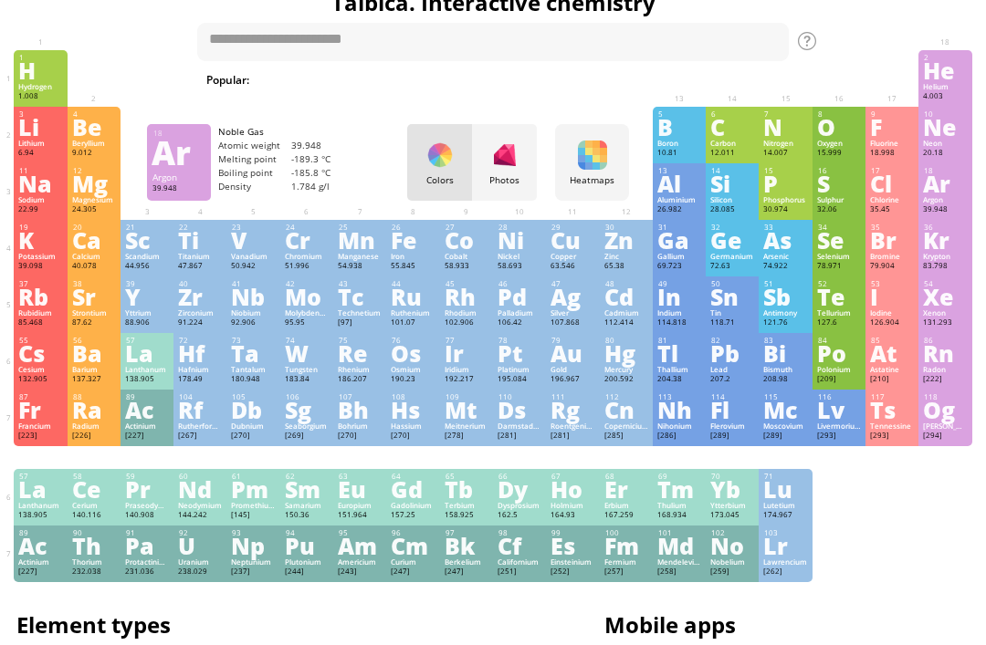
click at [950, 250] on div "Kr" at bounding box center [945, 240] width 44 height 20
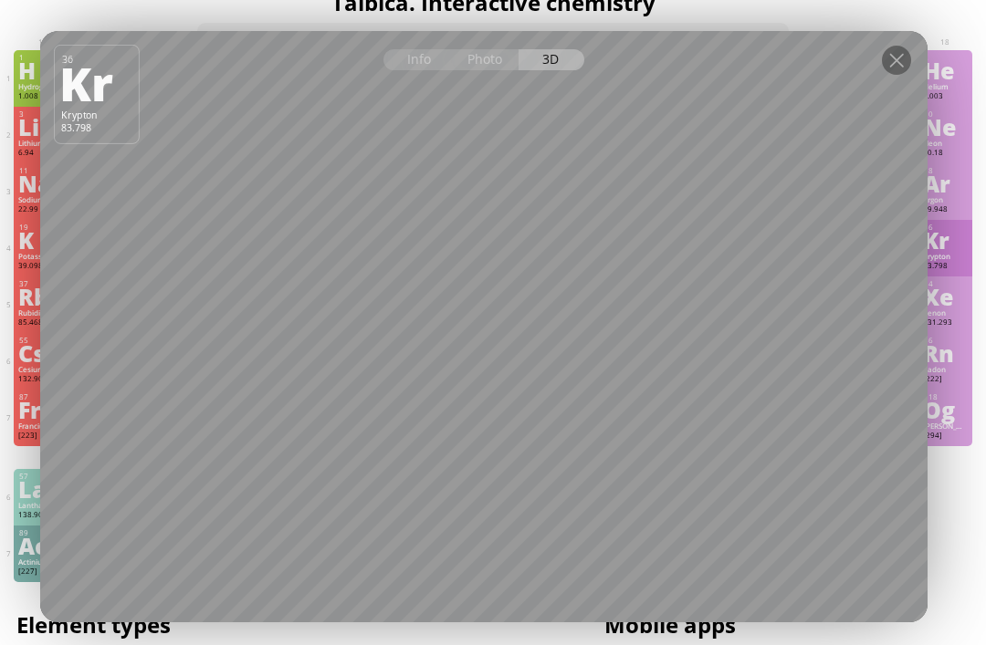
click at [895, 55] on div at bounding box center [896, 60] width 29 height 29
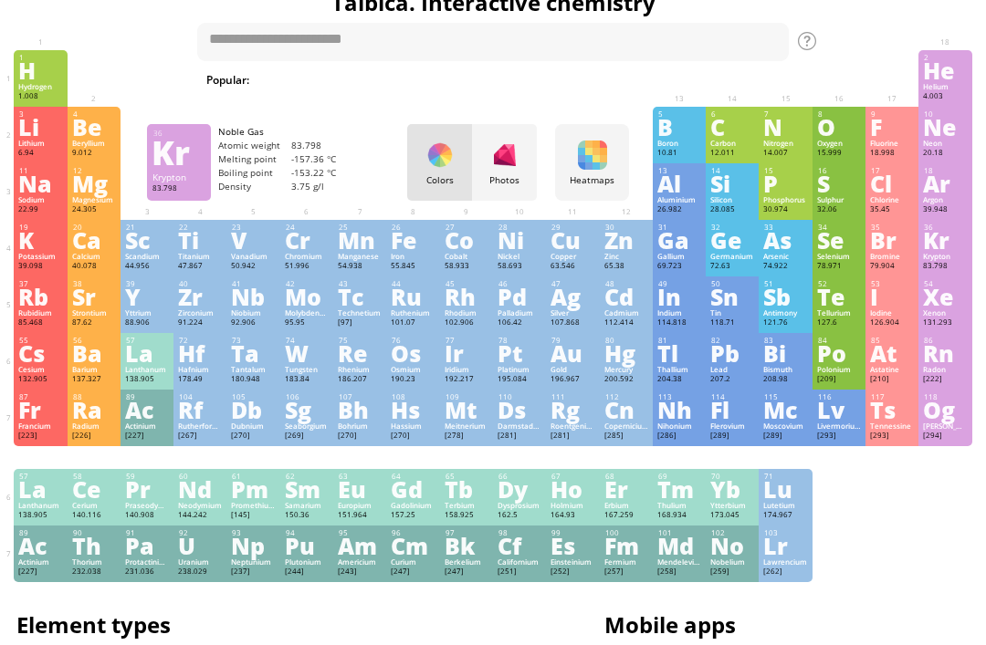
click at [588, 499] on div "Ho" at bounding box center [573, 489] width 44 height 20
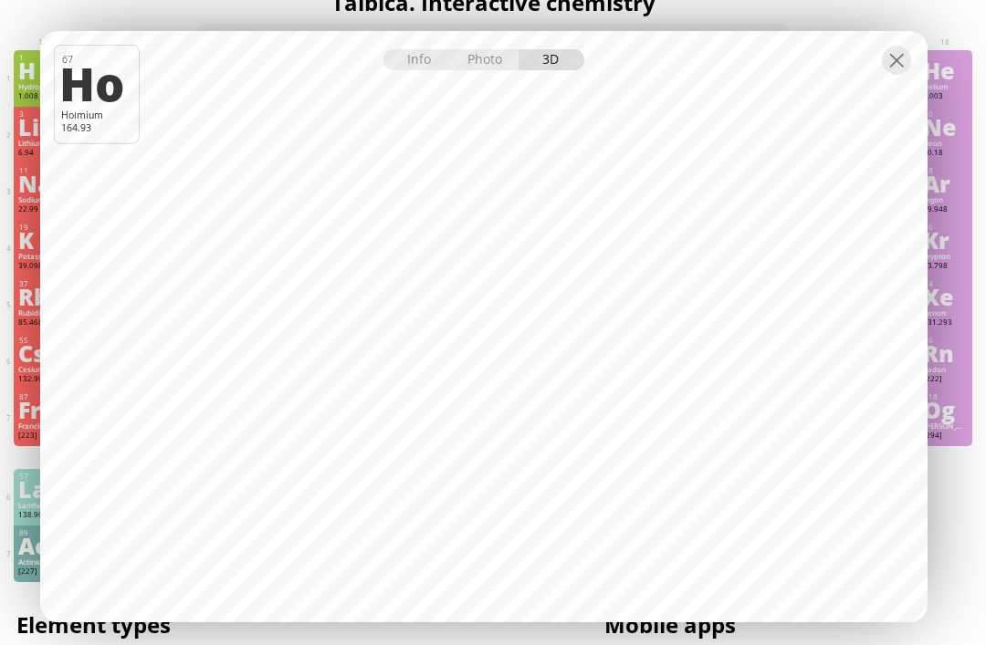
click at [897, 52] on div at bounding box center [896, 60] width 29 height 29
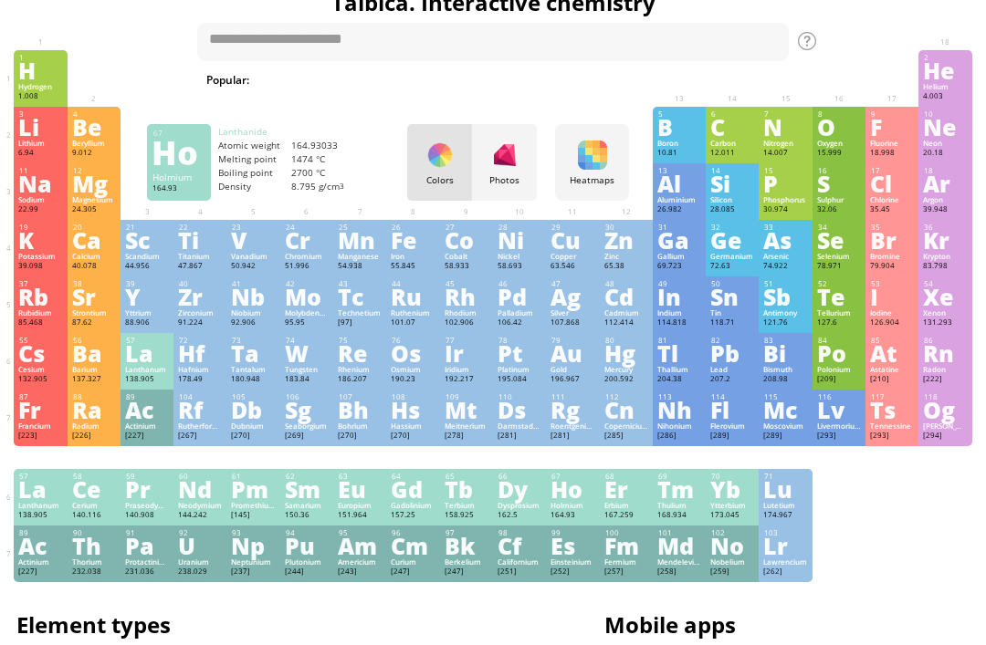
click at [31, 499] on div "La" at bounding box center [40, 489] width 44 height 20
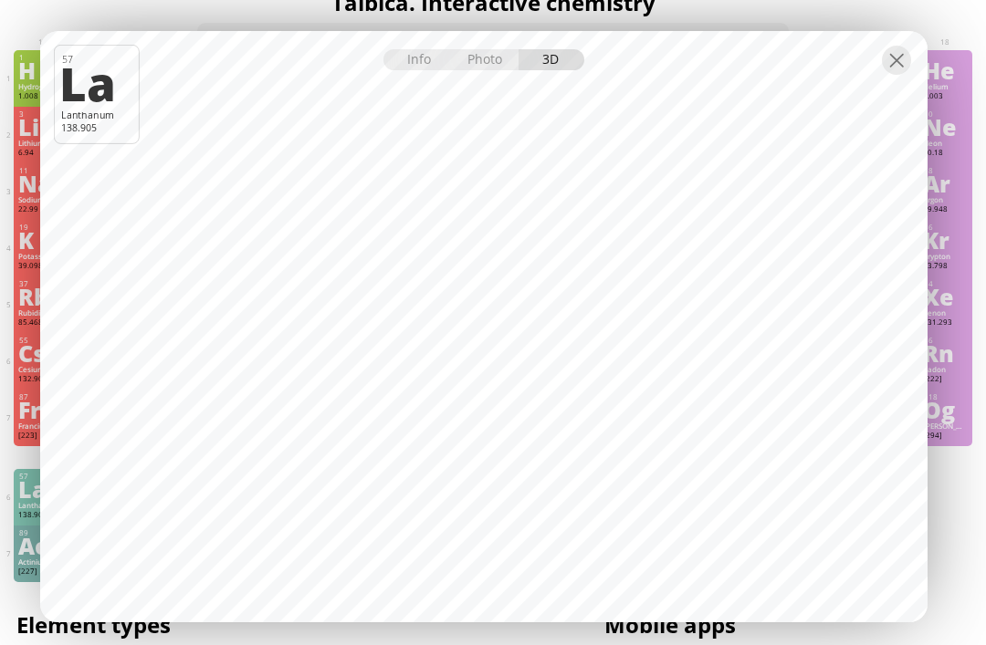
scroll to position [16, 5]
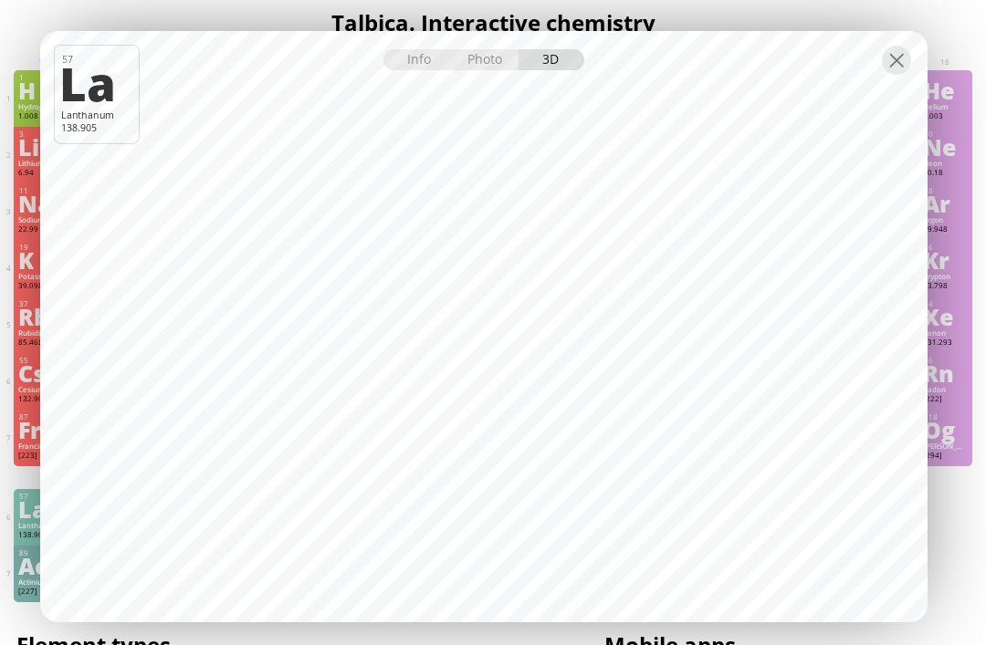
click at [499, 58] on div "Photo" at bounding box center [487, 59] width 66 height 21
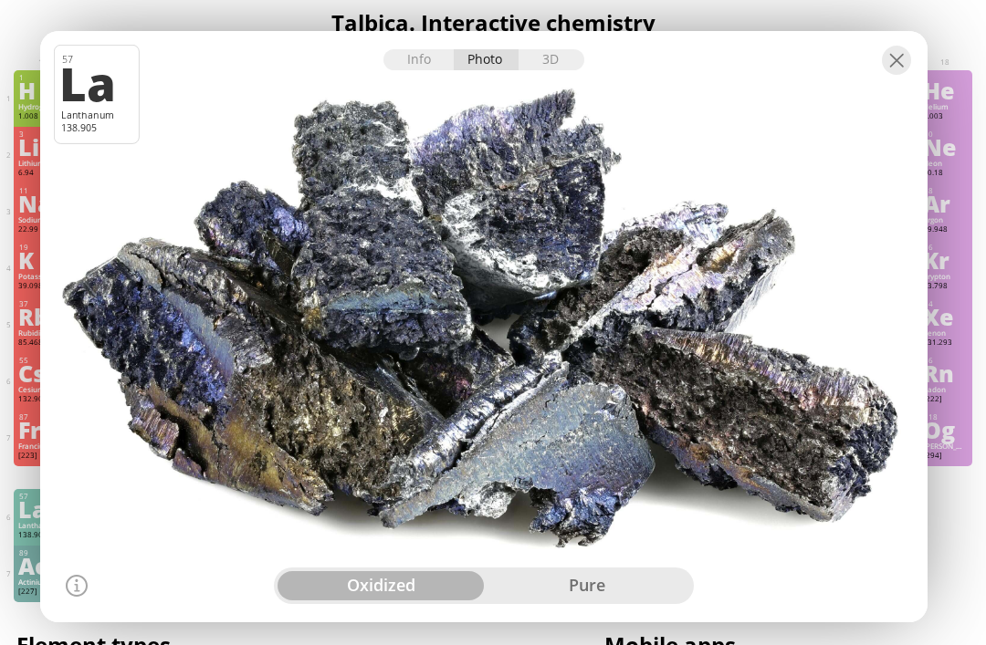
click at [908, 67] on div at bounding box center [896, 60] width 29 height 29
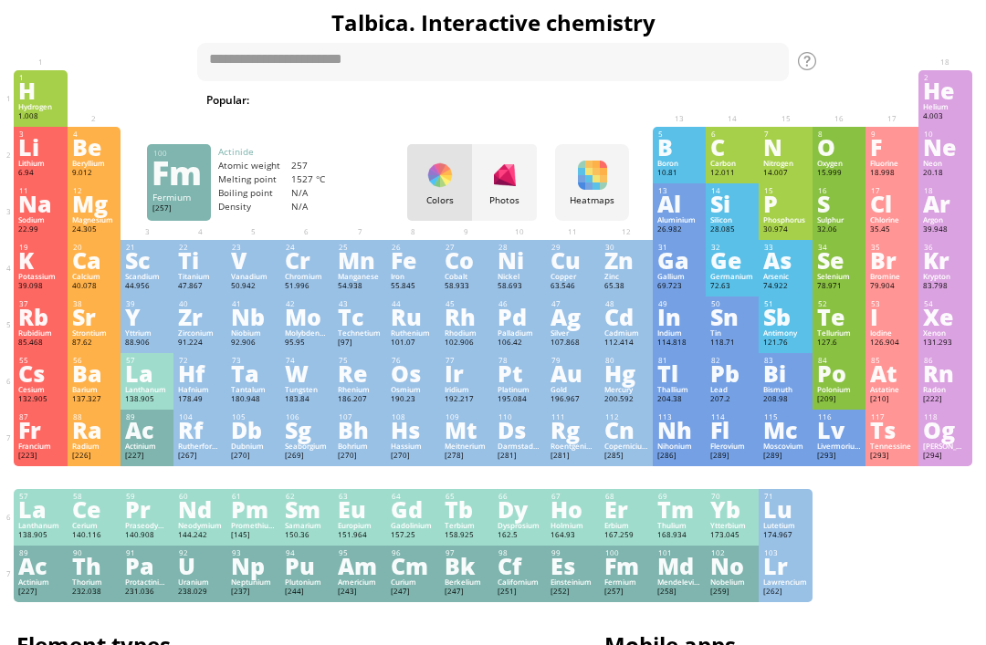
click at [621, 576] on div "Fm" at bounding box center [626, 566] width 44 height 20
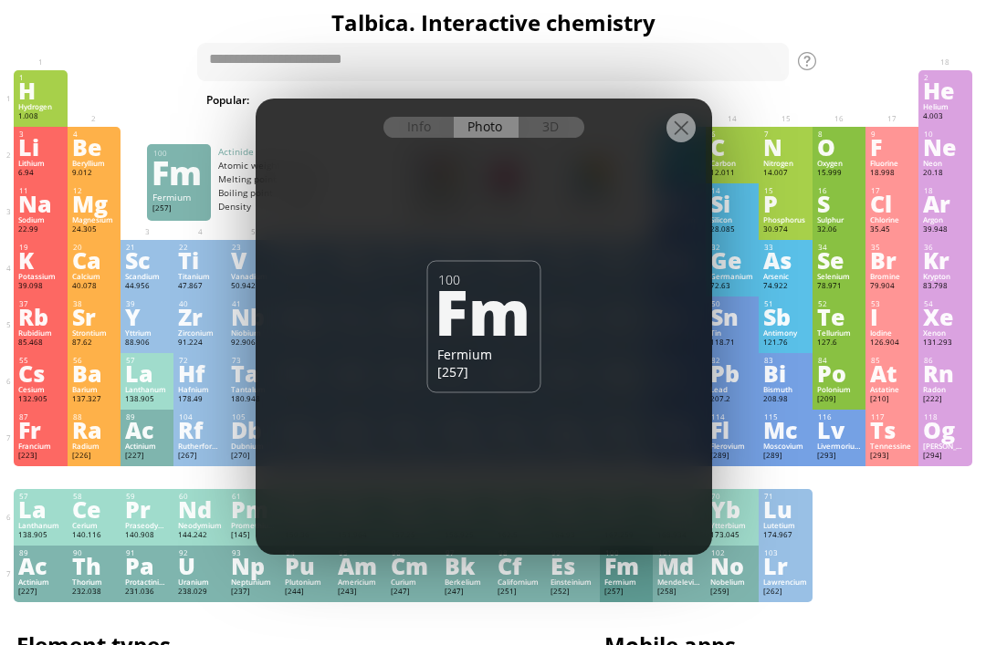
click at [412, 123] on div "Info" at bounding box center [418, 127] width 70 height 21
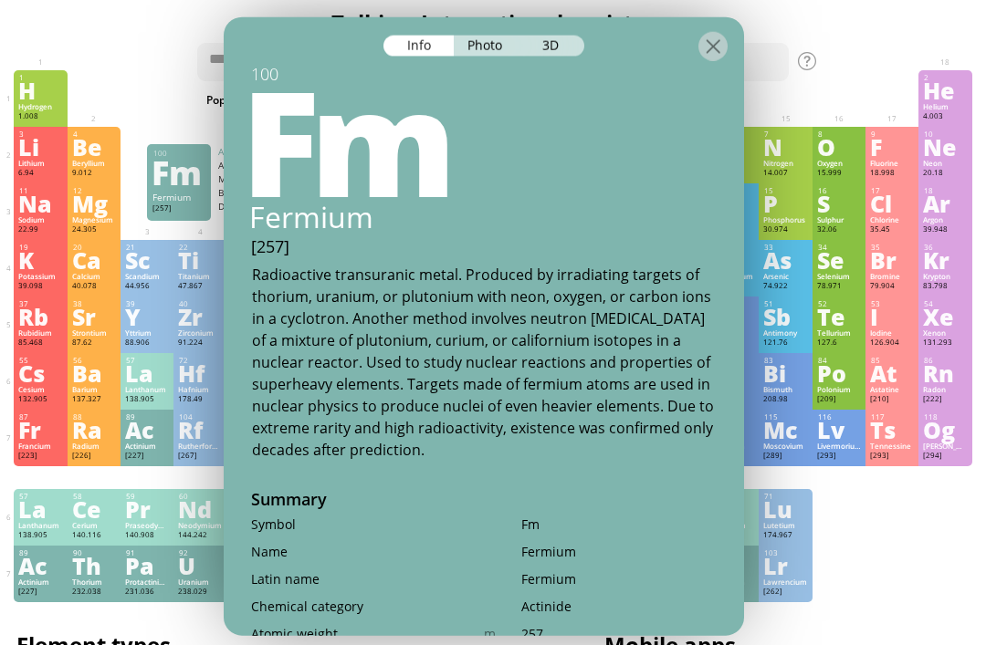
click at [514, 35] on div "Photo" at bounding box center [487, 45] width 66 height 21
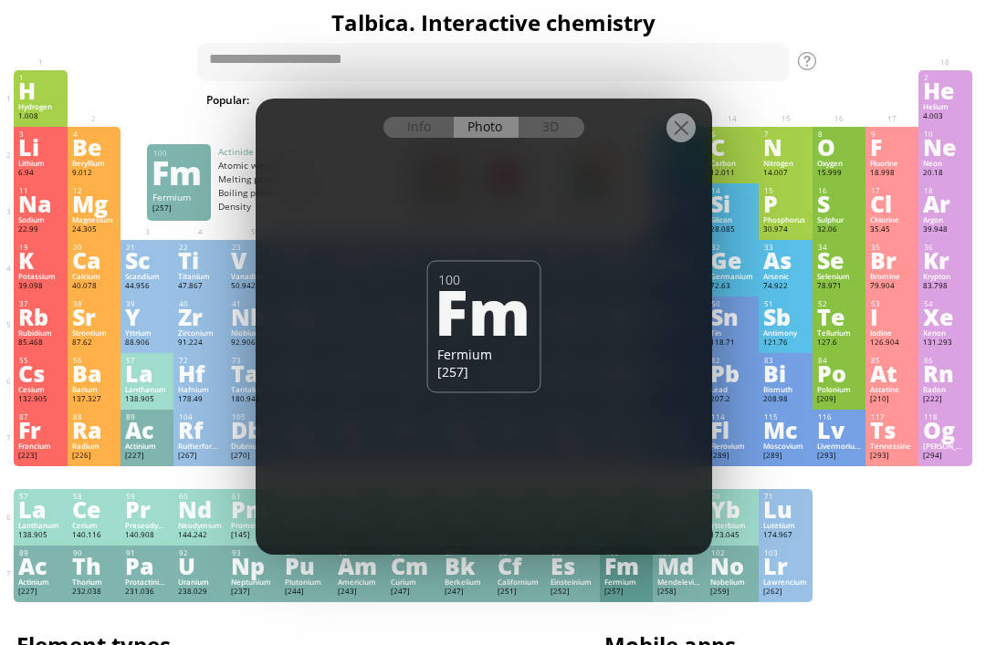
click at [682, 100] on div at bounding box center [484, 115] width 456 height 32
click at [668, 142] on div at bounding box center [680, 127] width 29 height 29
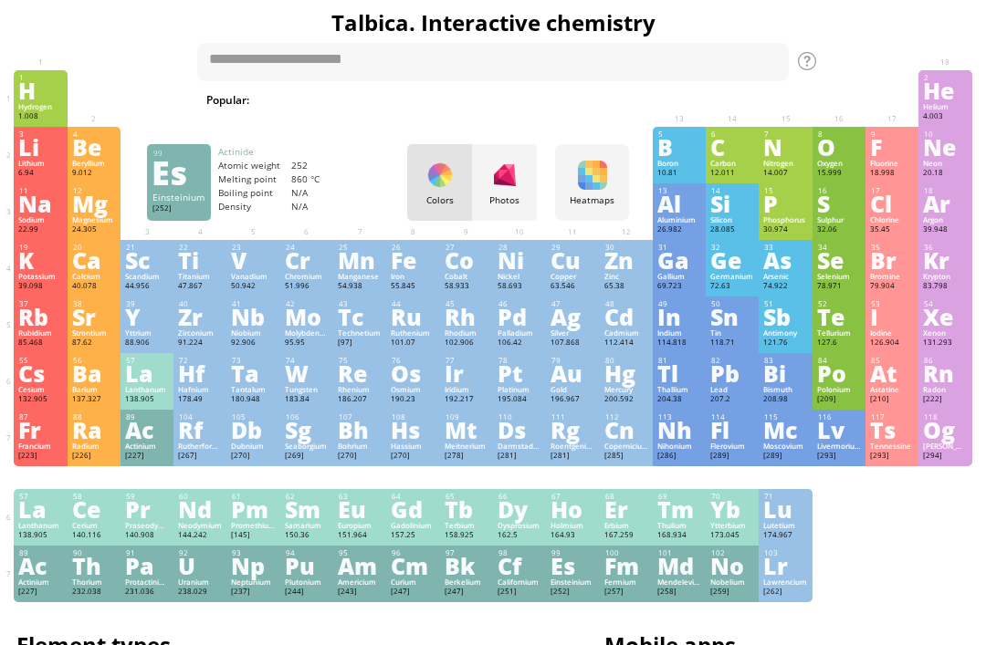
click at [581, 587] on div "Einsteinium" at bounding box center [573, 582] width 44 height 9
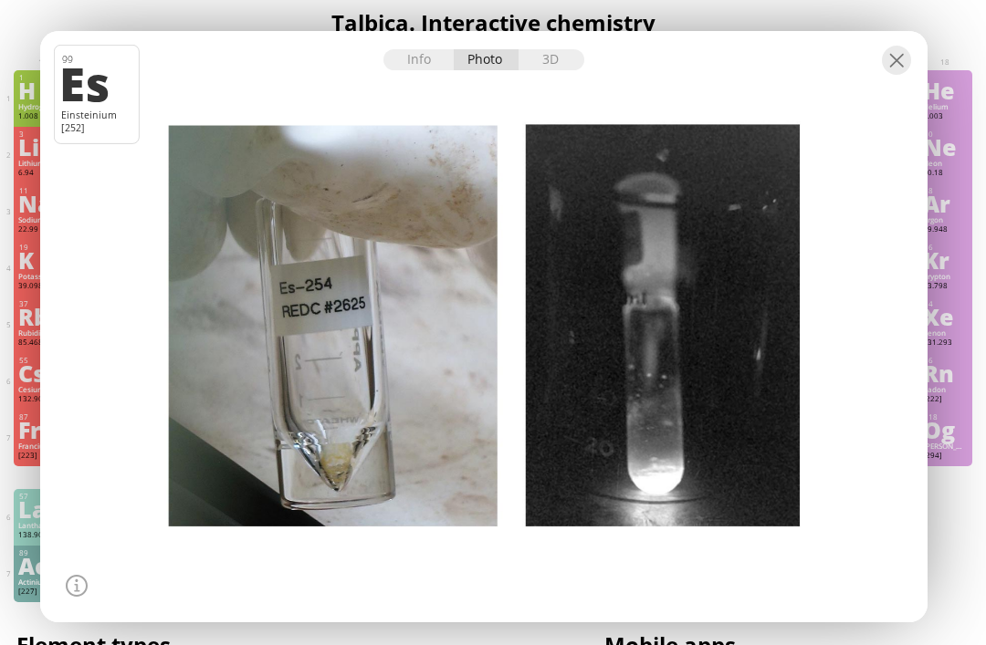
click at [561, 64] on div "3D" at bounding box center [552, 59] width 66 height 21
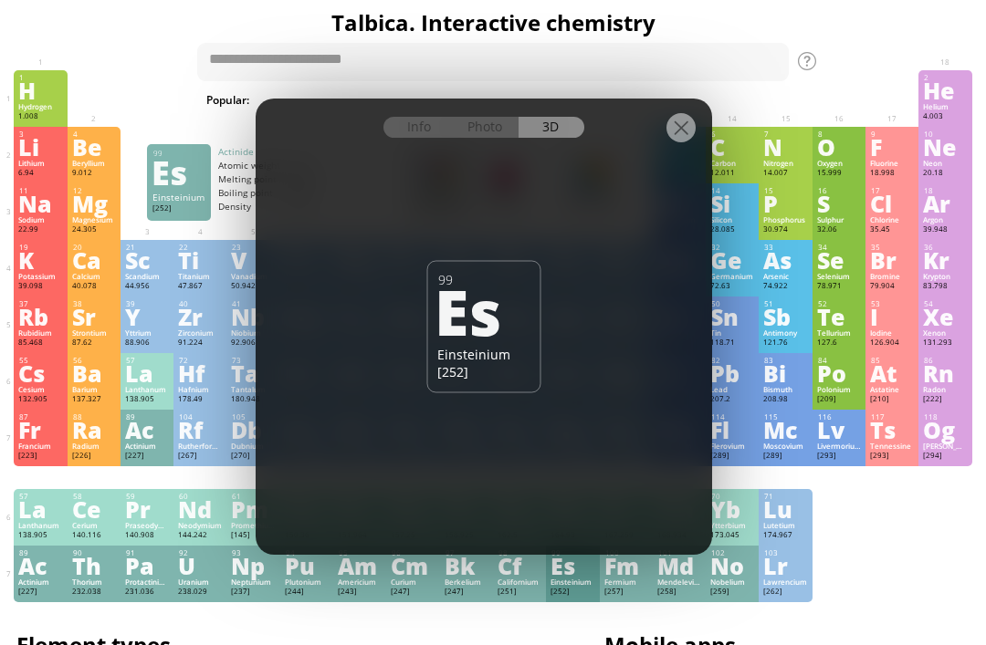
click at [503, 127] on div "Photo" at bounding box center [487, 127] width 66 height 21
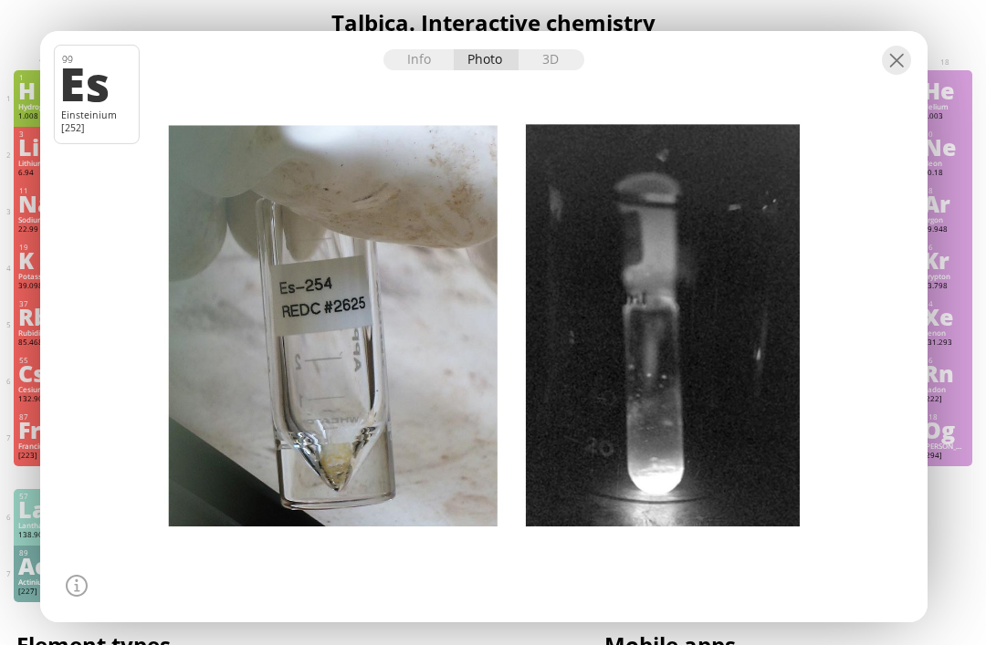
click at [396, 60] on div "Info" at bounding box center [418, 59] width 70 height 21
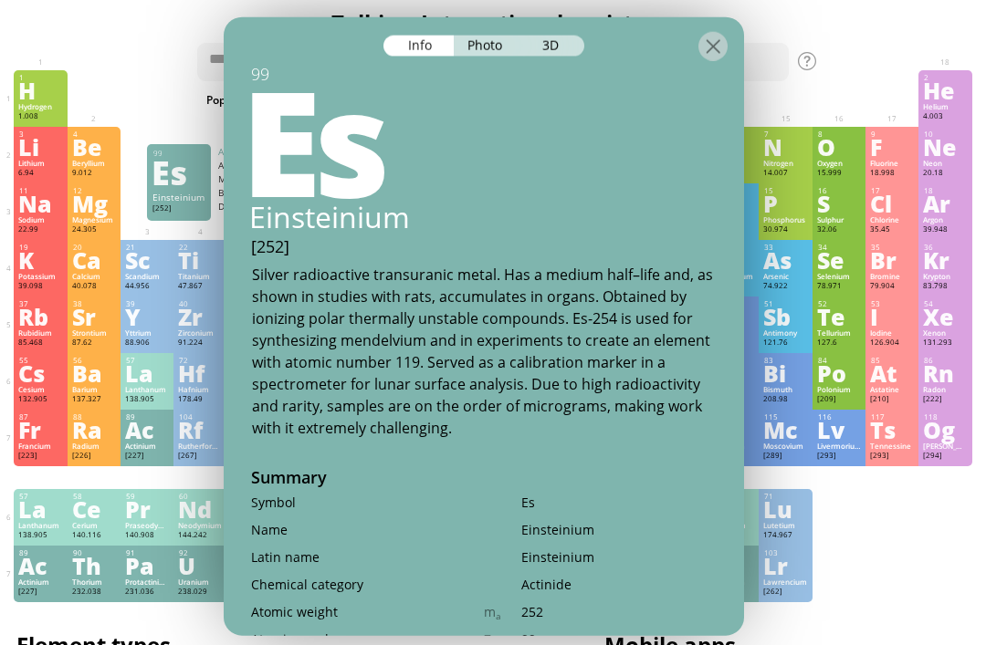
click at [702, 31] on div at bounding box center [712, 45] width 29 height 29
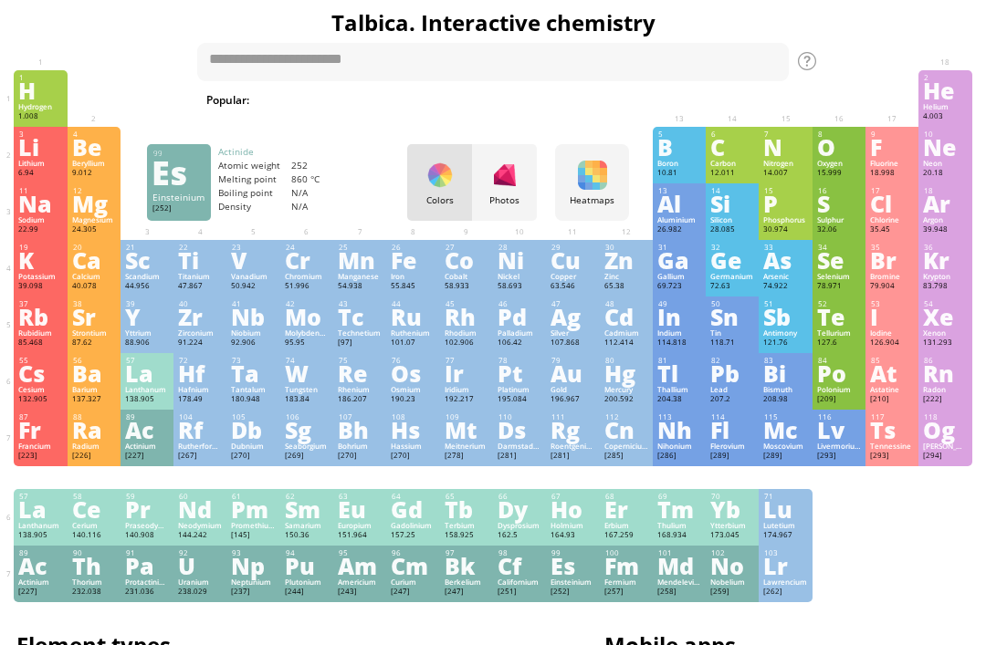
click at [515, 186] on div at bounding box center [504, 175] width 29 height 29
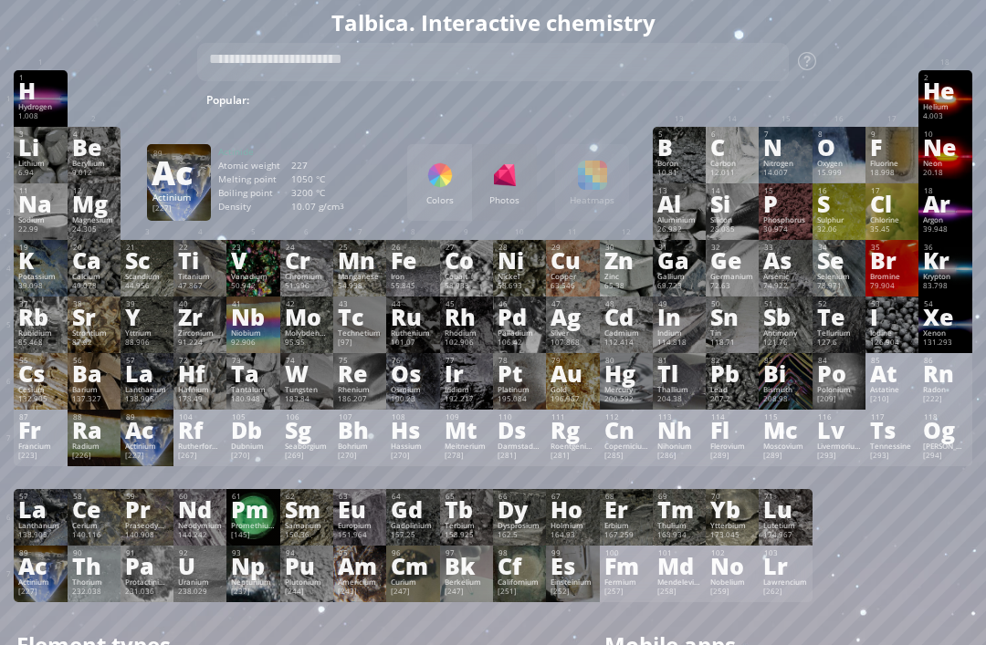
click at [146, 462] on div "[227]" at bounding box center [147, 456] width 44 height 11
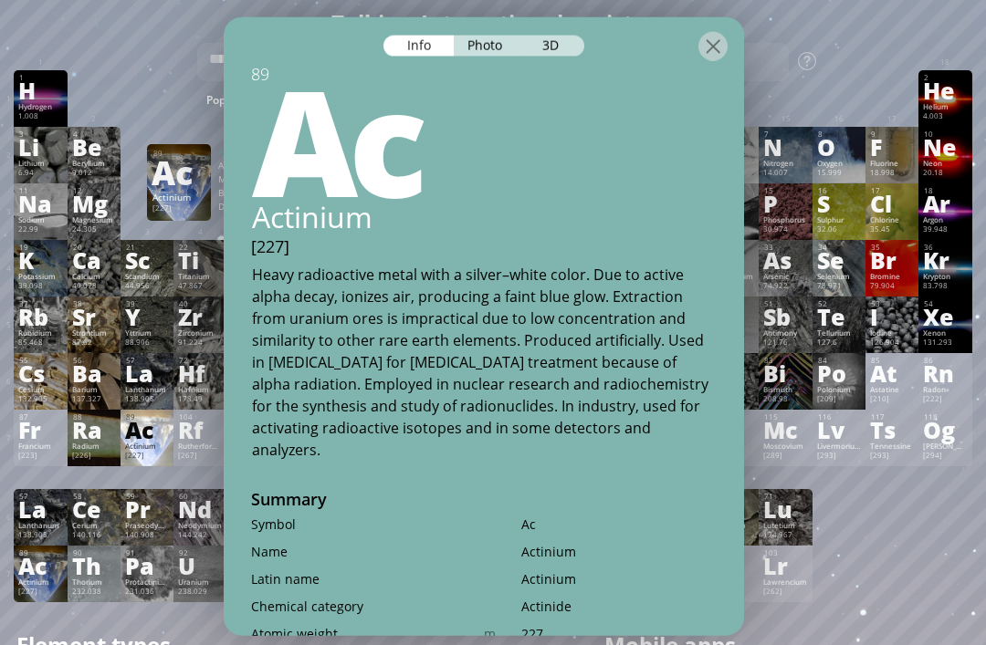
click at [580, 35] on div "3D" at bounding box center [552, 45] width 66 height 21
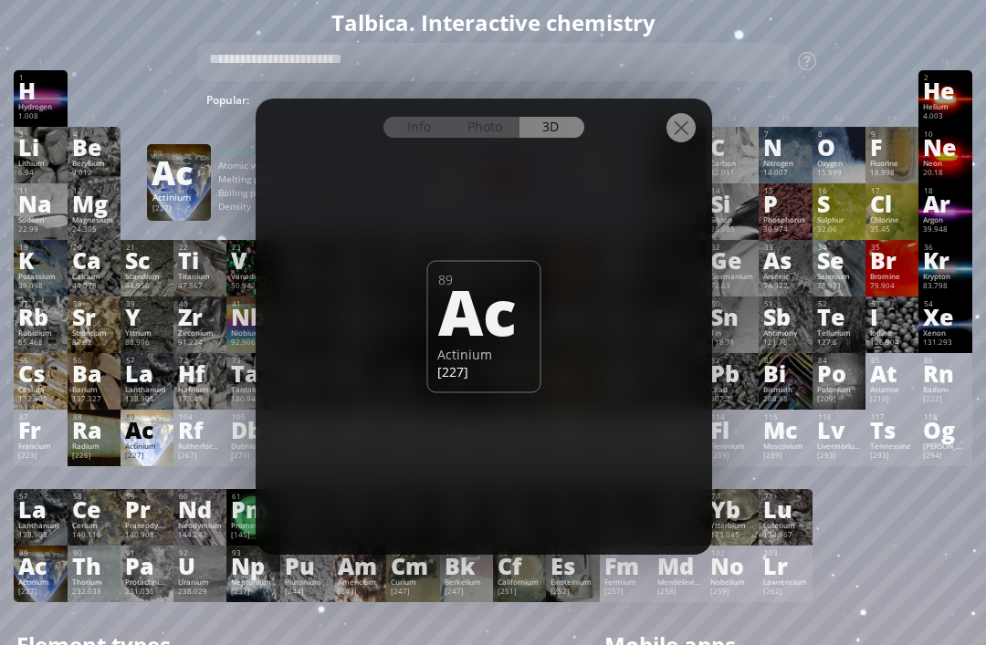
click at [488, 137] on div "Photo" at bounding box center [487, 127] width 66 height 21
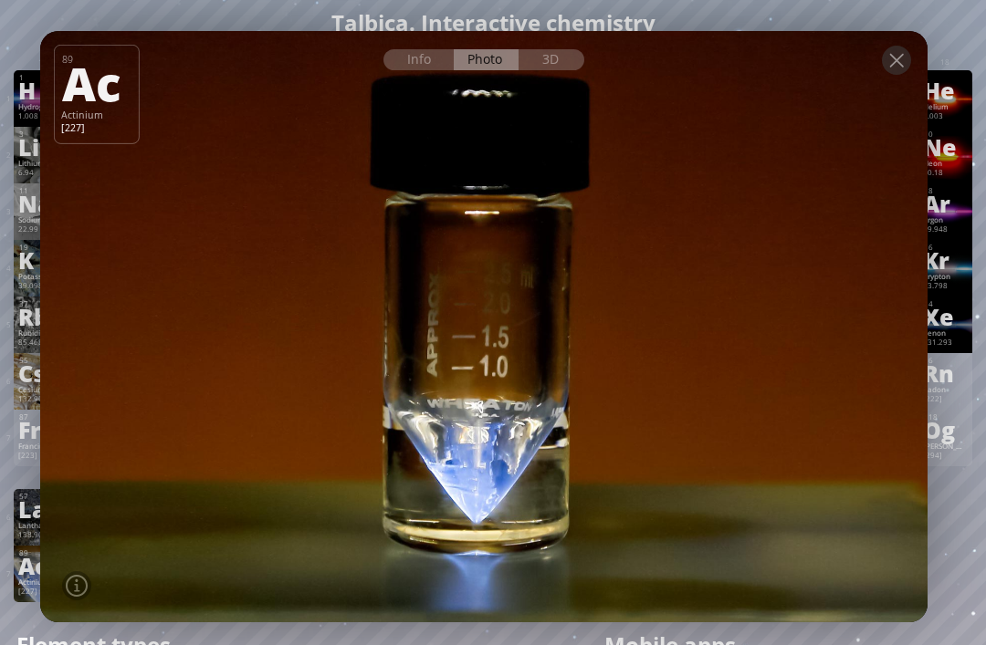
scroll to position [16, 0]
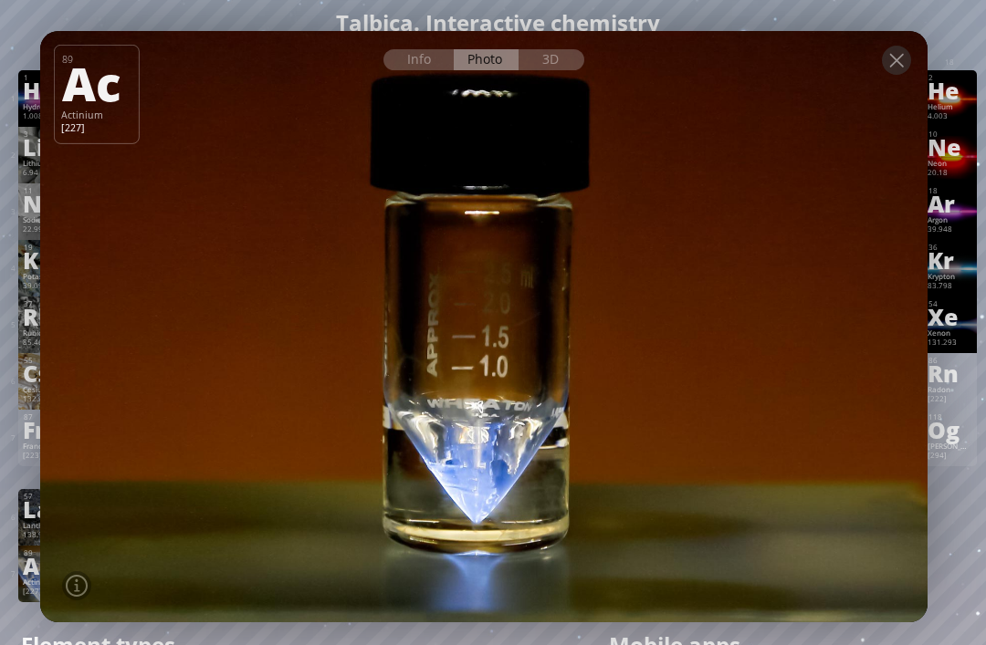
click at [431, 52] on div "Info" at bounding box center [418, 59] width 70 height 21
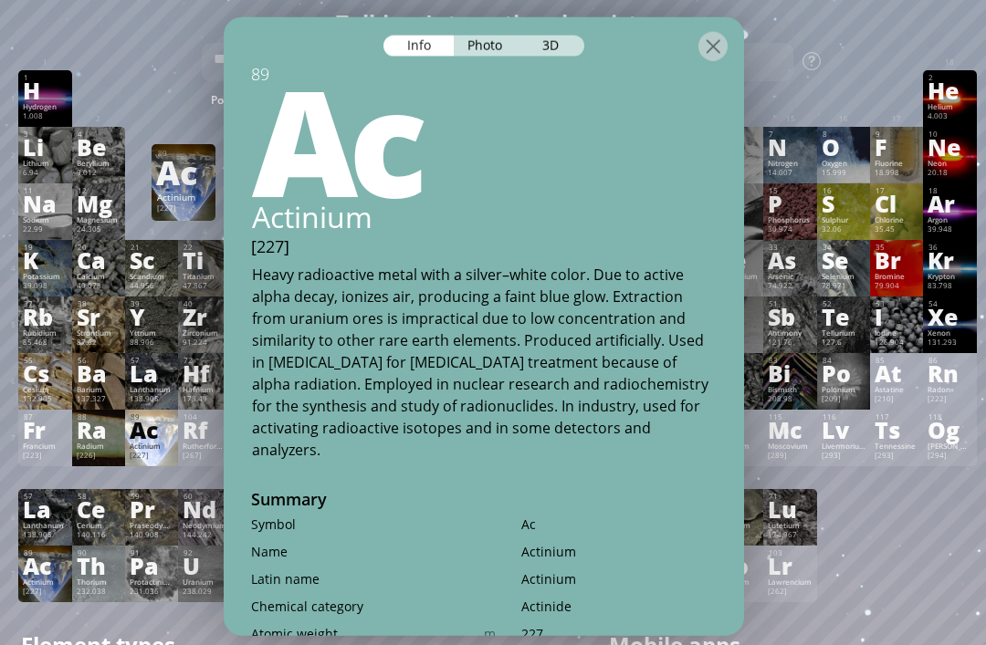
click at [719, 32] on div at bounding box center [712, 45] width 29 height 29
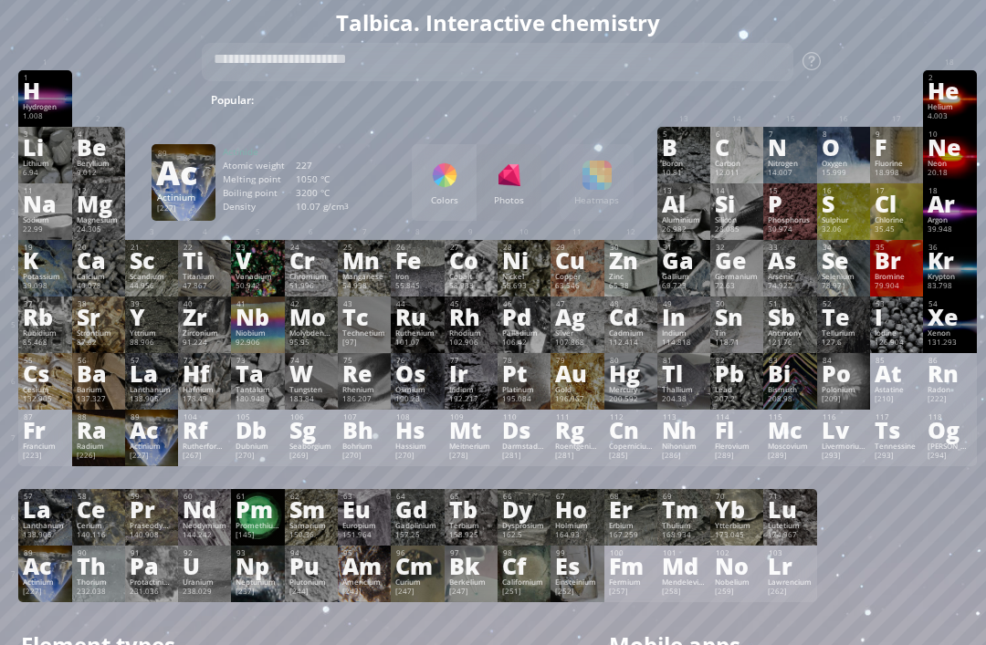
click at [504, 192] on div "Colors Photos" at bounding box center [477, 182] width 130 height 77
click at [446, 184] on div at bounding box center [444, 175] width 29 height 29
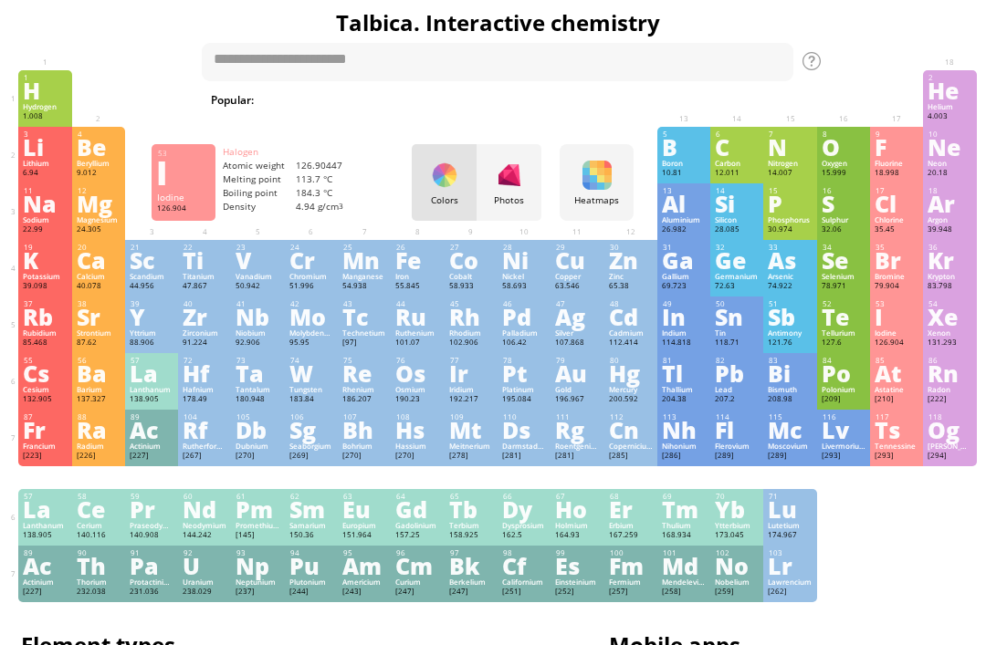
click at [875, 327] on div "I" at bounding box center [897, 317] width 44 height 20
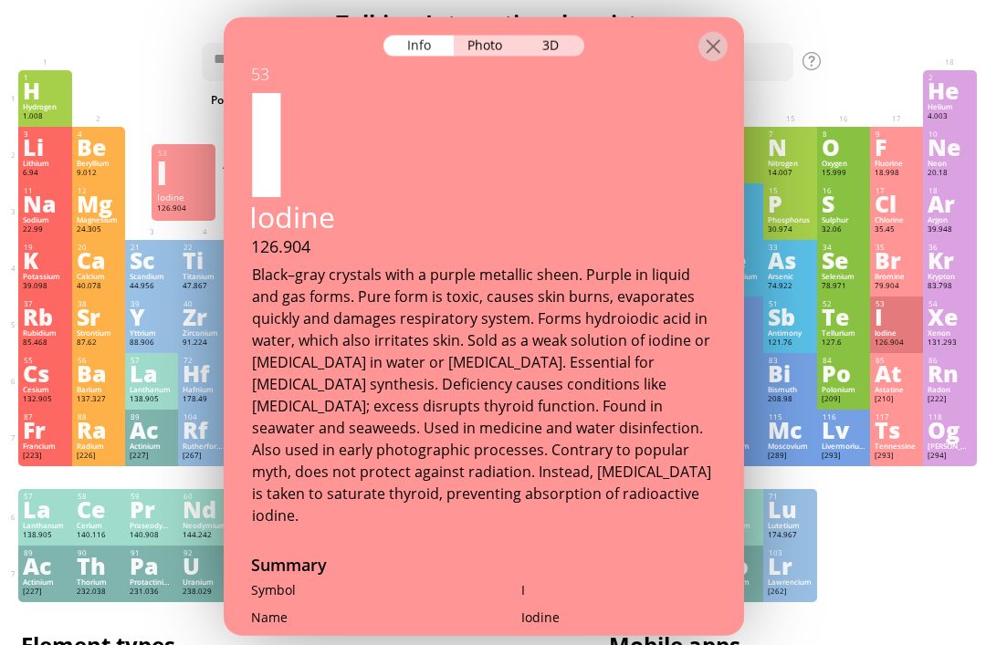
click at [574, 35] on div "3D" at bounding box center [552, 45] width 66 height 21
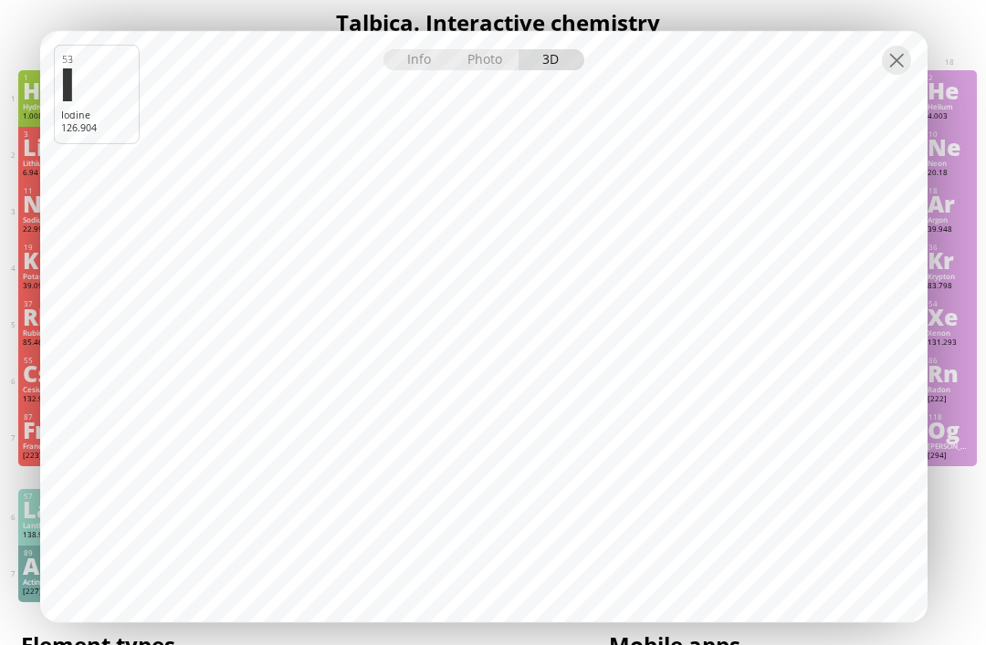
click at [886, 75] on div at bounding box center [896, 60] width 29 height 29
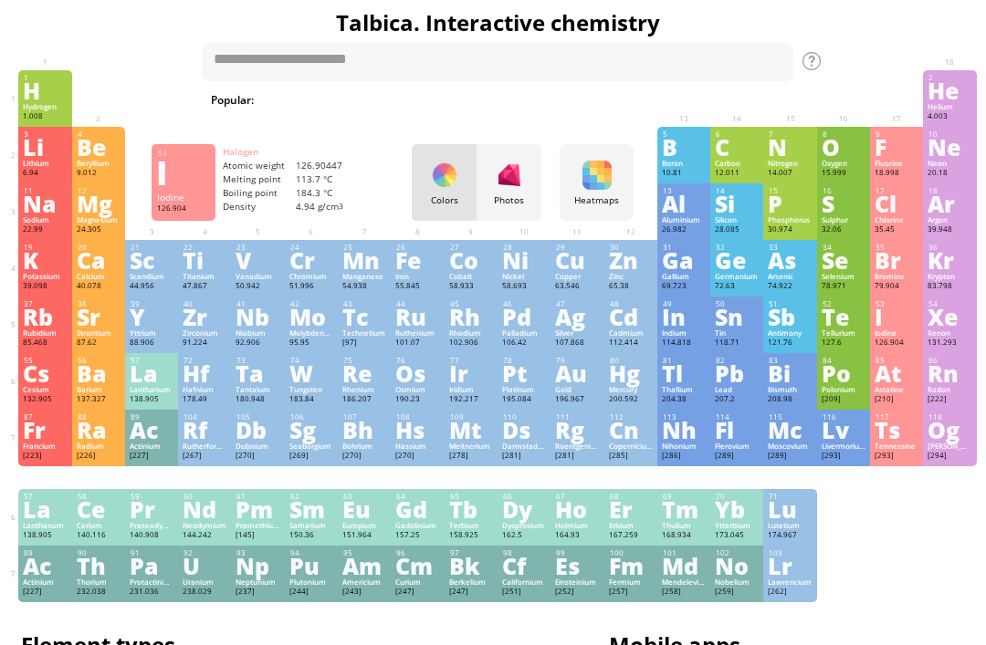
click at [771, 405] on div "208.98" at bounding box center [790, 399] width 44 height 11
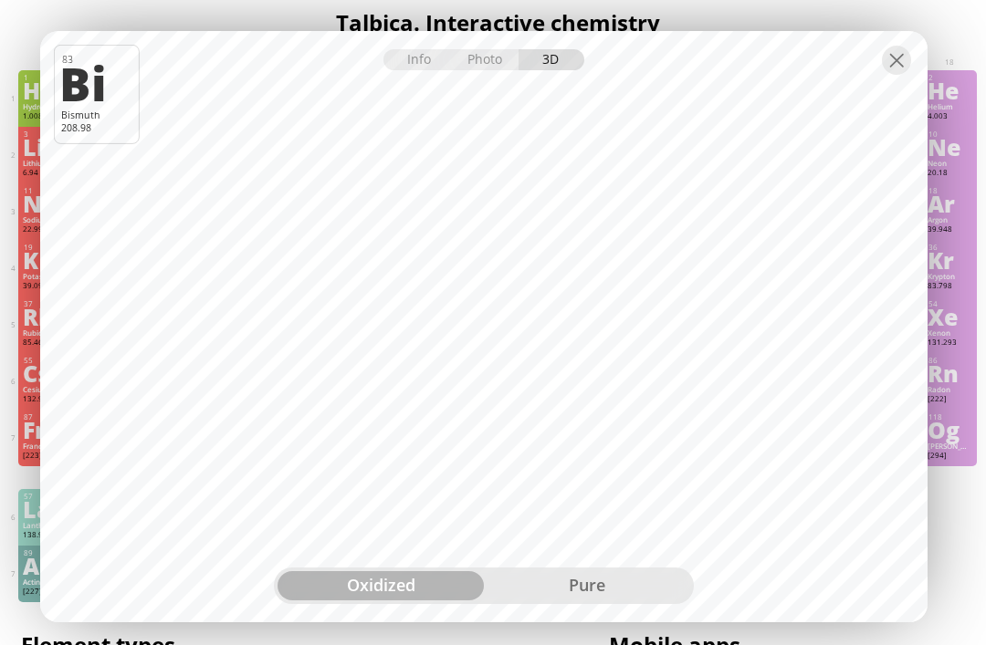
click at [604, 577] on div "pure" at bounding box center [587, 586] width 206 height 29
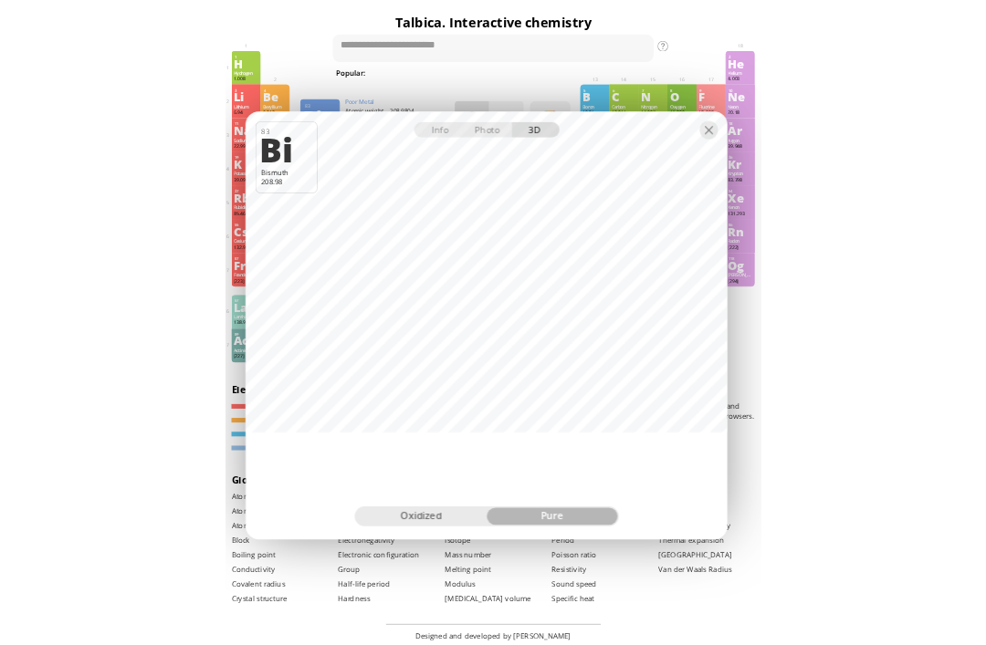
scroll to position [123, 0]
